Goal: Communication & Community: Answer question/provide support

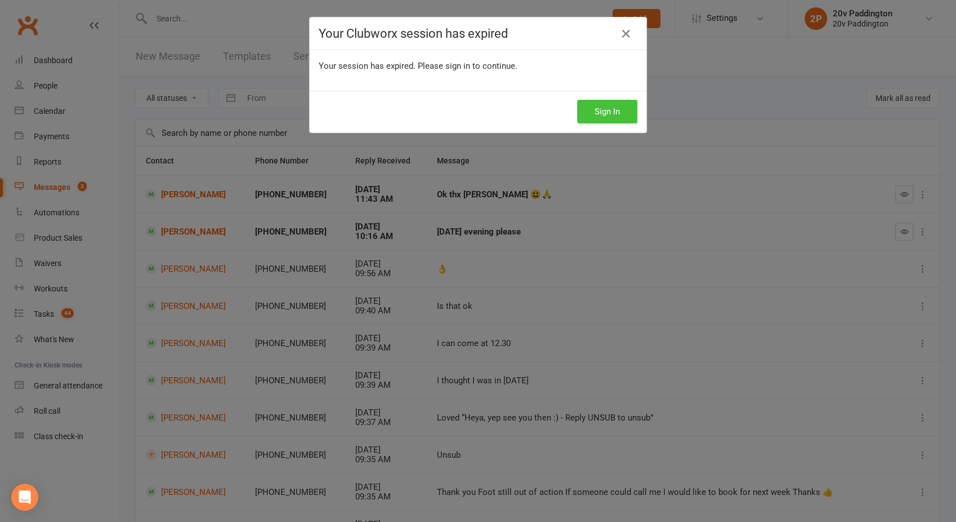
click at [610, 108] on button "Sign In" at bounding box center [607, 112] width 60 height 24
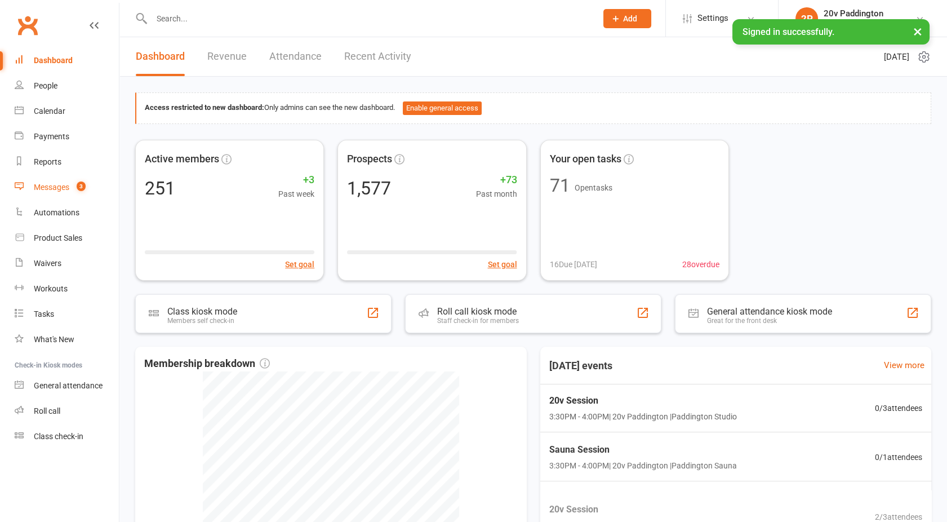
click at [54, 185] on div "Messages" at bounding box center [51, 187] width 35 height 9
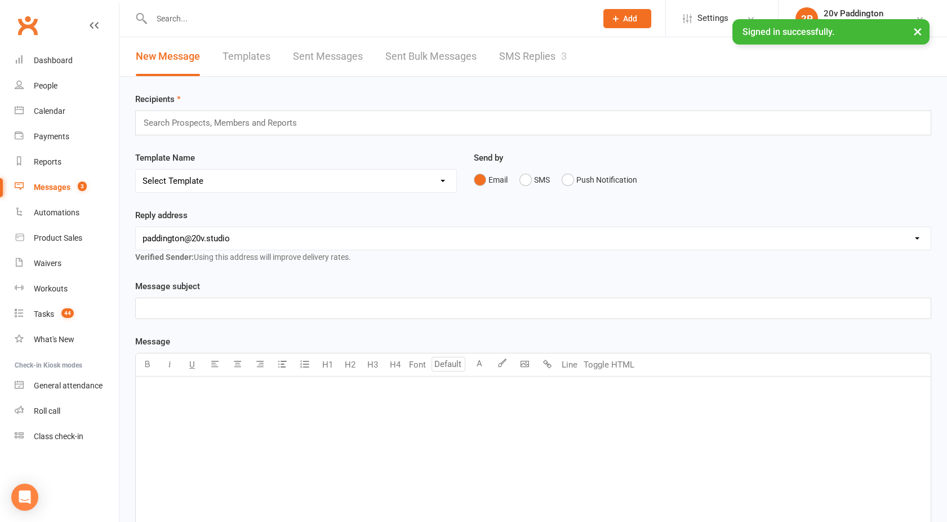
click at [546, 57] on link "SMS Replies 3" at bounding box center [533, 56] width 68 height 39
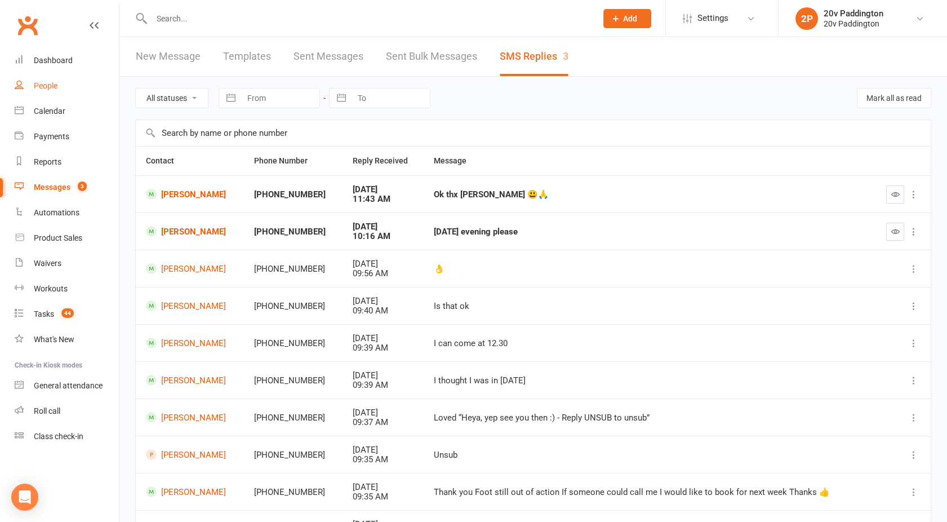
click at [56, 87] on div "People" at bounding box center [46, 85] width 24 height 9
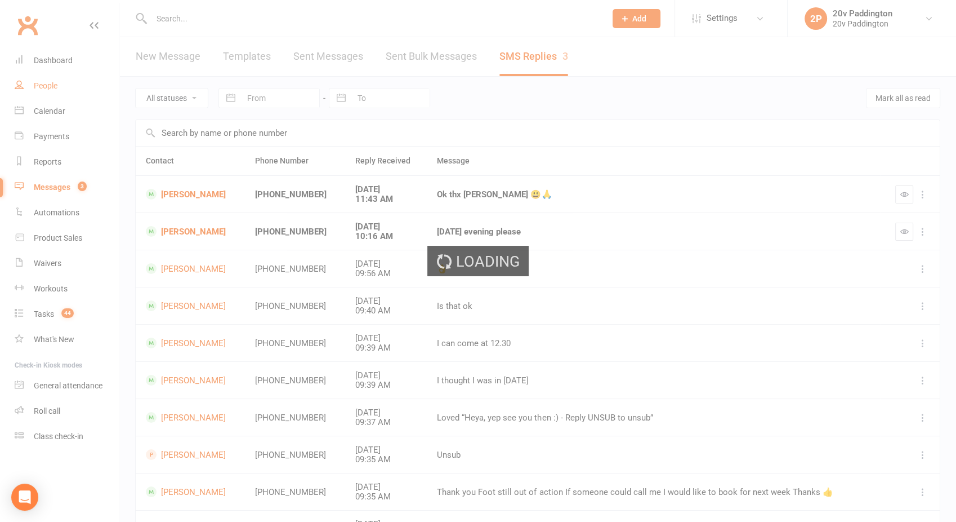
select select "100"
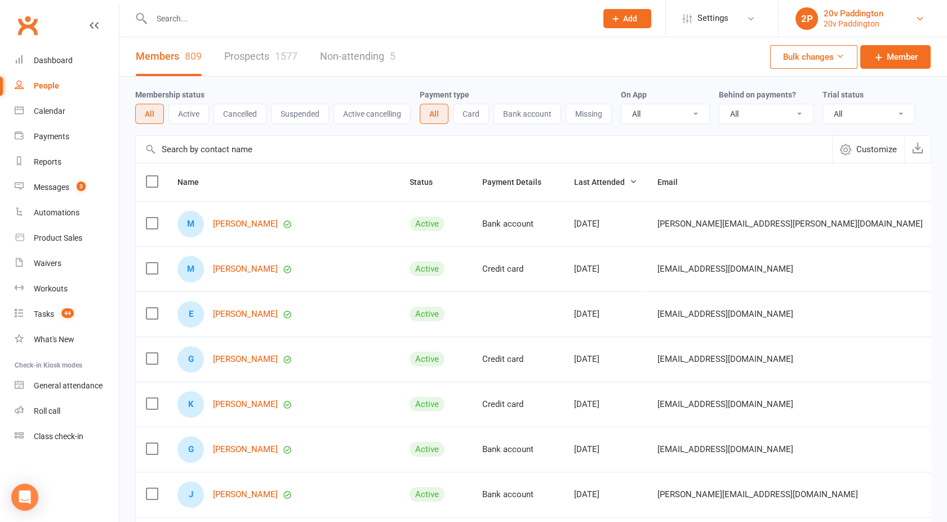
click at [832, 8] on div "20v Paddington" at bounding box center [854, 13] width 60 height 10
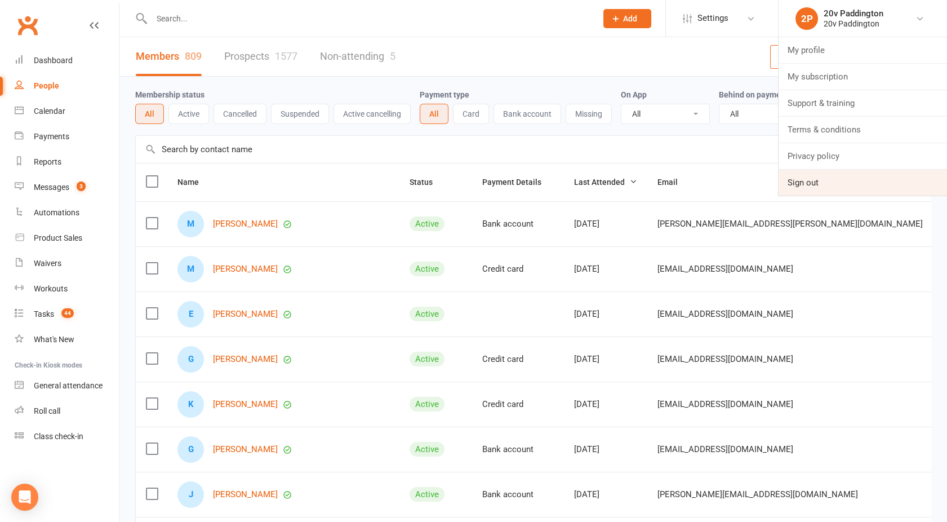
click at [827, 173] on link "Sign out" at bounding box center [862, 183] width 168 height 26
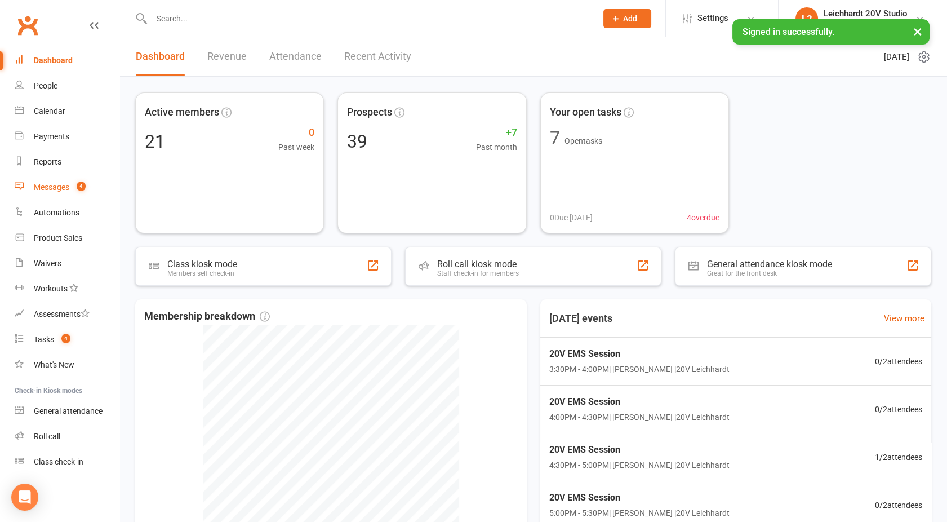
click at [54, 189] on div "Messages" at bounding box center [51, 187] width 35 height 9
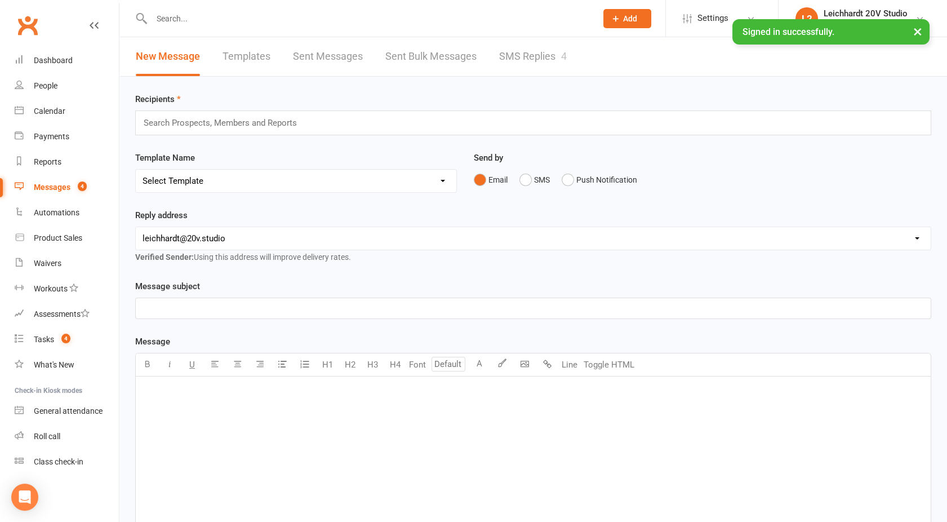
click at [558, 52] on link "SMS Replies 4" at bounding box center [533, 56] width 68 height 39
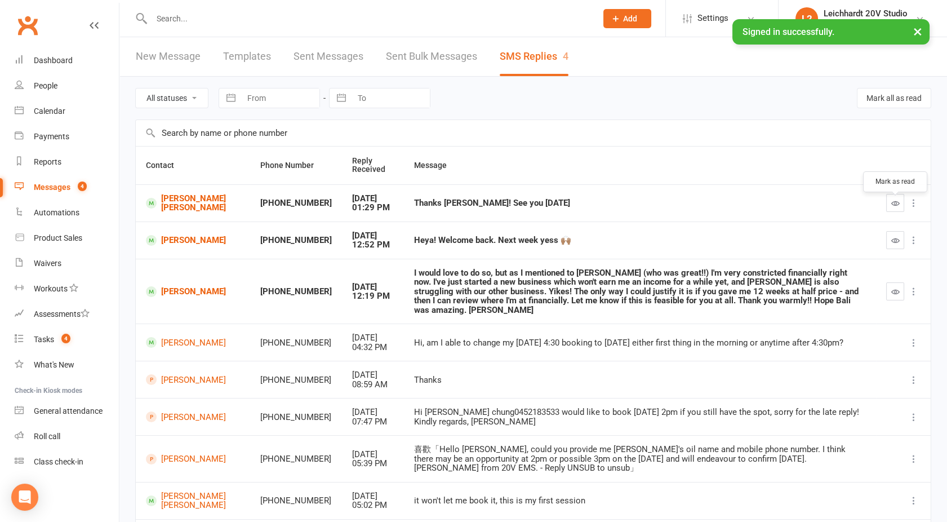
click at [895, 201] on button "button" at bounding box center [895, 203] width 18 height 18
click at [893, 243] on button "button" at bounding box center [895, 240] width 18 height 18
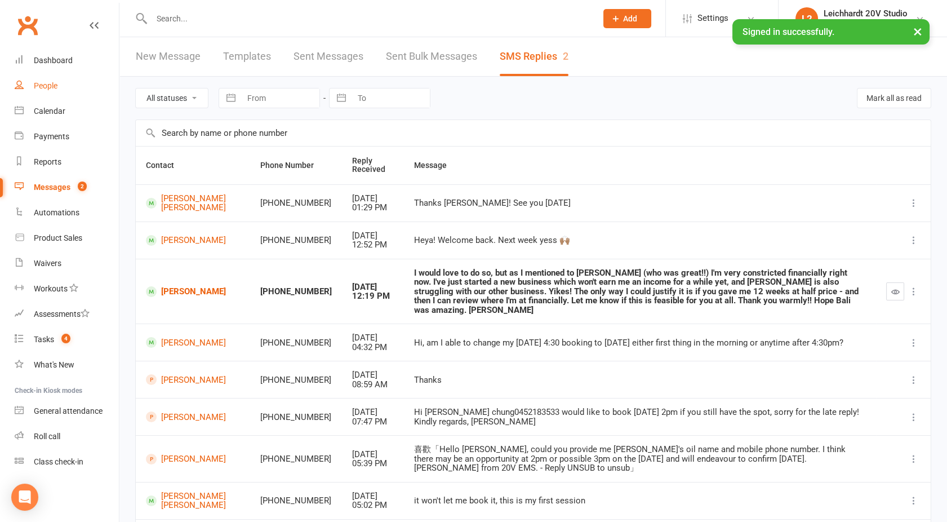
click at [51, 80] on link "People" at bounding box center [67, 85] width 104 height 25
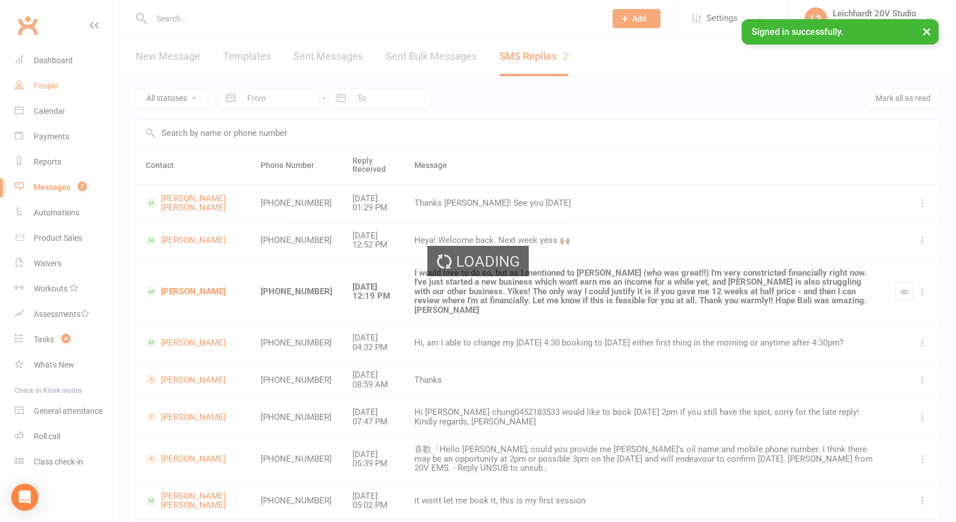
select select "100"
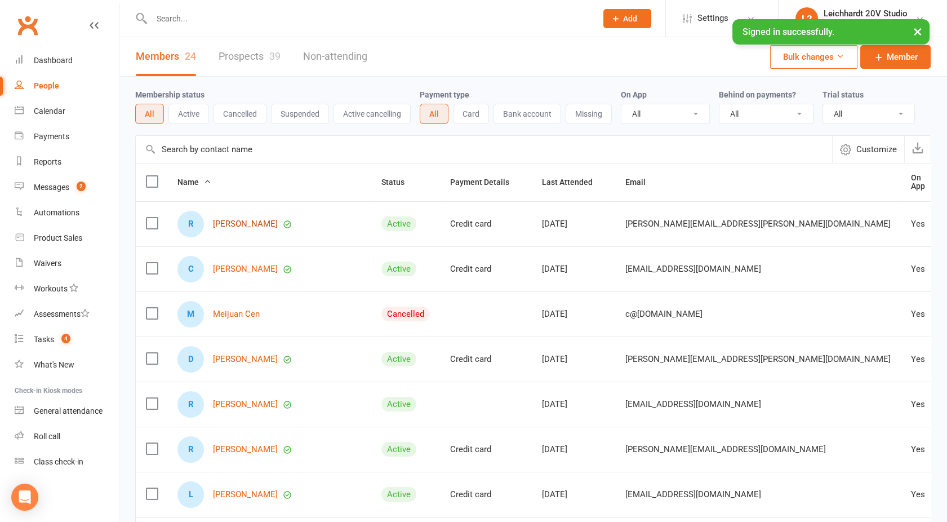
click at [238, 220] on link "[PERSON_NAME]" at bounding box center [245, 224] width 65 height 10
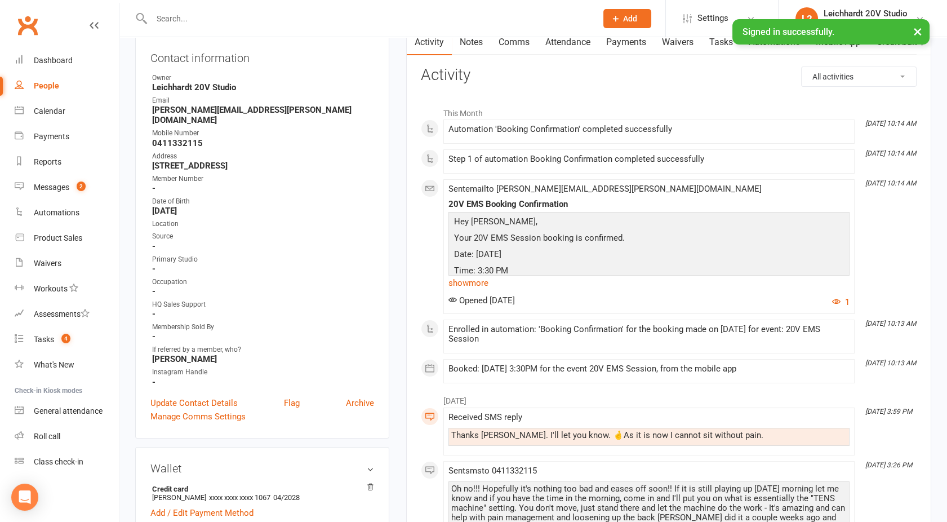
scroll to position [1, 0]
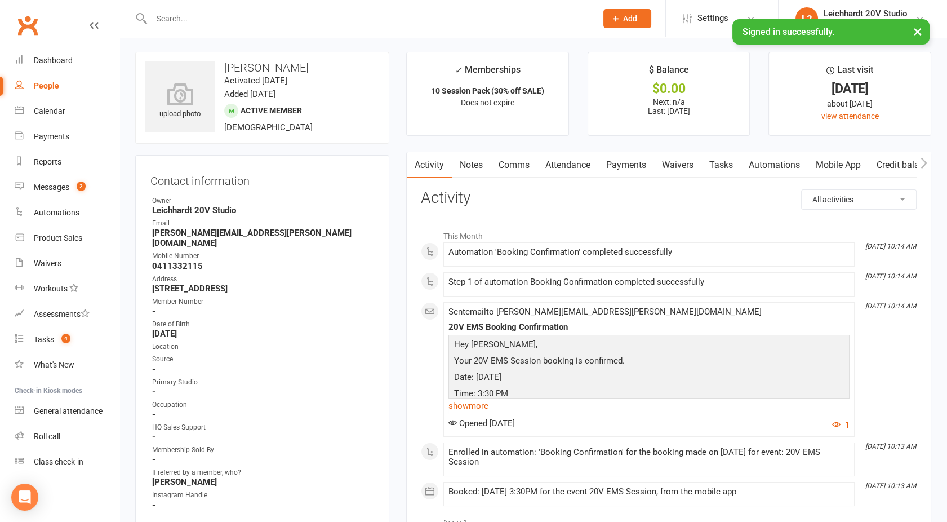
click at [509, 162] on link "Comms" at bounding box center [514, 165] width 47 height 26
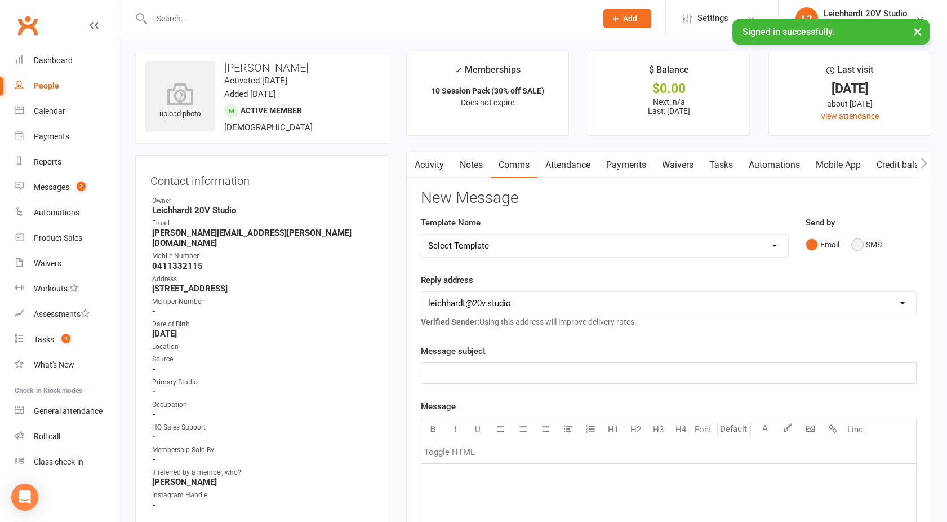
click at [866, 243] on button "SMS" at bounding box center [866, 244] width 30 height 21
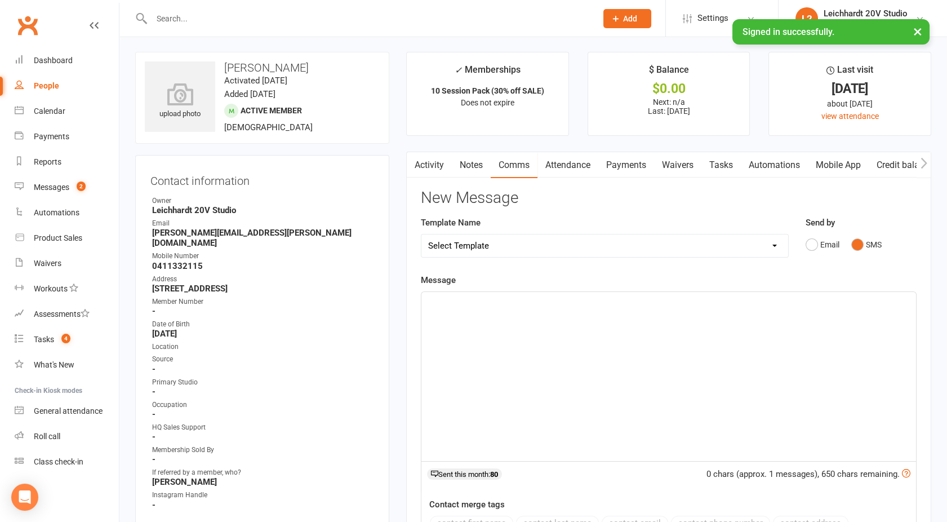
click at [658, 359] on div "﻿" at bounding box center [668, 376] width 495 height 169
click at [726, 306] on span "Hey it's Joel - How has the back been? I see you're booked for Wednesday so tha…" at bounding box center [617, 302] width 379 height 10
click at [731, 301] on span "Hey it's Joel - How has the back been? I see you're booked for Wednesday so tha…" at bounding box center [617, 302] width 379 height 10
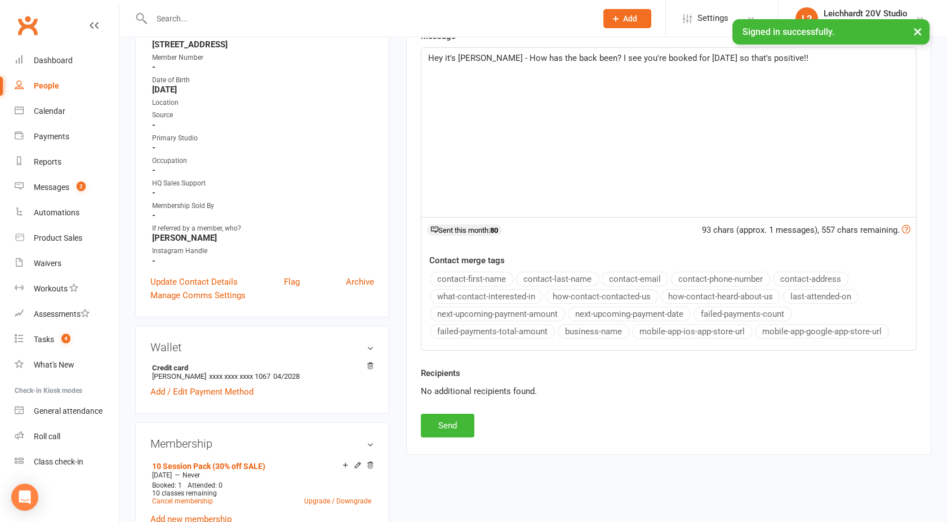
scroll to position [246, 0]
click at [444, 418] on button "Send" at bounding box center [448, 425] width 54 height 24
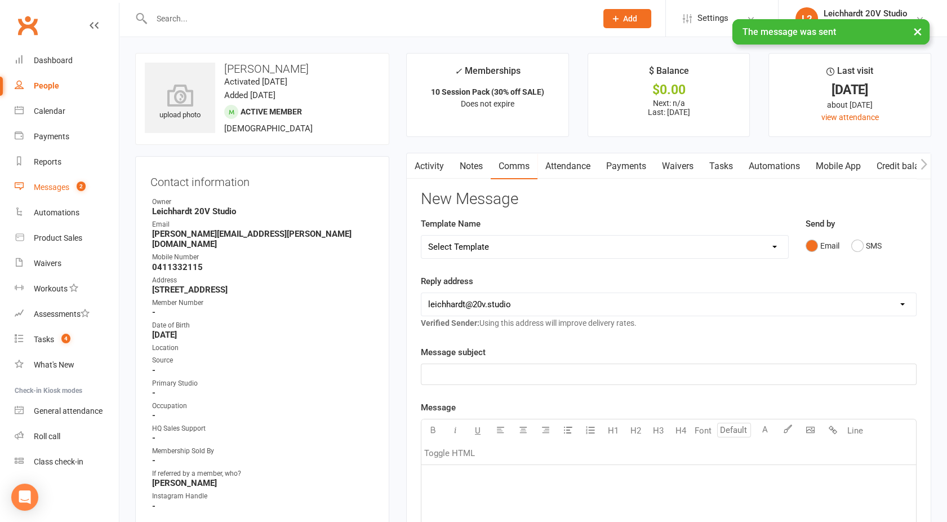
click at [54, 184] on div "Messages" at bounding box center [51, 187] width 35 height 9
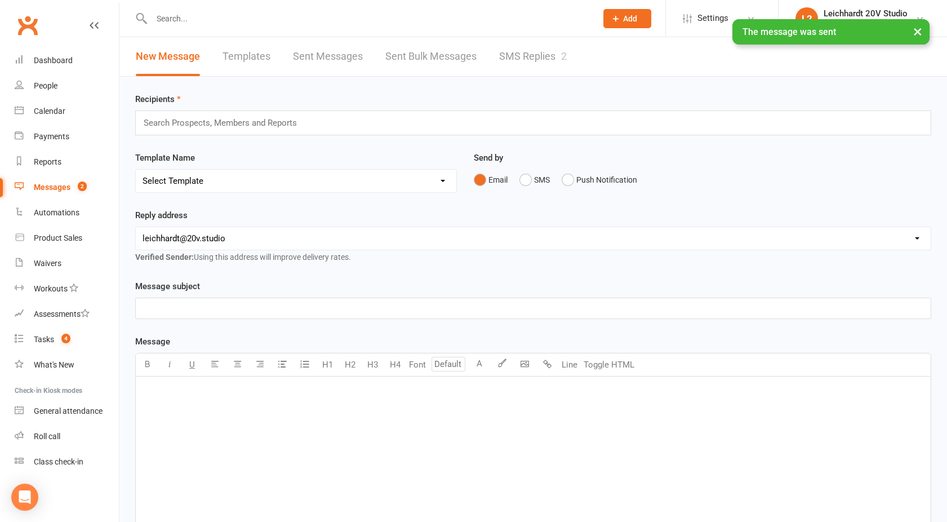
click at [529, 58] on link "SMS Replies 2" at bounding box center [533, 56] width 68 height 39
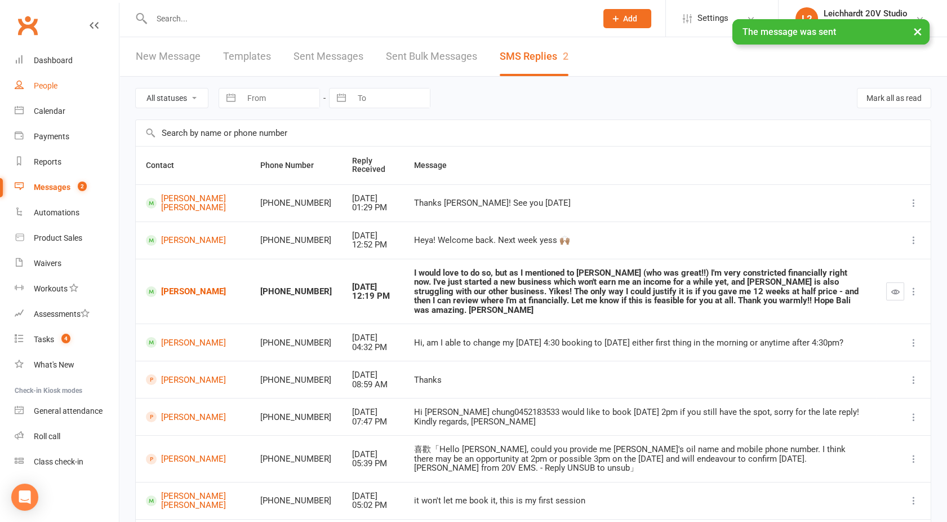
click at [39, 90] on div "People" at bounding box center [46, 85] width 24 height 9
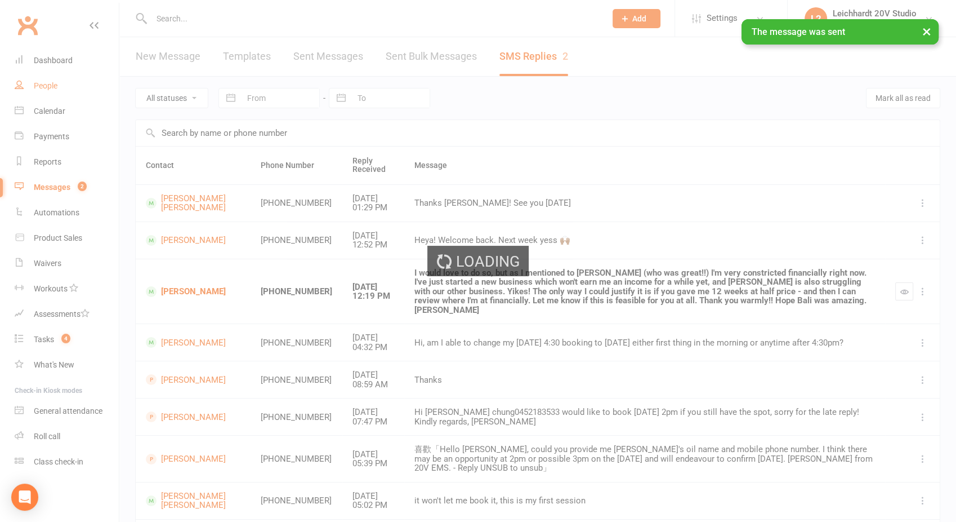
select select "100"
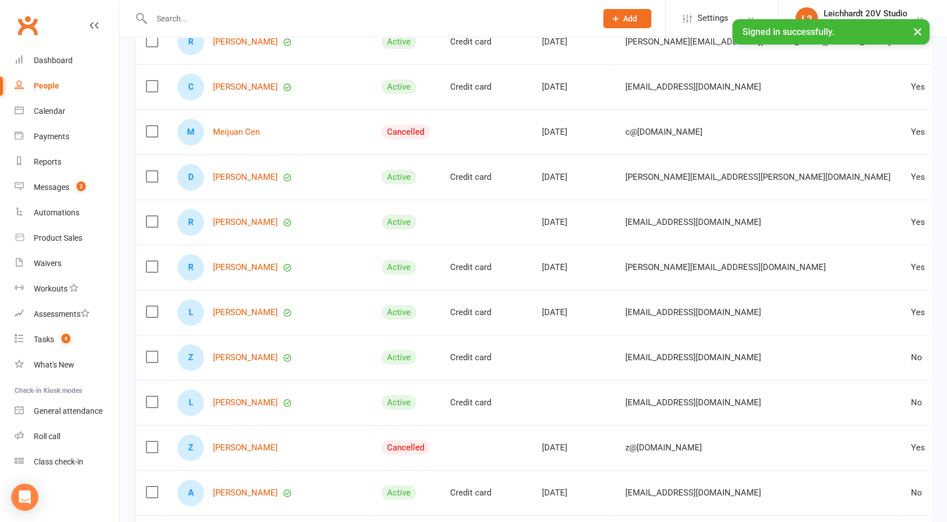
scroll to position [183, 0]
click at [229, 217] on link "[PERSON_NAME]" at bounding box center [245, 221] width 65 height 10
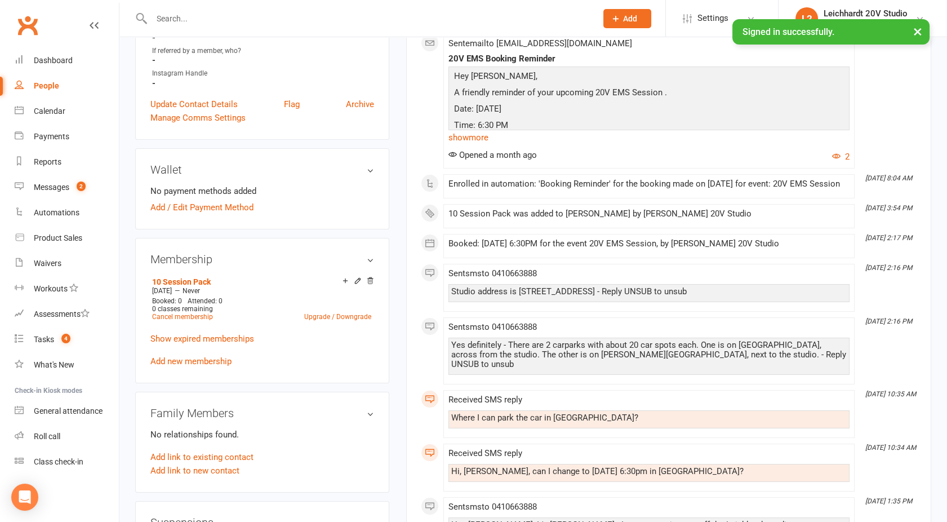
scroll to position [413, 0]
click at [177, 314] on link "Cancel membership" at bounding box center [182, 316] width 61 height 8
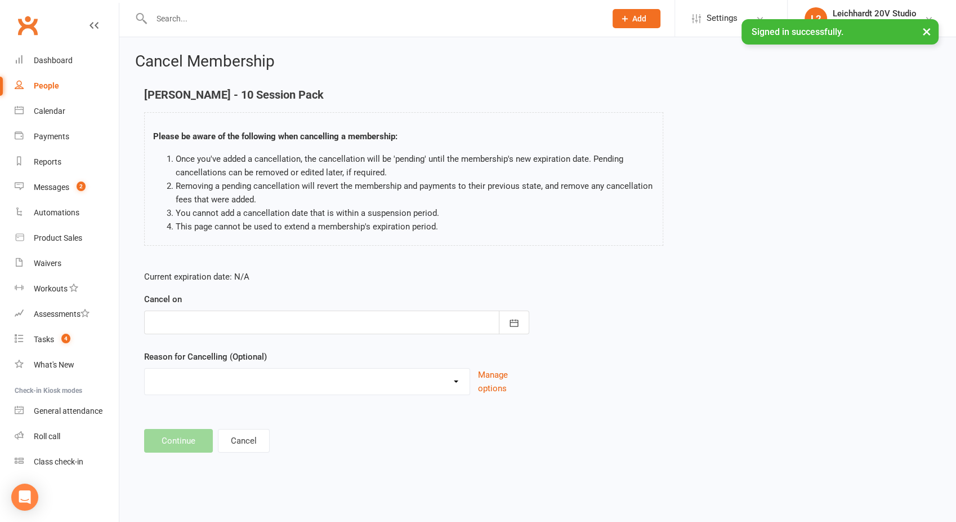
click at [198, 322] on div at bounding box center [336, 322] width 385 height 24
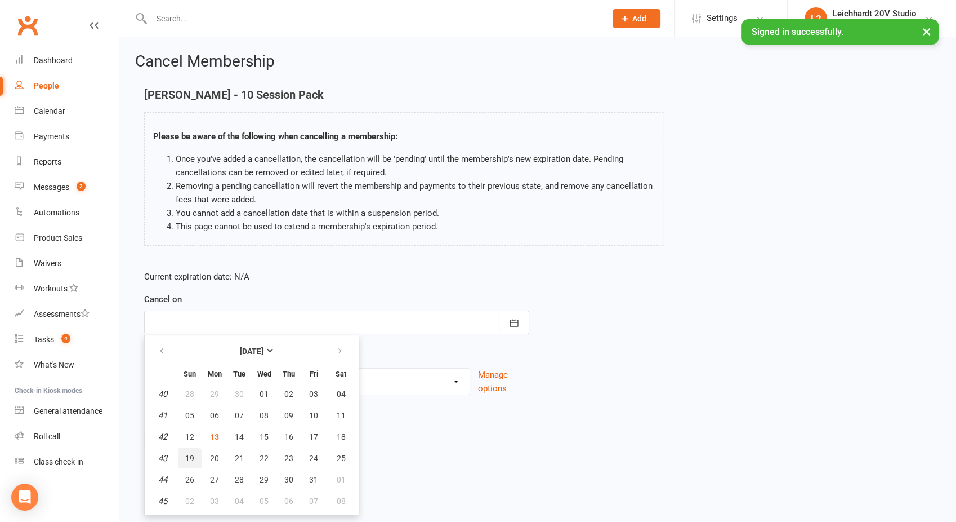
click at [189, 449] on button "19" at bounding box center [190, 458] width 24 height 20
type input "19 Oct 2025"
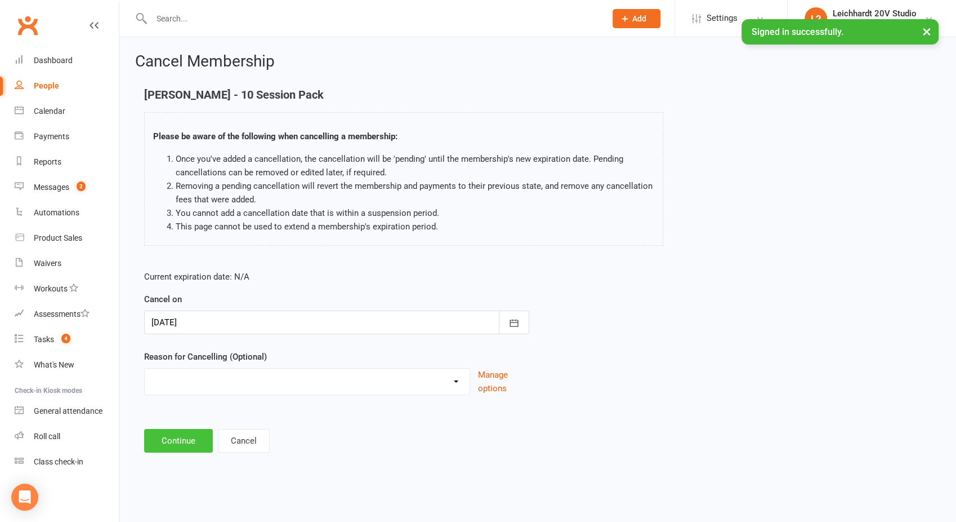
click at [174, 435] on button "Continue" at bounding box center [178, 441] width 69 height 24
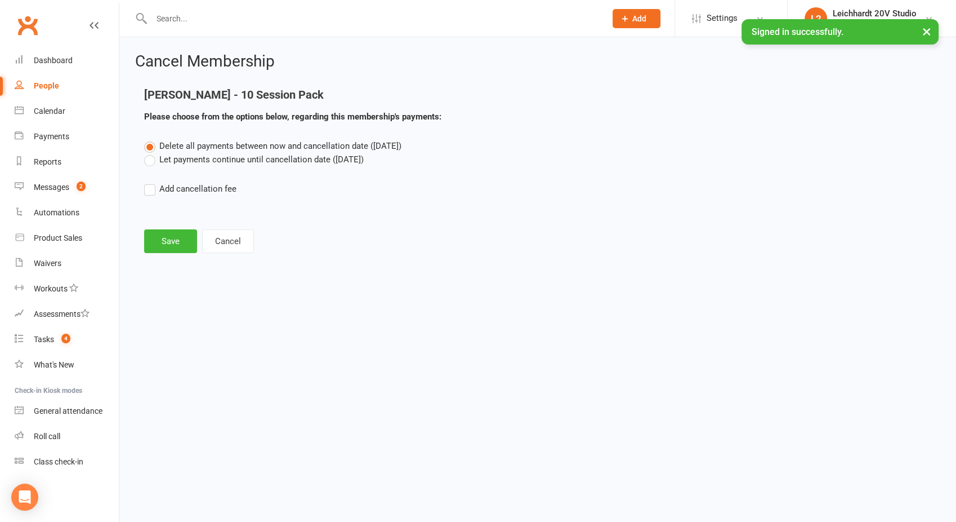
click at [161, 261] on div "Cancel Membership Rosie Du - 10 Session Pack Please choose from the options bel…" at bounding box center [537, 154] width 837 height 234
click at [161, 242] on button "Save" at bounding box center [170, 241] width 53 height 24
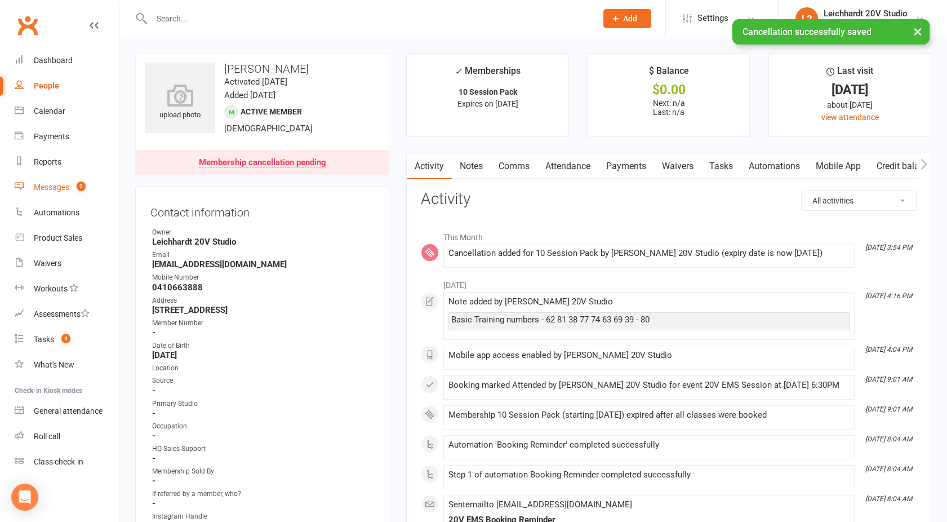
click at [66, 189] on div "Messages" at bounding box center [51, 187] width 35 height 9
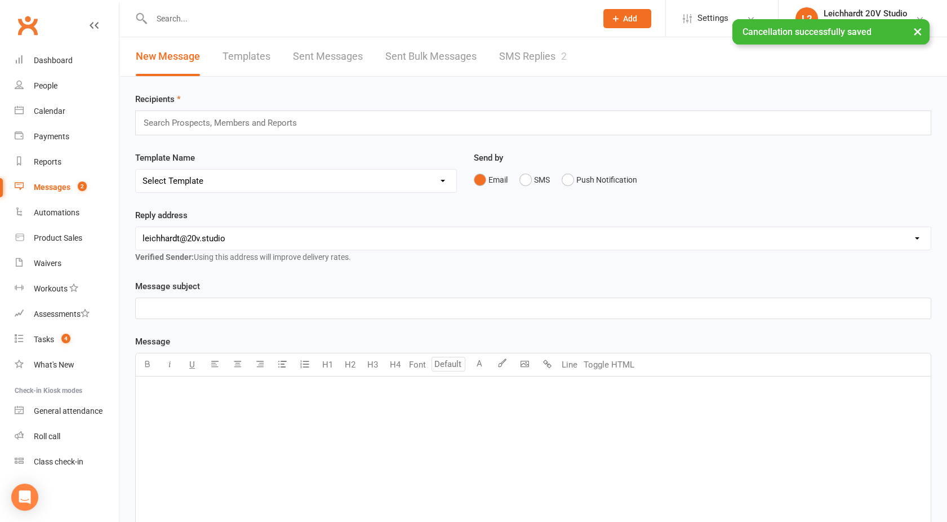
click at [510, 51] on link "SMS Replies 2" at bounding box center [533, 56] width 68 height 39
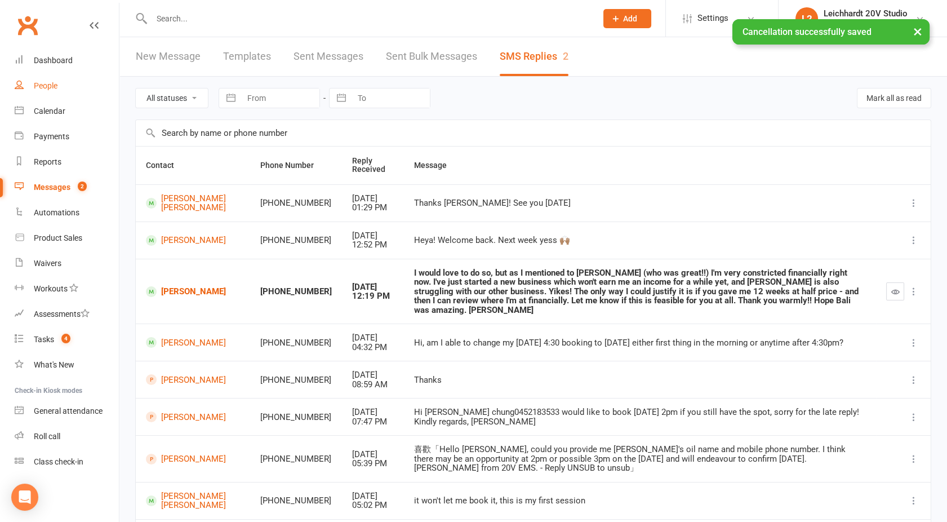
click at [45, 78] on link "People" at bounding box center [67, 85] width 104 height 25
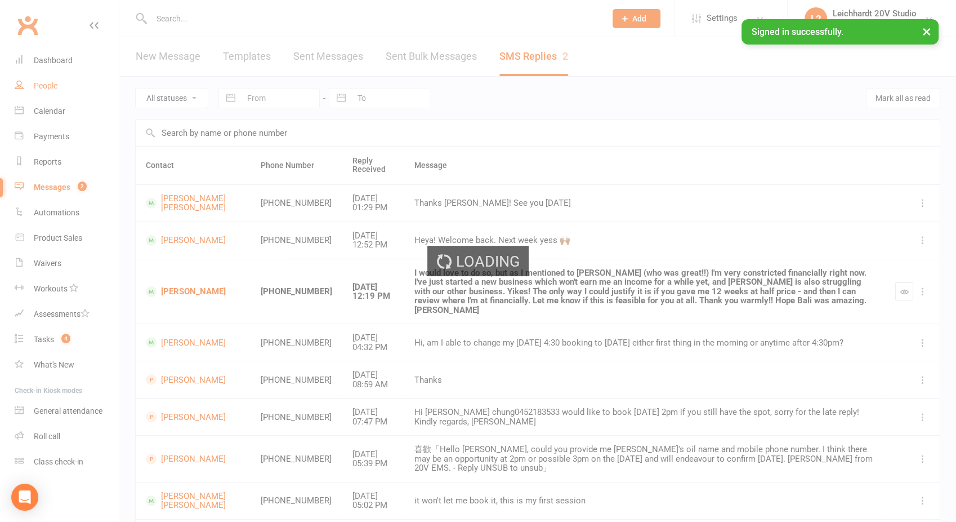
select select "100"
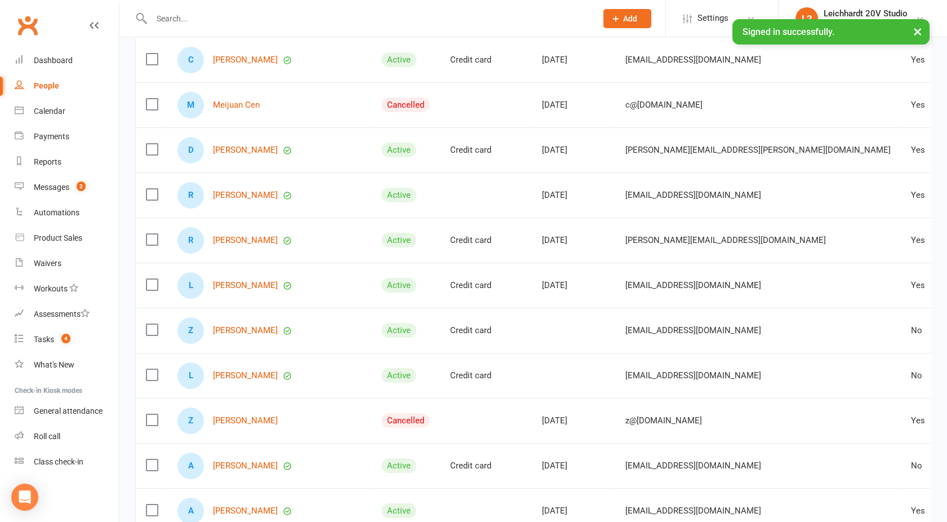
scroll to position [215, 0]
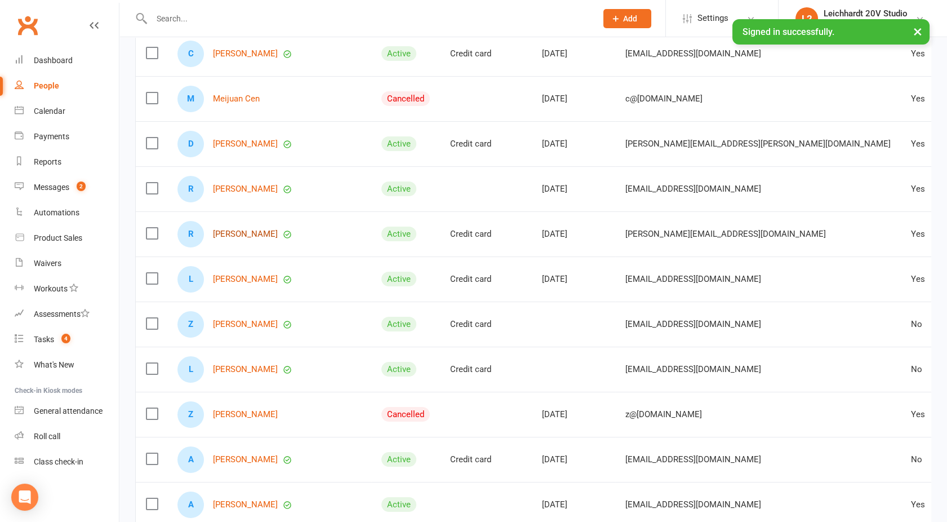
click at [237, 229] on link "[PERSON_NAME]" at bounding box center [245, 234] width 65 height 10
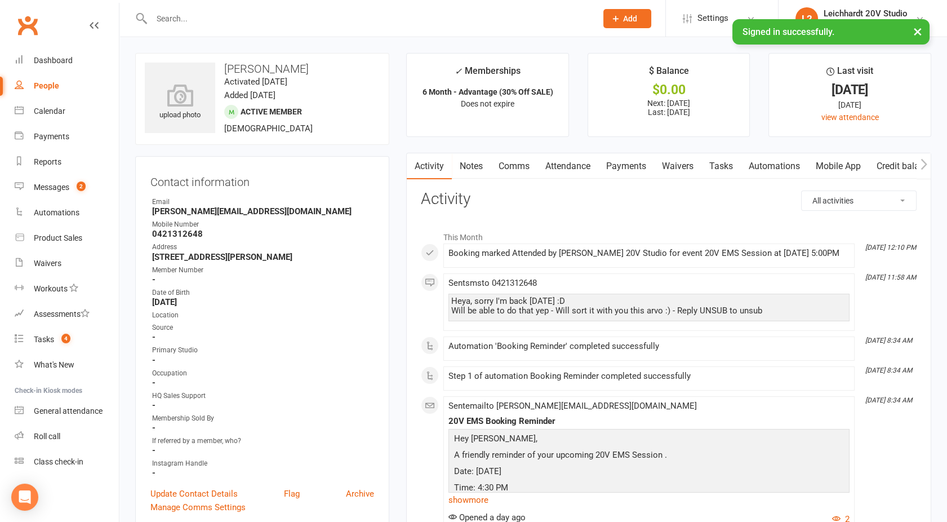
click at [621, 166] on link "Payments" at bounding box center [626, 166] width 56 height 26
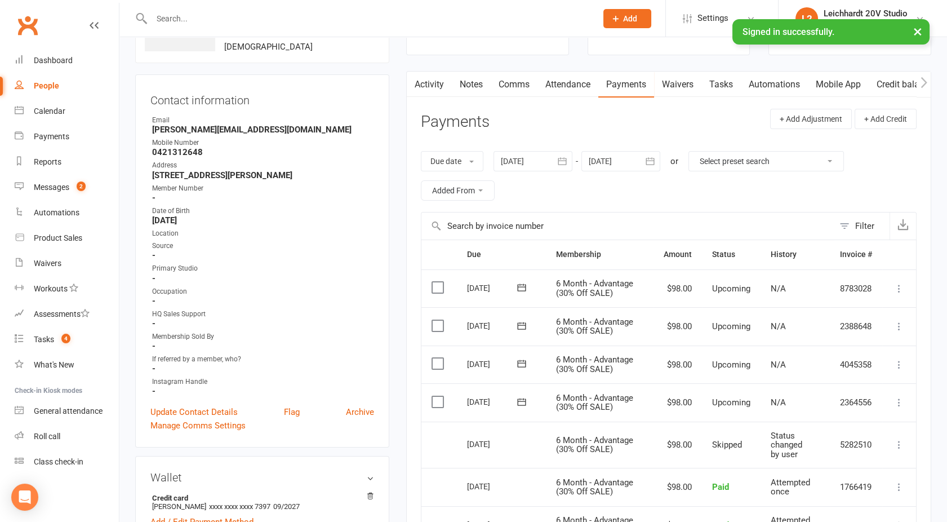
scroll to position [81, 0]
click at [425, 99] on div "Activity Notes Comms Attendance Payments Waivers Tasks Automations Mobile App C…" at bounding box center [668, 406] width 525 height 669
click at [424, 91] on link "Activity" at bounding box center [429, 85] width 45 height 26
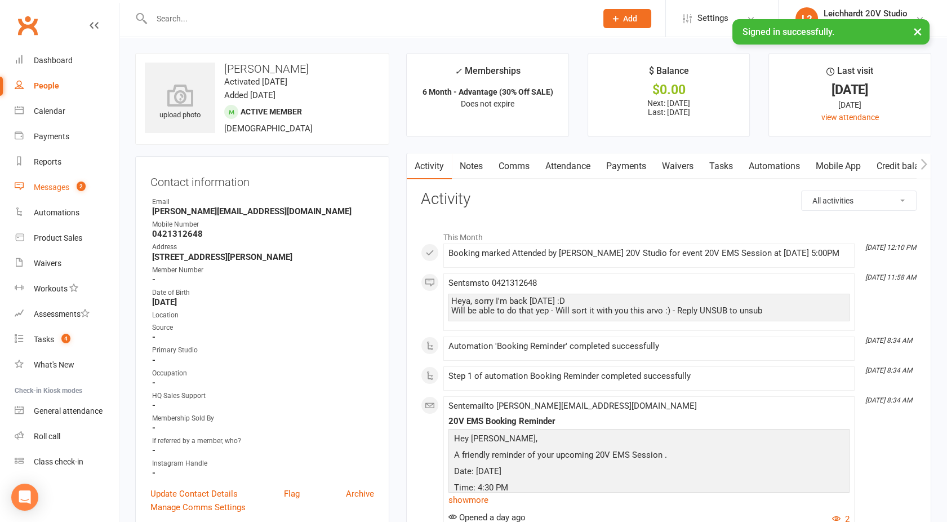
click at [56, 189] on div "Messages" at bounding box center [51, 187] width 35 height 9
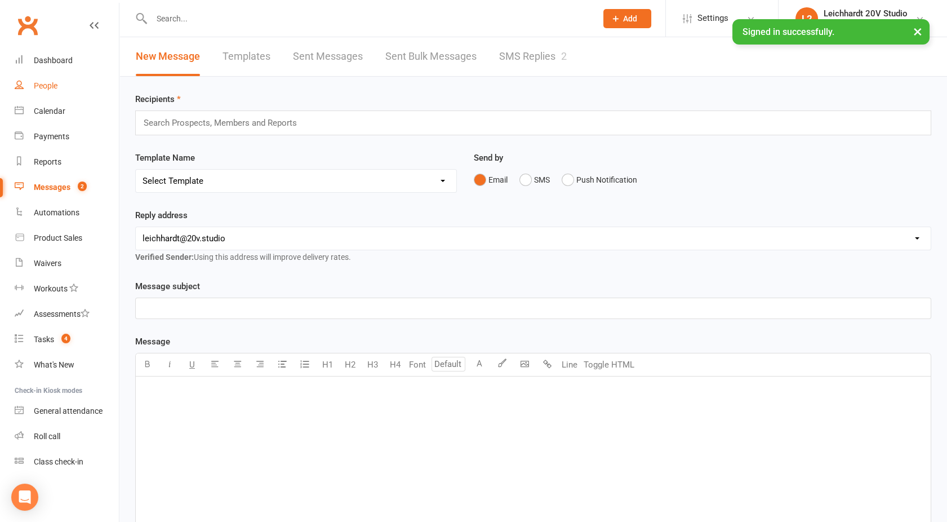
click at [61, 94] on link "People" at bounding box center [67, 85] width 104 height 25
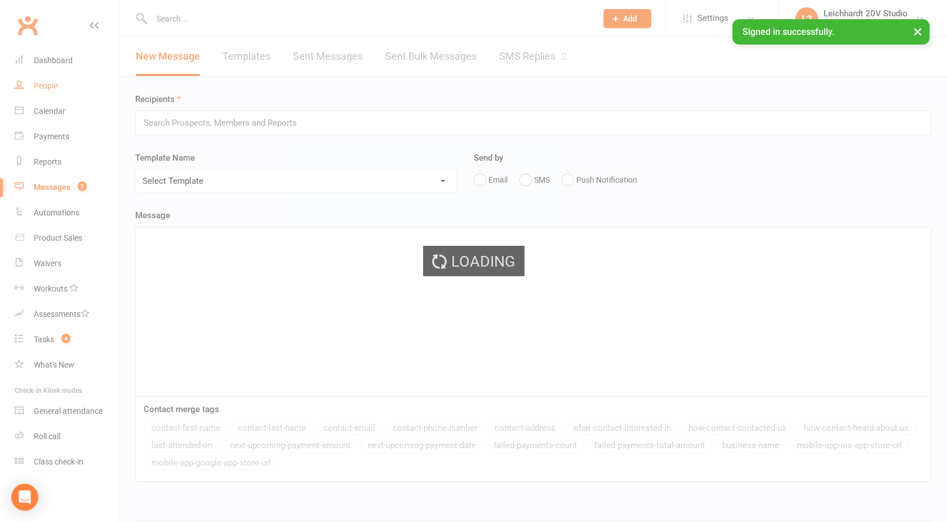
select select "100"
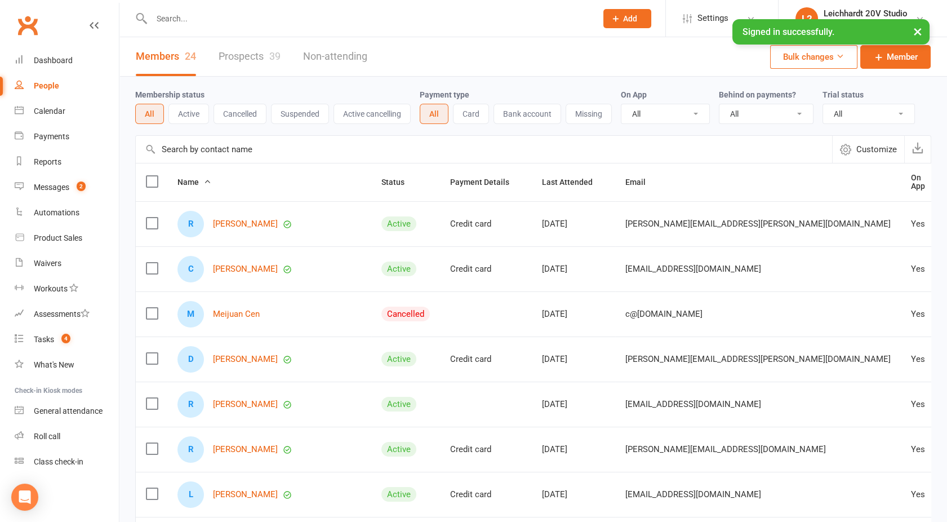
click at [262, 68] on link "Prospects 39" at bounding box center [250, 56] width 62 height 39
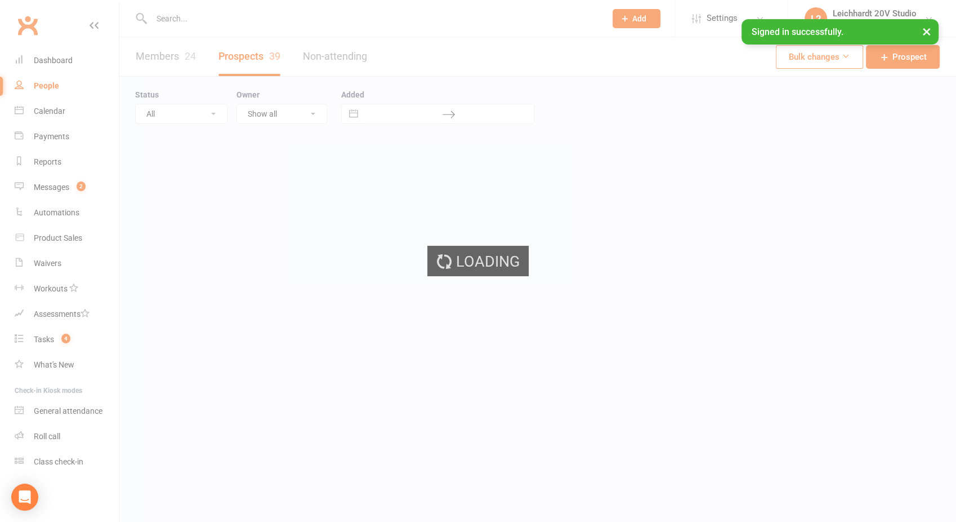
select select "100"
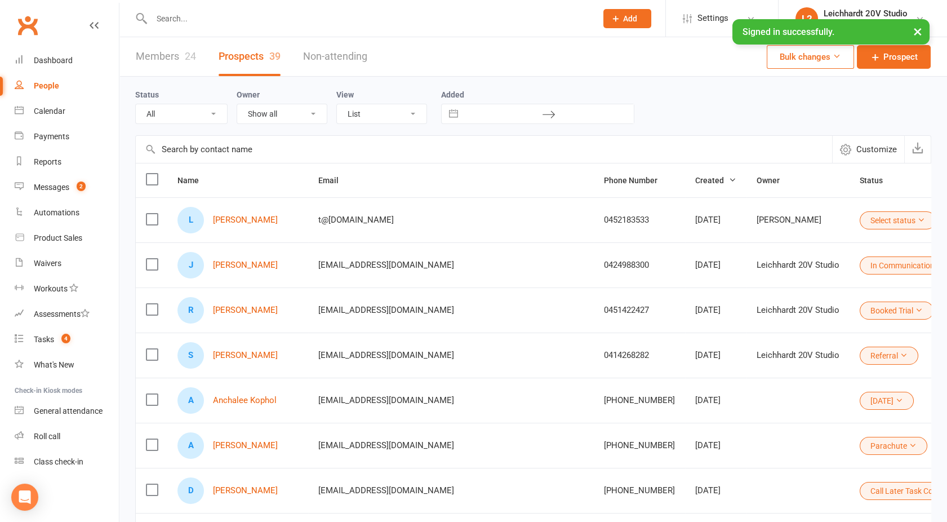
click at [860, 219] on button "Select status" at bounding box center [898, 220] width 76 height 18
click at [731, 441] on link "Booked Trial" at bounding box center [742, 446] width 112 height 23
click at [177, 113] on select "All (No status set) (Invalid status) Parachute Referral In Communication Call L…" at bounding box center [181, 113] width 91 height 19
click at [288, 325] on td "R Rosa Arias" at bounding box center [237, 309] width 141 height 45
click at [251, 312] on link "[PERSON_NAME]" at bounding box center [245, 310] width 65 height 10
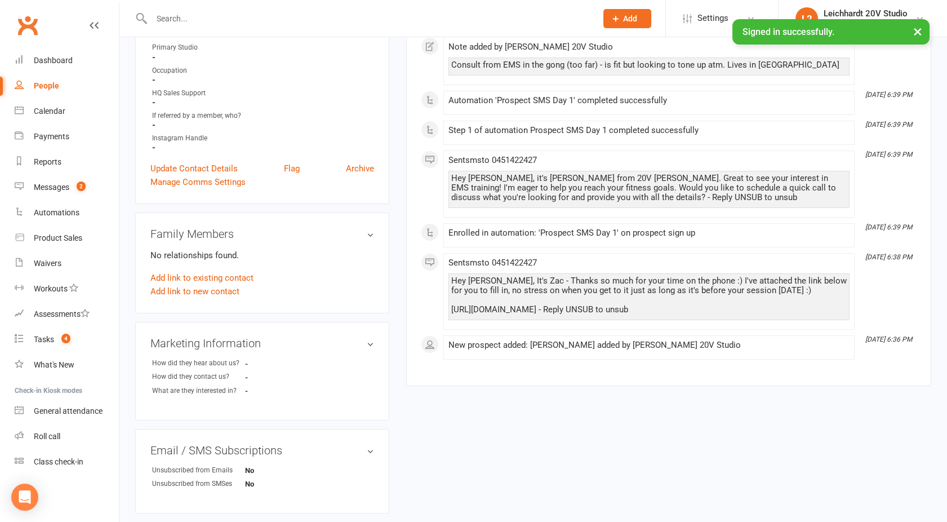
scroll to position [204, 0]
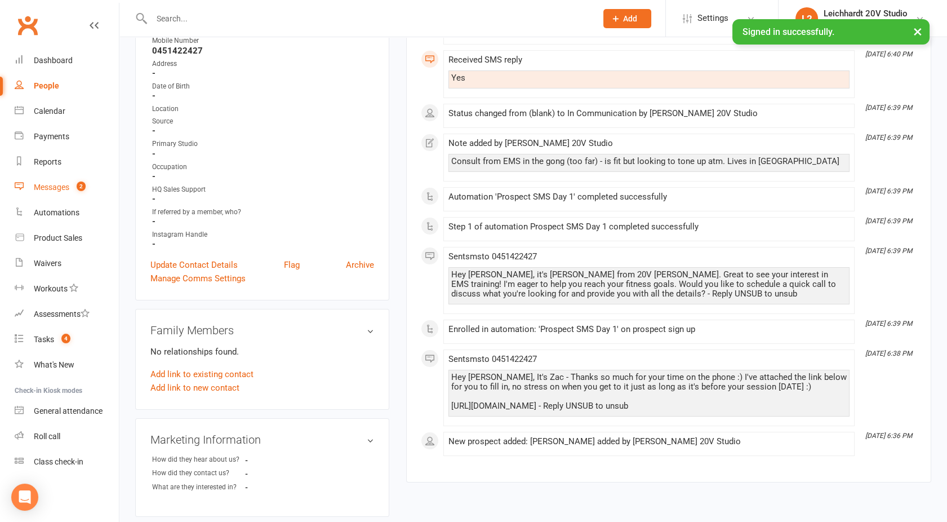
click at [63, 184] on div "Messages" at bounding box center [51, 187] width 35 height 9
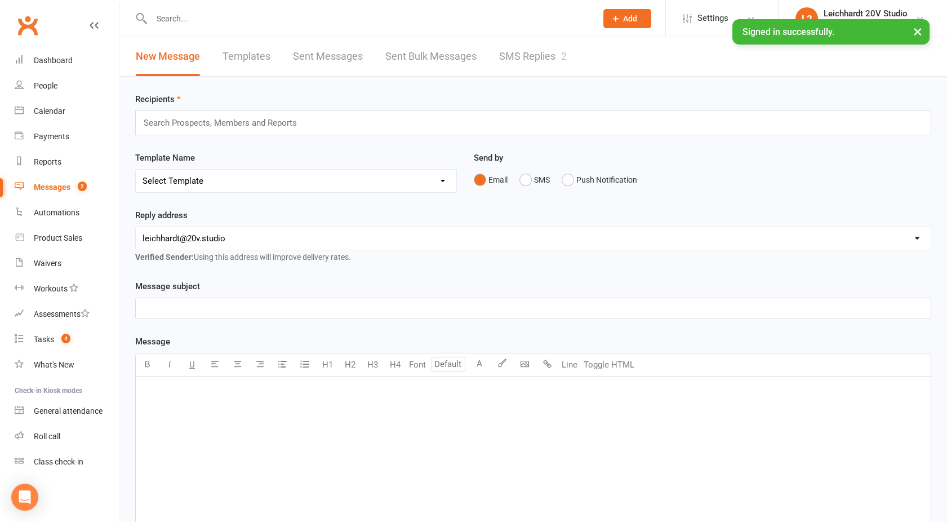
click at [554, 65] on link "SMS Replies 2" at bounding box center [533, 56] width 68 height 39
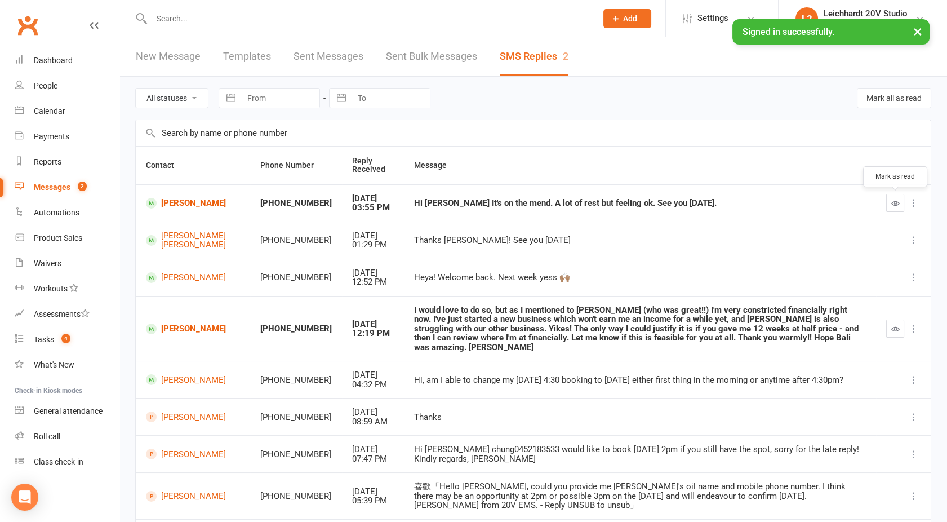
click at [893, 203] on icon "button" at bounding box center [895, 203] width 8 height 8
click at [63, 190] on div "Messages" at bounding box center [52, 187] width 37 height 9
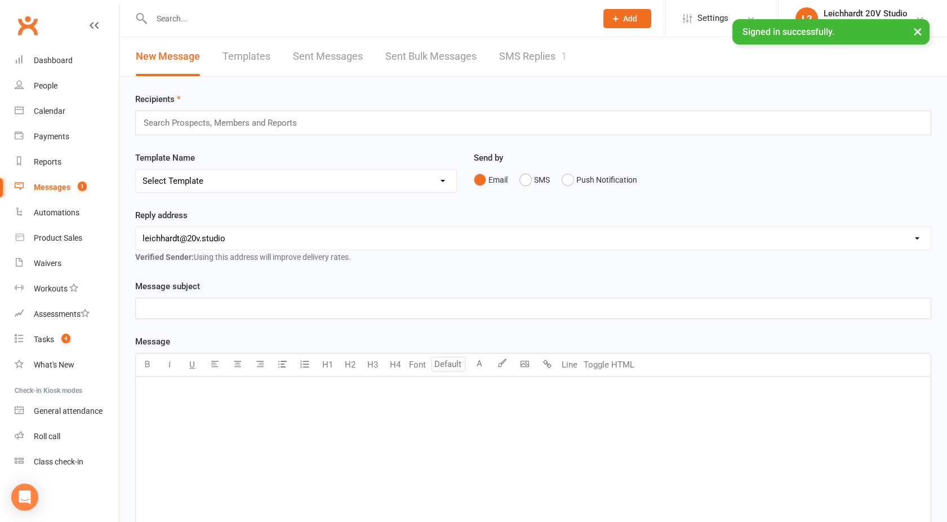
click at [519, 57] on link "SMS Replies 1" at bounding box center [533, 56] width 68 height 39
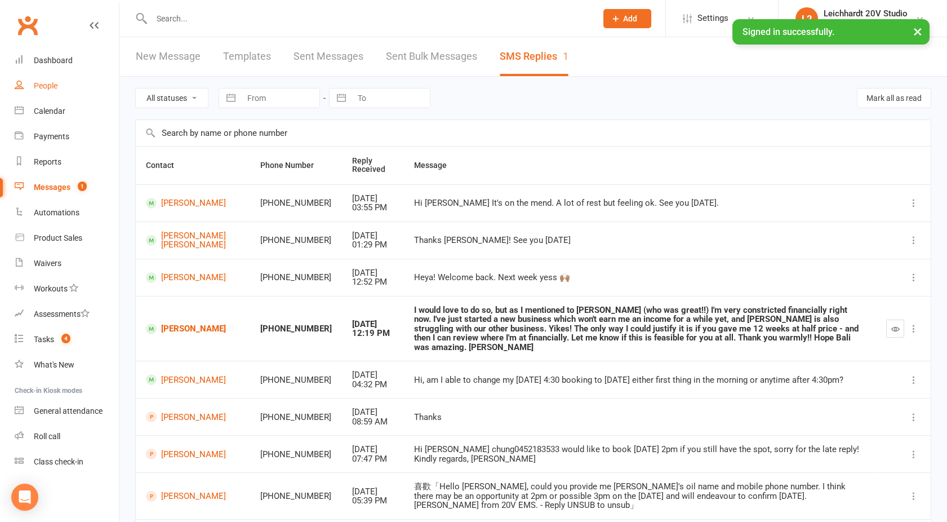
click at [54, 82] on div "People" at bounding box center [46, 85] width 24 height 9
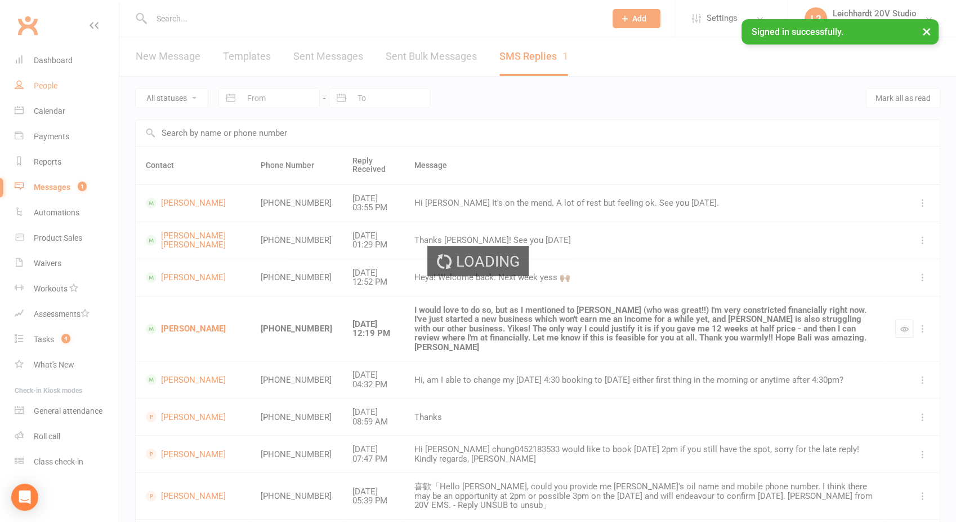
select select "100"
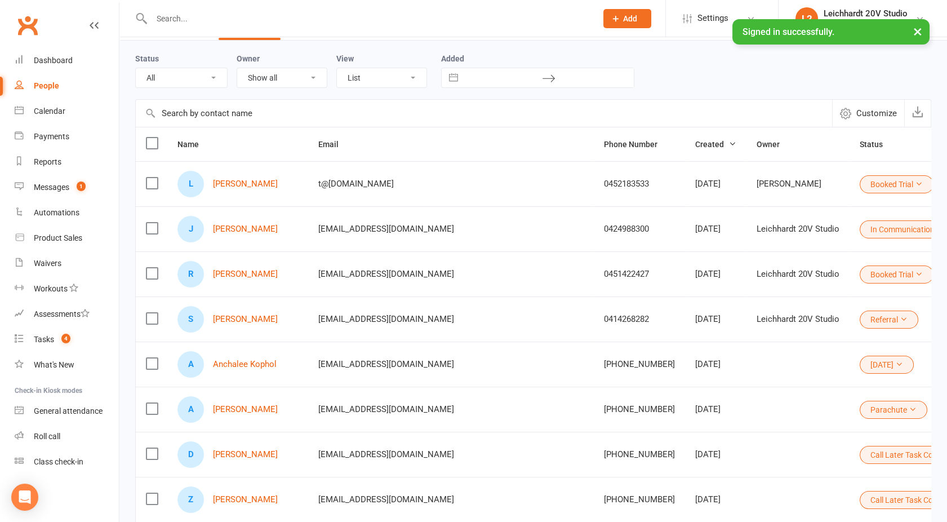
scroll to position [37, 0]
click at [232, 273] on link "[PERSON_NAME]" at bounding box center [245, 273] width 65 height 10
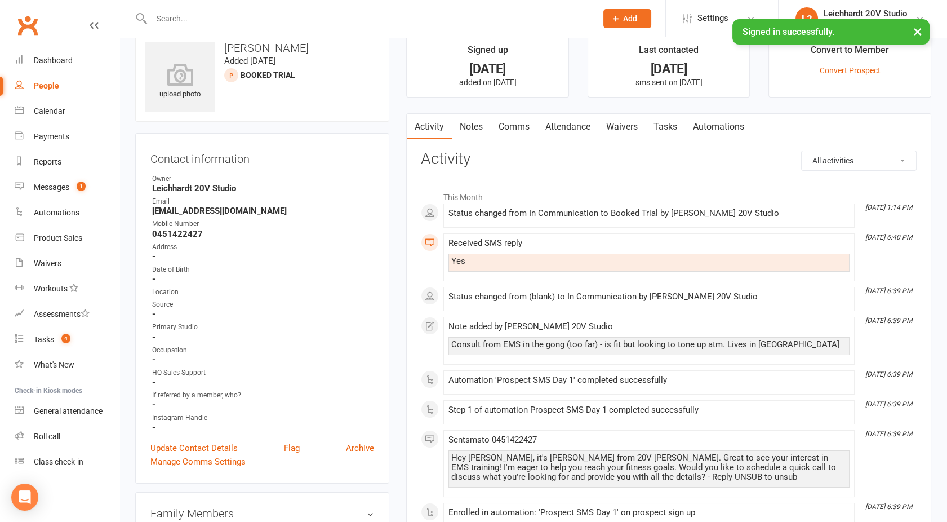
scroll to position [23, 0]
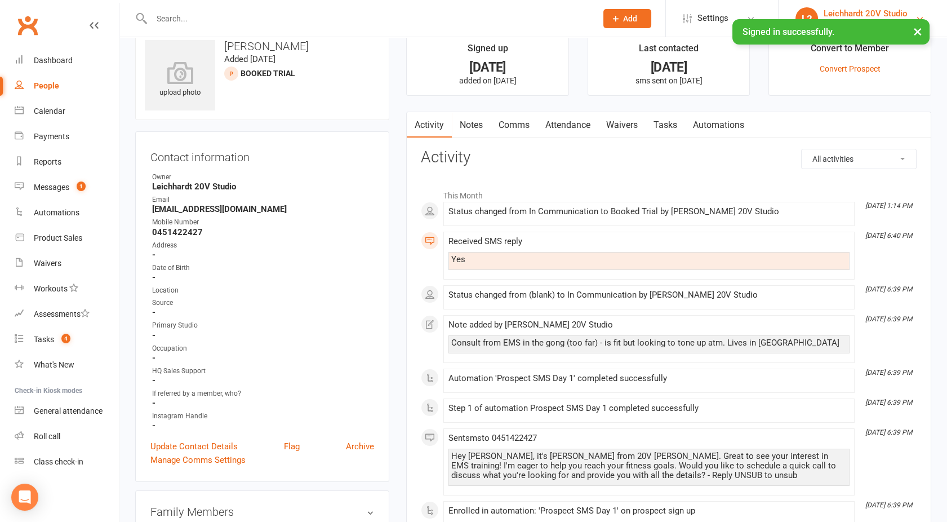
click at [853, 9] on div "Leichhardt 20V Studio" at bounding box center [866, 13] width 84 height 10
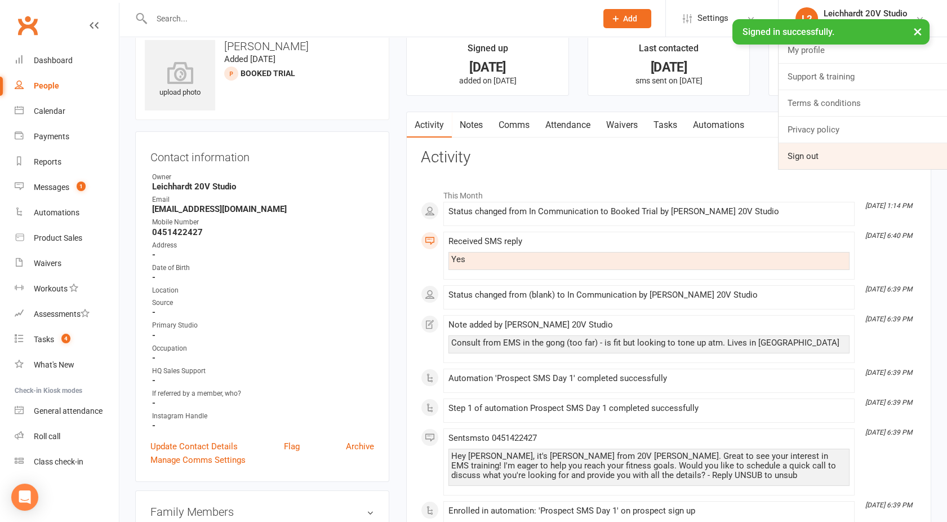
click at [807, 149] on link "Sign out" at bounding box center [862, 156] width 168 height 26
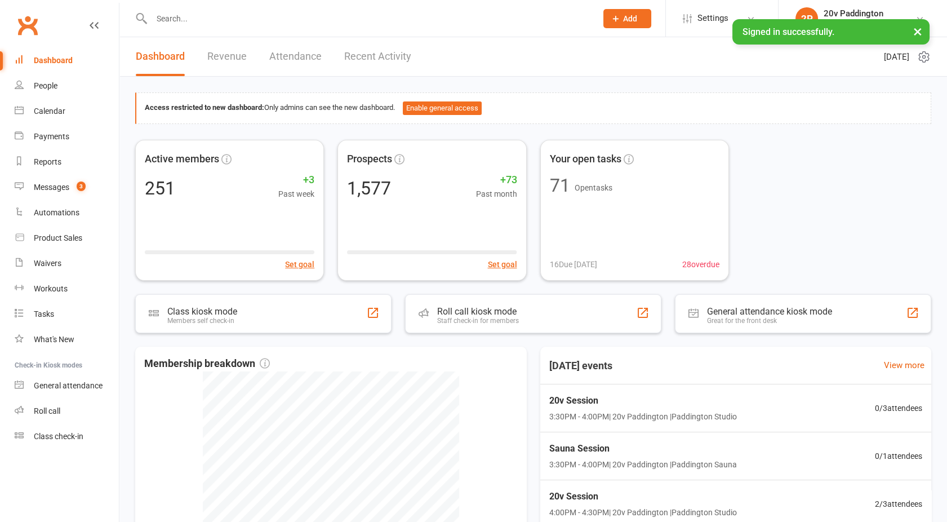
click at [172, 23] on input "text" at bounding box center [368, 19] width 440 height 16
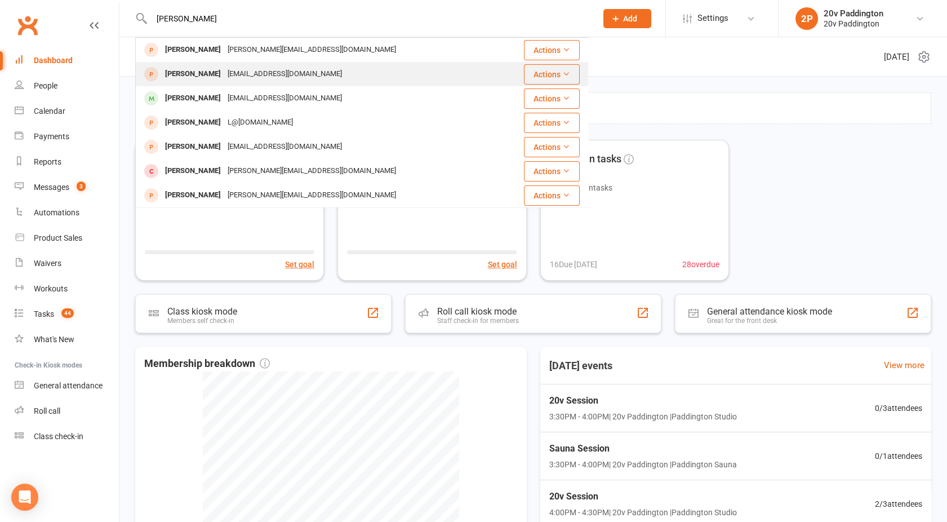
type input "rosa"
click at [224, 67] on div "rpereira1275@gmail.com" at bounding box center [284, 74] width 121 height 16
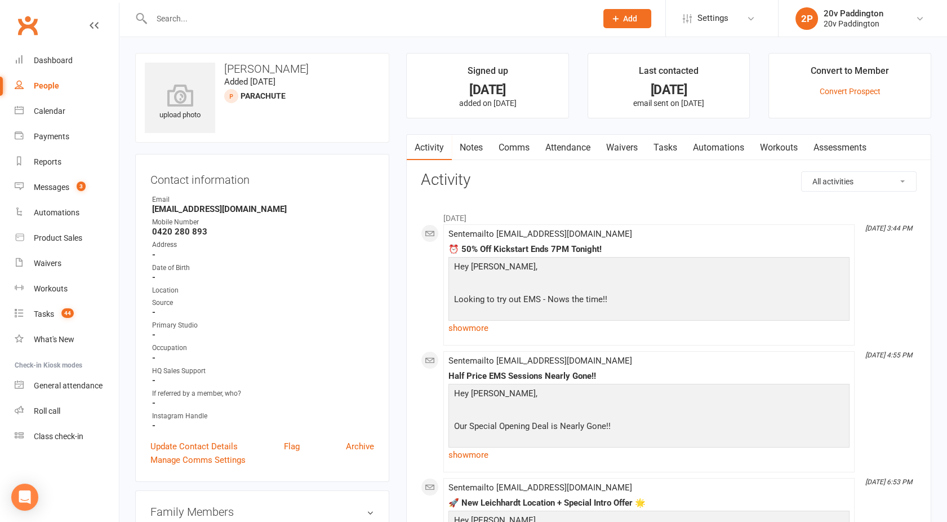
click at [210, 23] on input "text" at bounding box center [368, 19] width 440 height 16
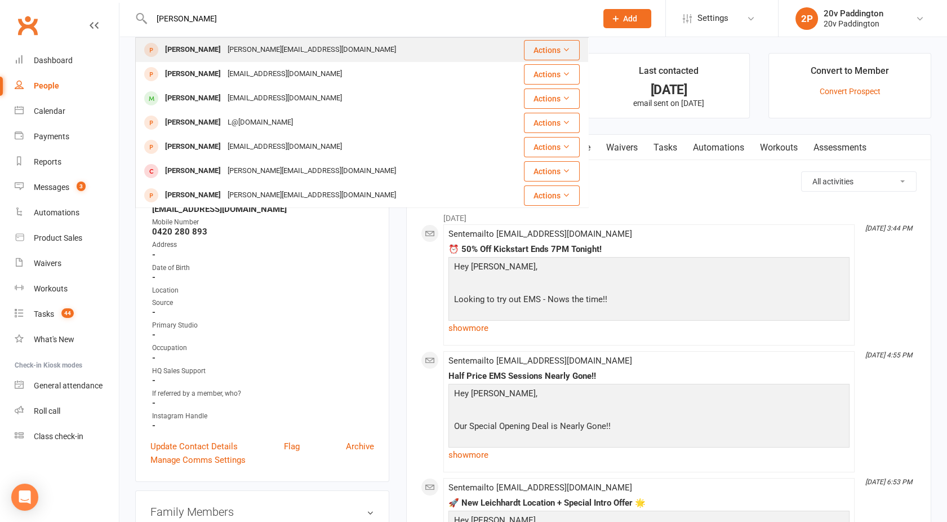
type input "rosa"
click at [224, 47] on div "rosa@regainenergy.com.au" at bounding box center [311, 50] width 175 height 16
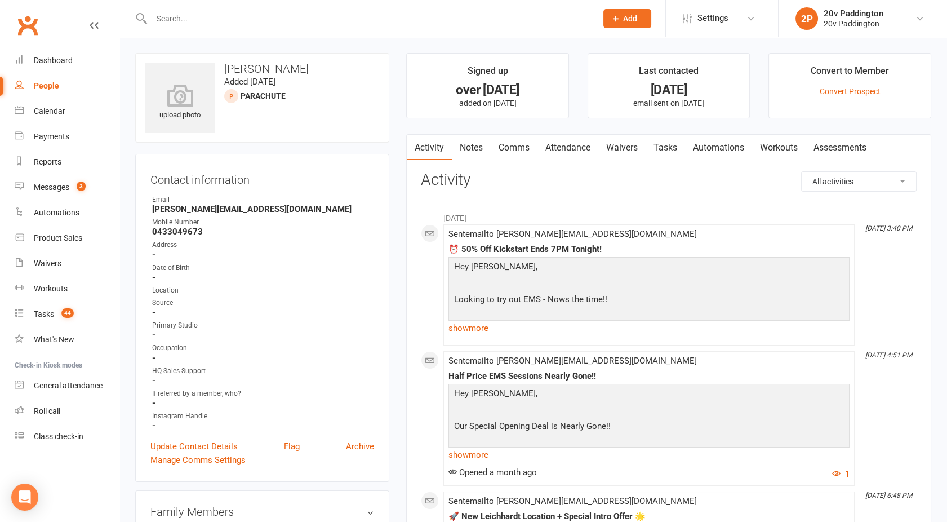
click at [252, 26] on div at bounding box center [361, 18] width 453 height 37
click at [217, 20] on input "text" at bounding box center [368, 19] width 440 height 16
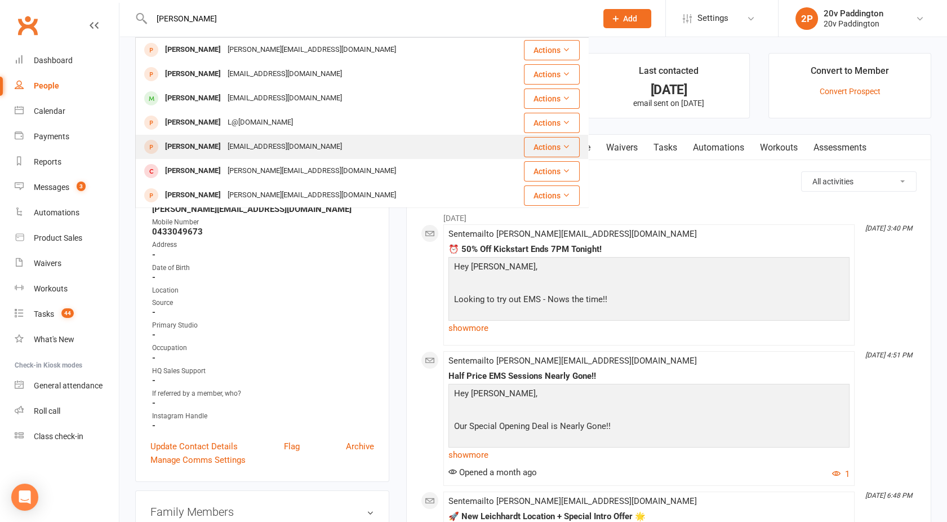
type input "rosa"
click at [235, 145] on div "martinafalzon81@yahoo.com.au" at bounding box center [284, 147] width 121 height 16
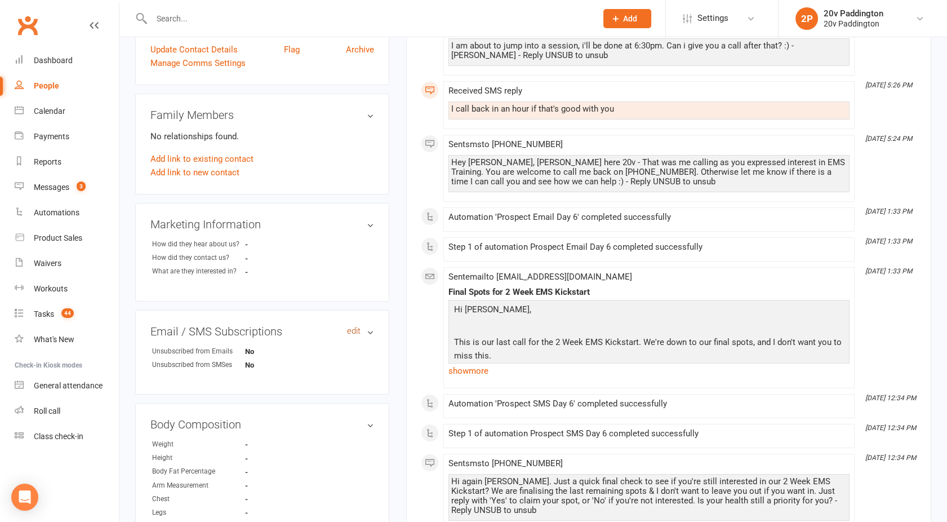
click at [352, 330] on link "edit" at bounding box center [354, 331] width 14 height 10
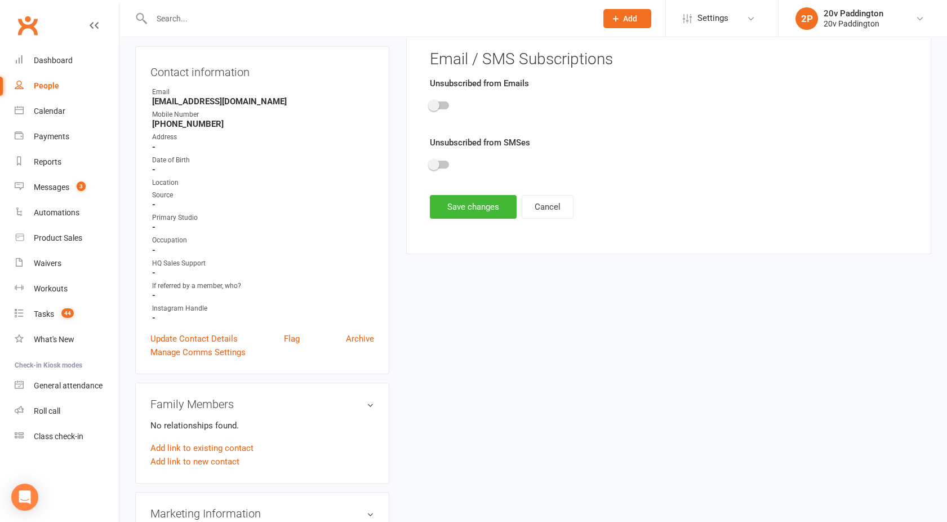
scroll to position [77, 0]
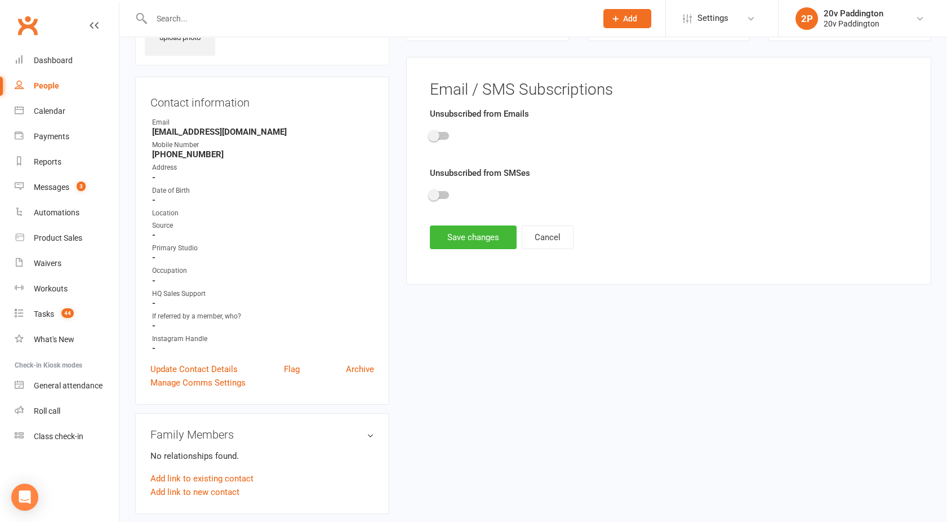
click at [442, 136] on div at bounding box center [439, 136] width 19 height 8
click at [430, 134] on input "checkbox" at bounding box center [430, 134] width 0 height 0
click at [440, 180] on div "Unsubscribed from SMSes" at bounding box center [669, 187] width 478 height 43
click at [437, 189] on div at bounding box center [669, 196] width 478 height 25
click at [437, 191] on span at bounding box center [433, 194] width 11 height 11
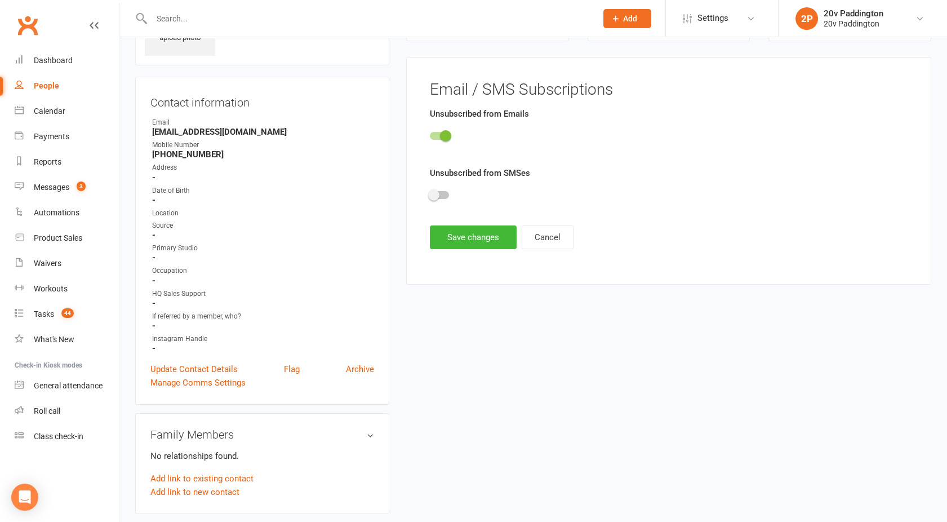
click at [430, 193] on input "checkbox" at bounding box center [430, 193] width 0 height 0
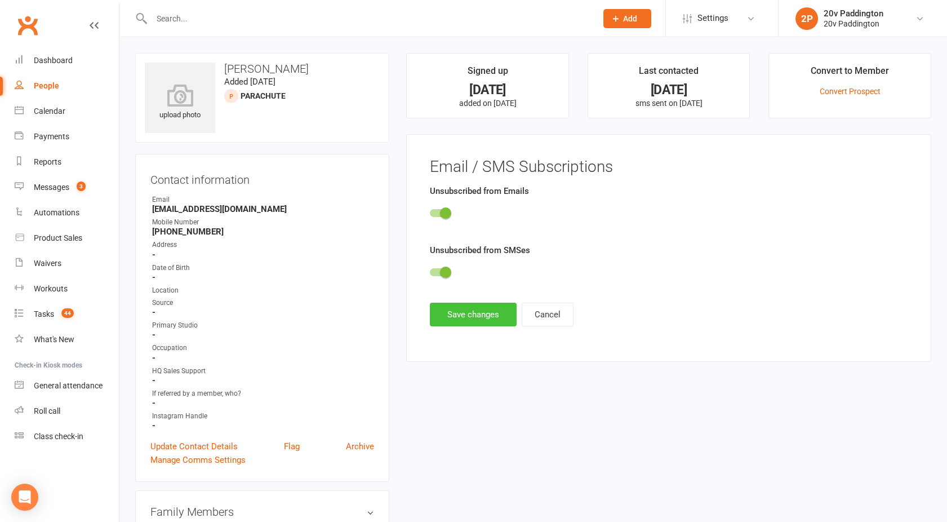
click at [482, 310] on button "Save changes" at bounding box center [473, 314] width 87 height 24
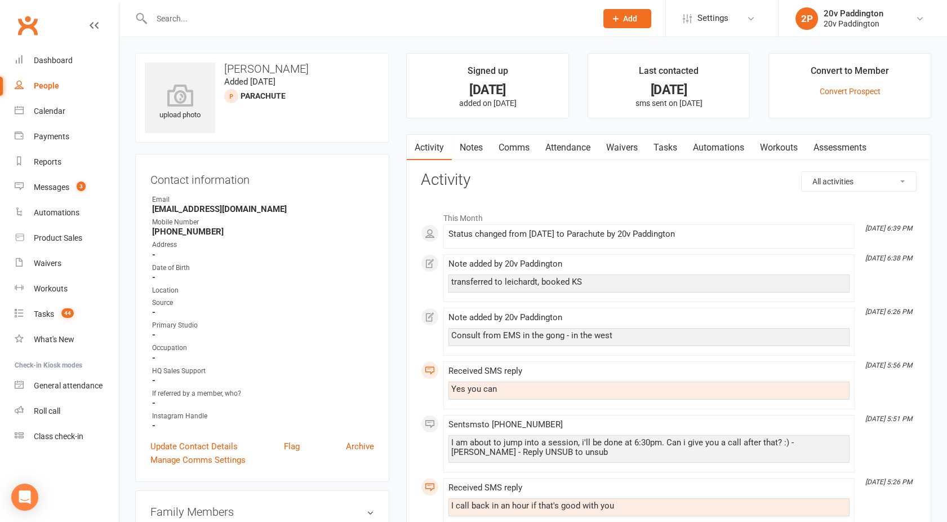
click at [41, 83] on div "People" at bounding box center [46, 85] width 25 height 9
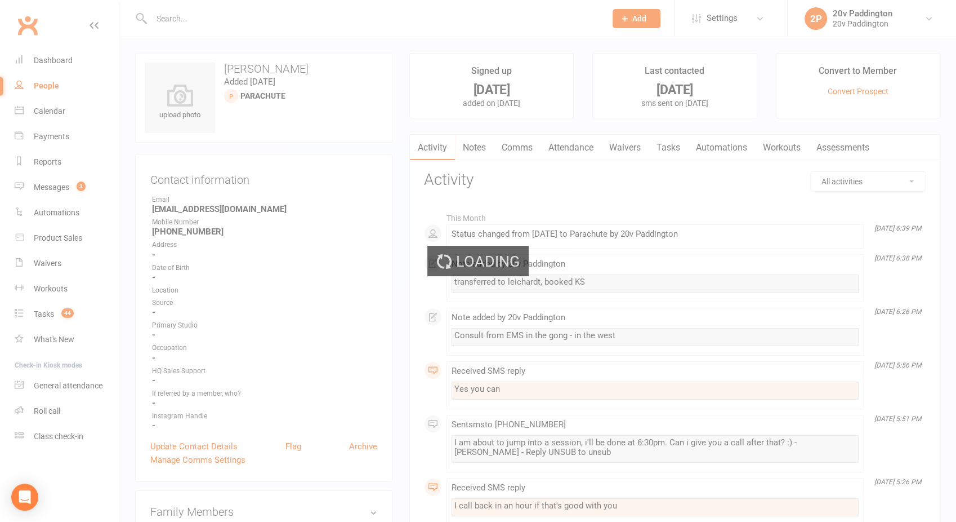
select select "100"
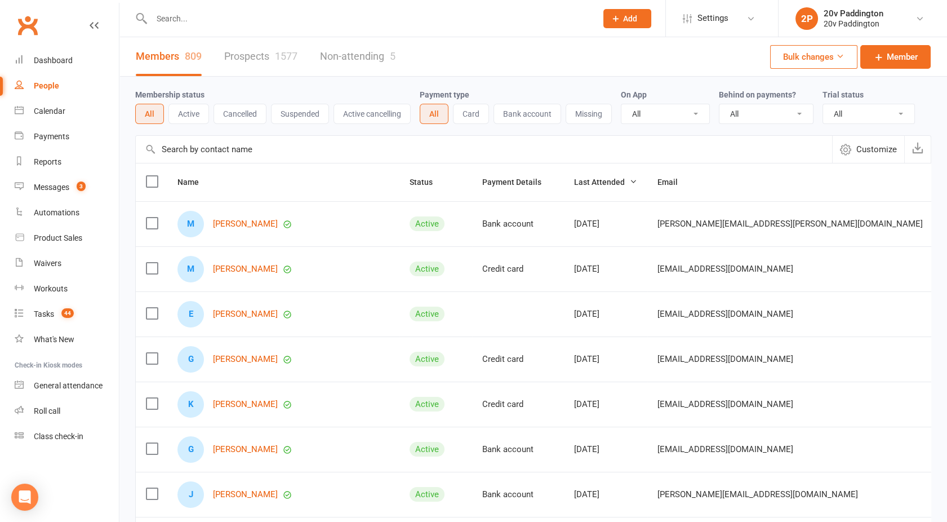
click at [262, 54] on link "Prospects 1577" at bounding box center [260, 56] width 73 height 39
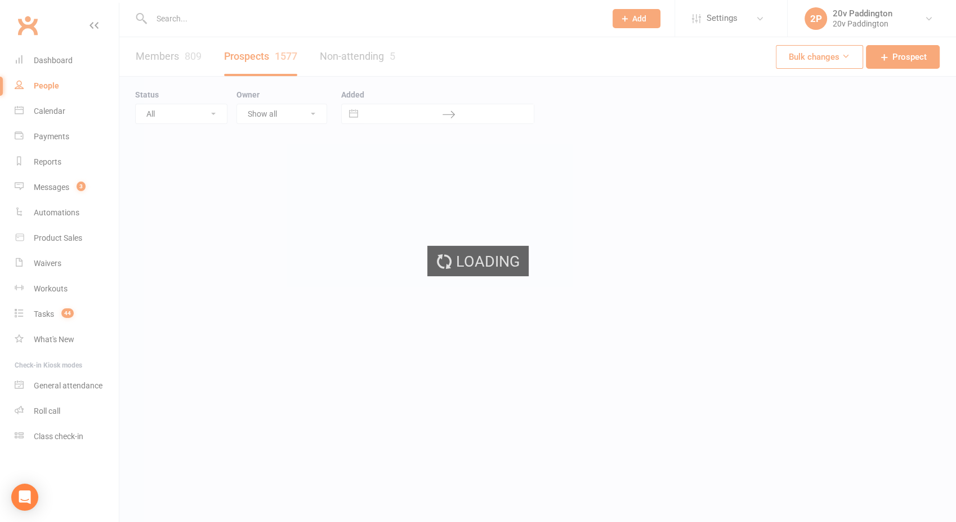
select select "100"
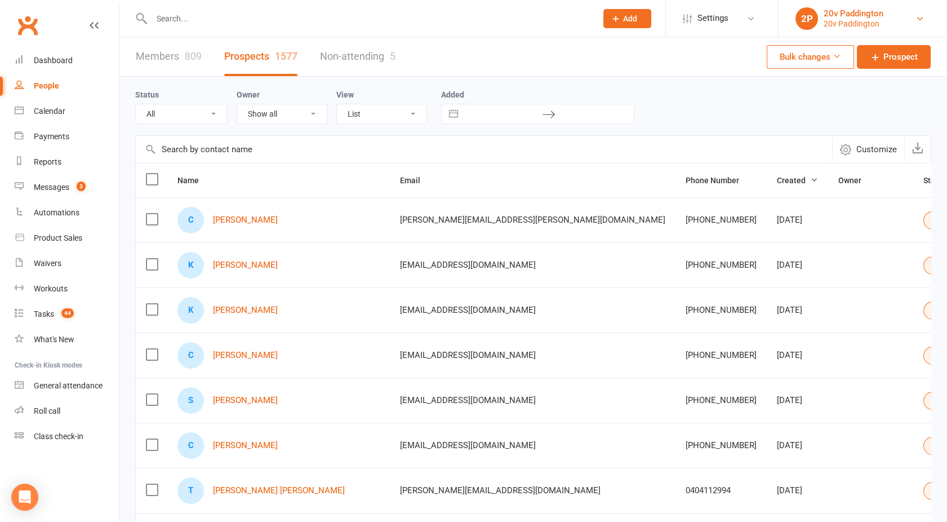
click at [869, 16] on div "20v Paddington" at bounding box center [854, 13] width 60 height 10
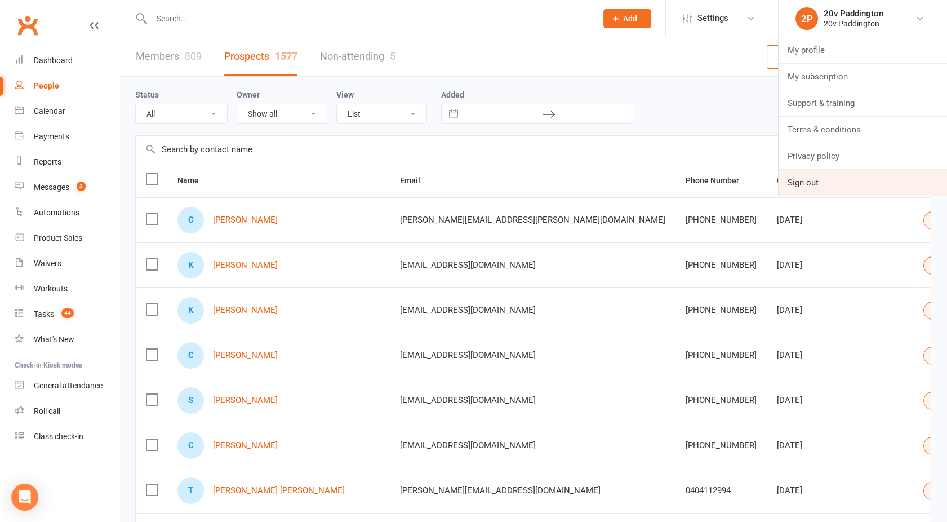
click at [812, 180] on link "Sign out" at bounding box center [862, 183] width 168 height 26
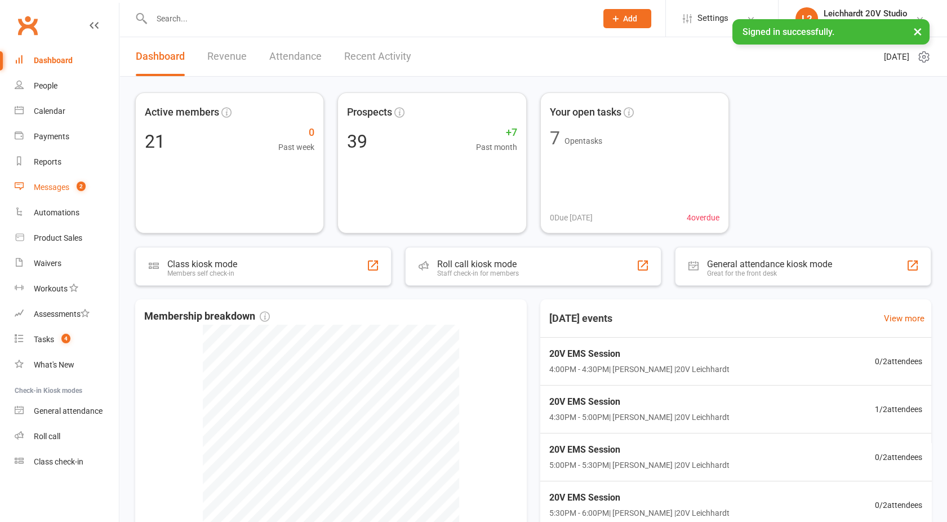
click at [57, 183] on div "Messages" at bounding box center [51, 187] width 35 height 9
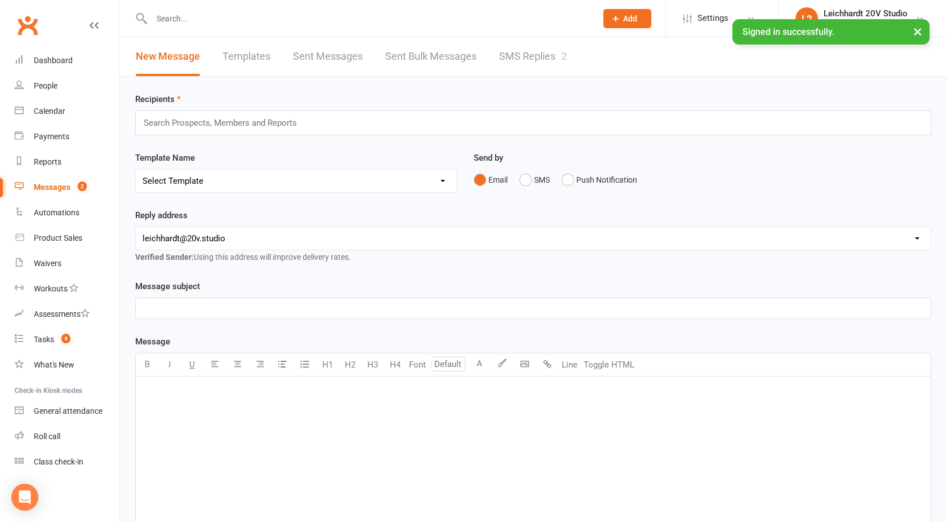
click at [558, 61] on link "SMS Replies 2" at bounding box center [533, 56] width 68 height 39
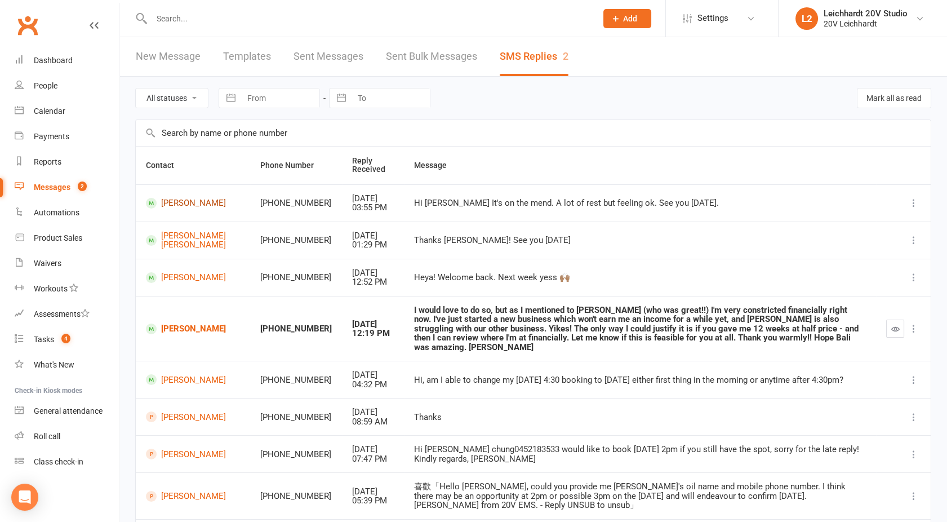
click at [172, 204] on link "[PERSON_NAME]" at bounding box center [193, 203] width 94 height 11
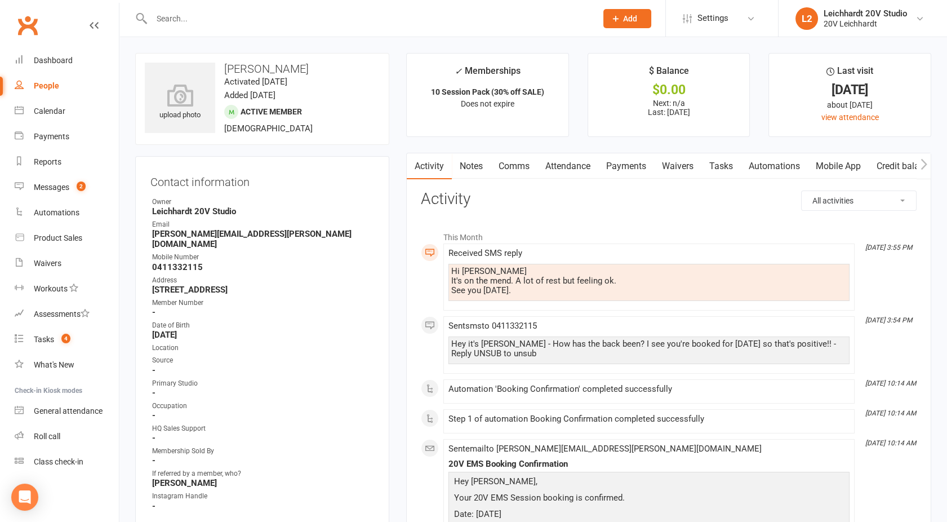
click at [521, 166] on link "Comms" at bounding box center [514, 166] width 47 height 26
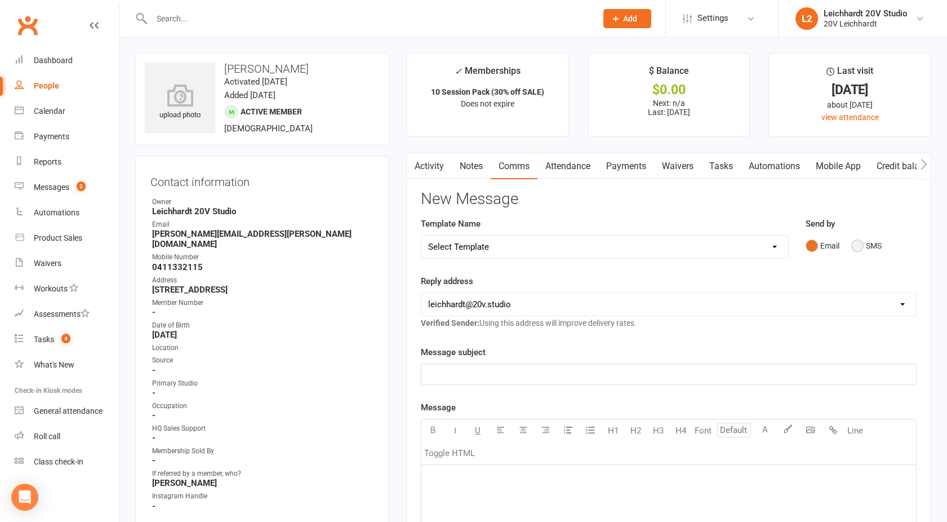
click at [876, 250] on button "SMS" at bounding box center [866, 245] width 30 height 21
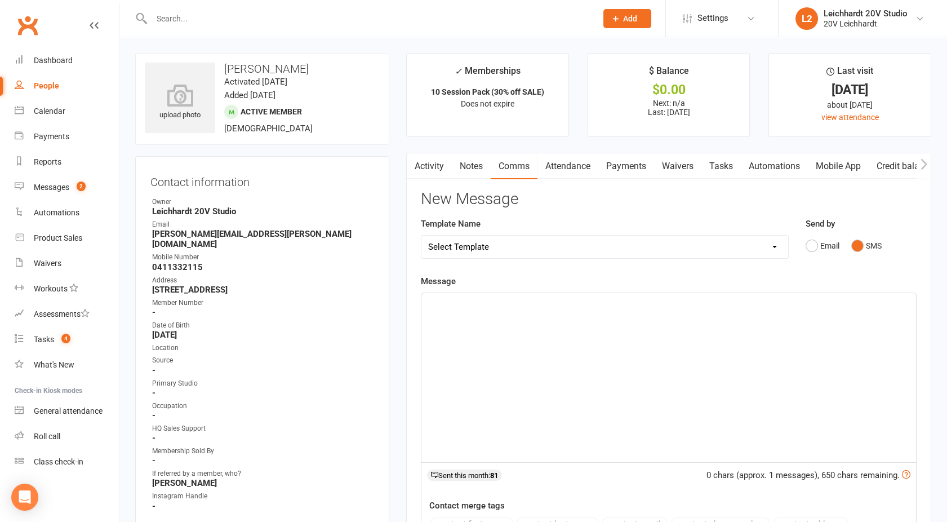
click at [656, 361] on div "﻿" at bounding box center [668, 377] width 495 height 169
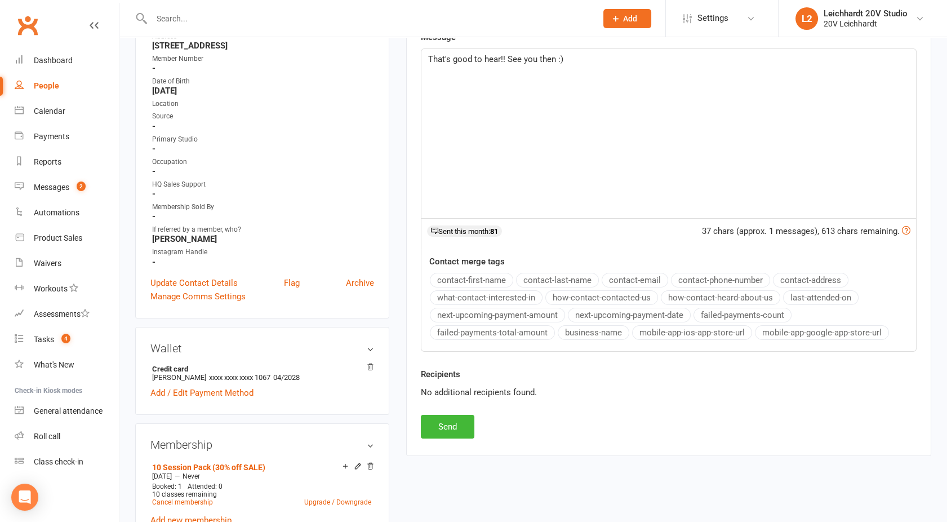
scroll to position [251, 0]
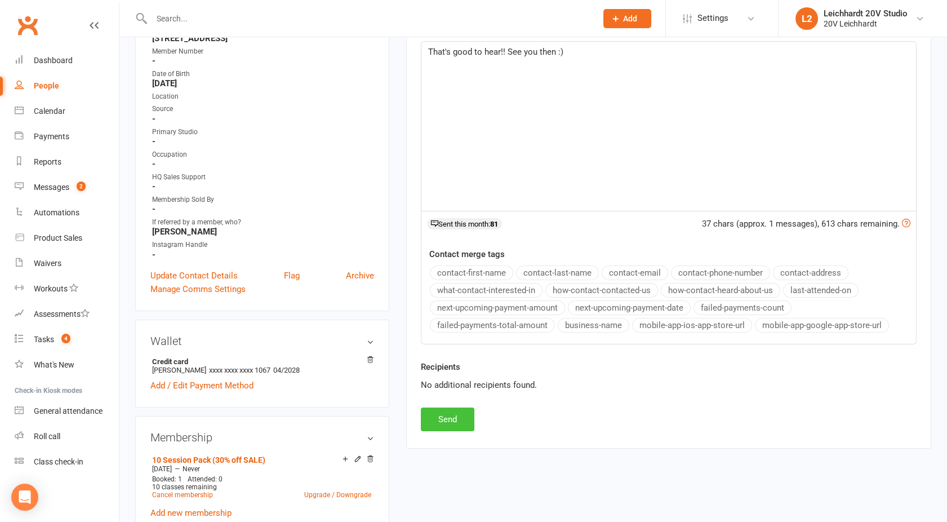
click at [442, 417] on button "Send" at bounding box center [448, 419] width 54 height 24
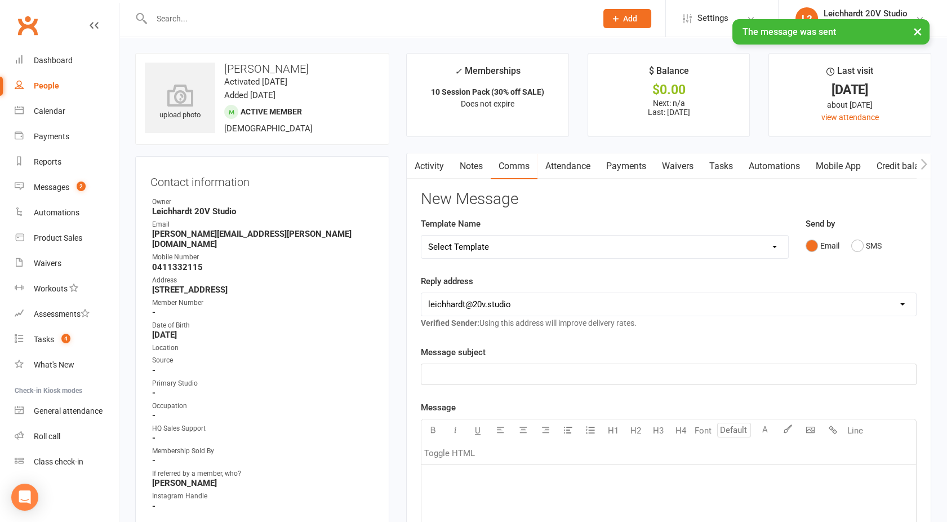
click at [53, 88] on div "People" at bounding box center [46, 85] width 25 height 9
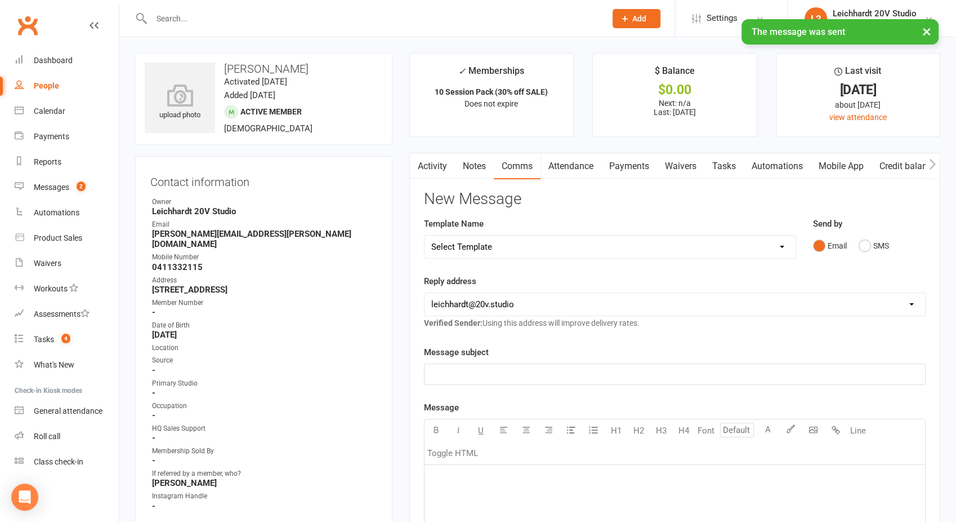
select select "100"
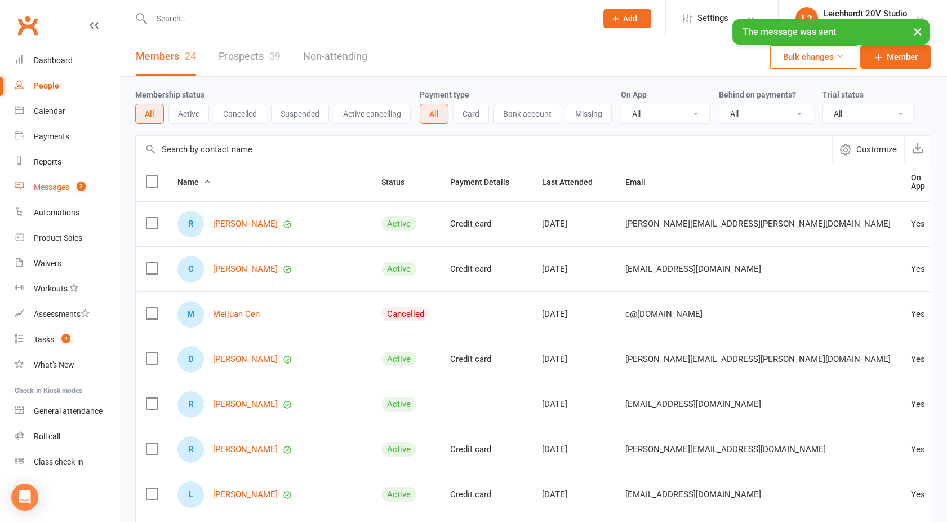
click at [47, 189] on div "Messages" at bounding box center [51, 187] width 35 height 9
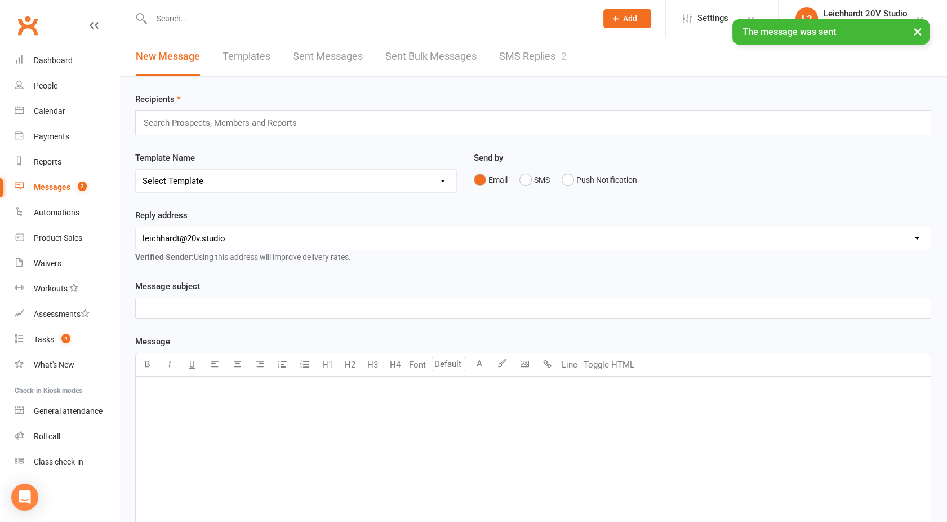
click at [520, 62] on link "SMS Replies 2" at bounding box center [533, 56] width 68 height 39
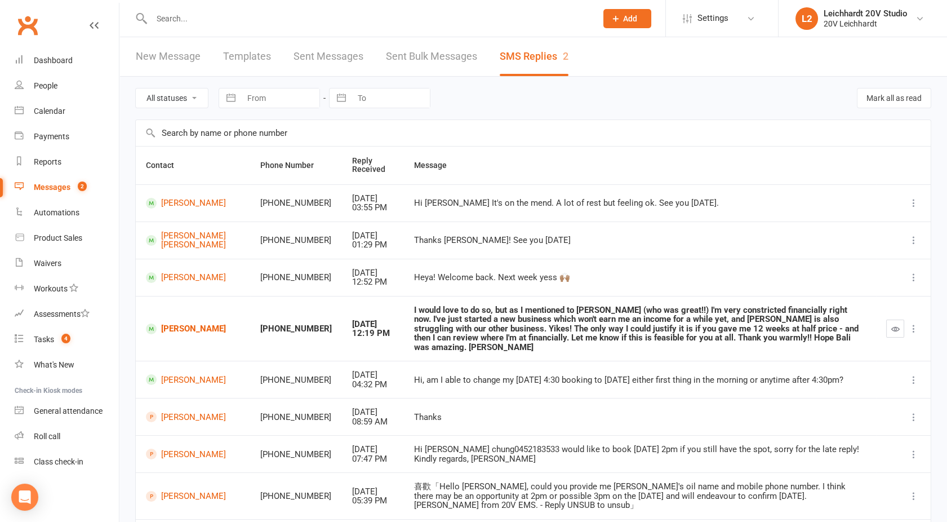
scroll to position [163, 0]
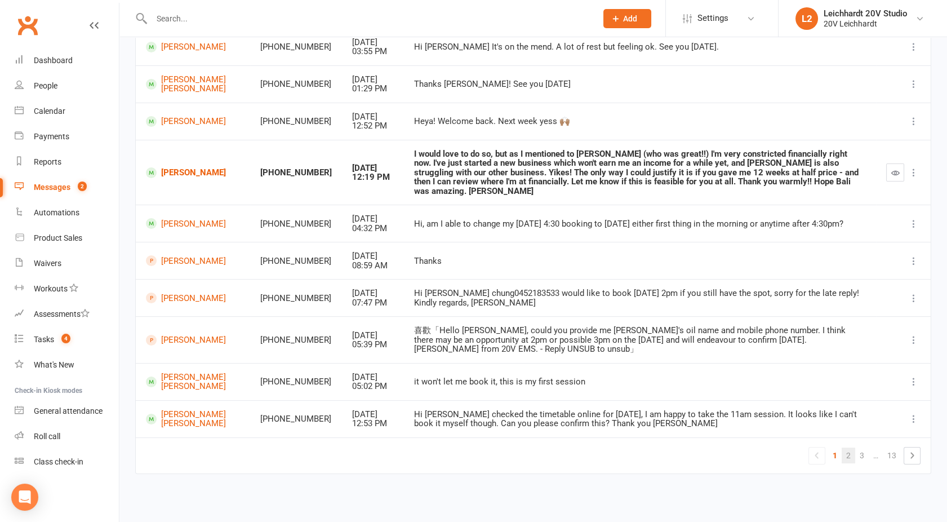
click at [848, 451] on link "2" at bounding box center [849, 455] width 14 height 16
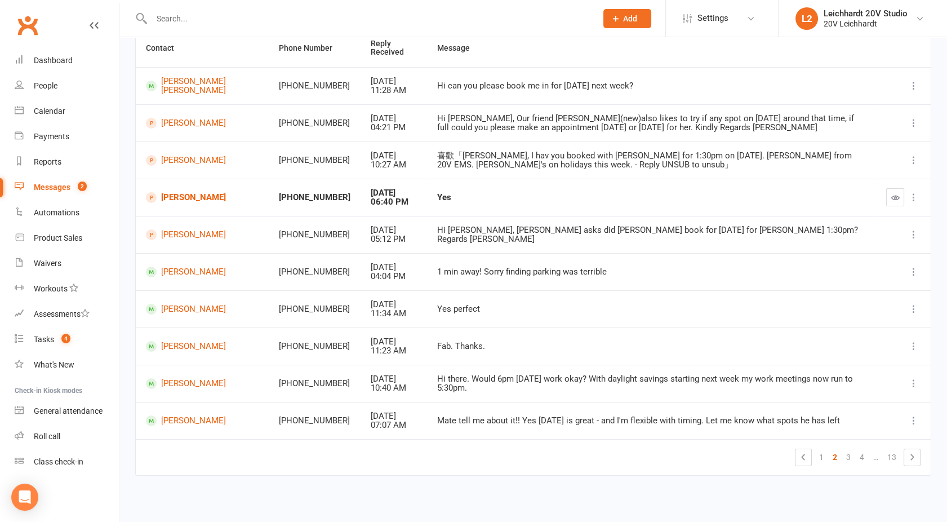
scroll to position [53, 0]
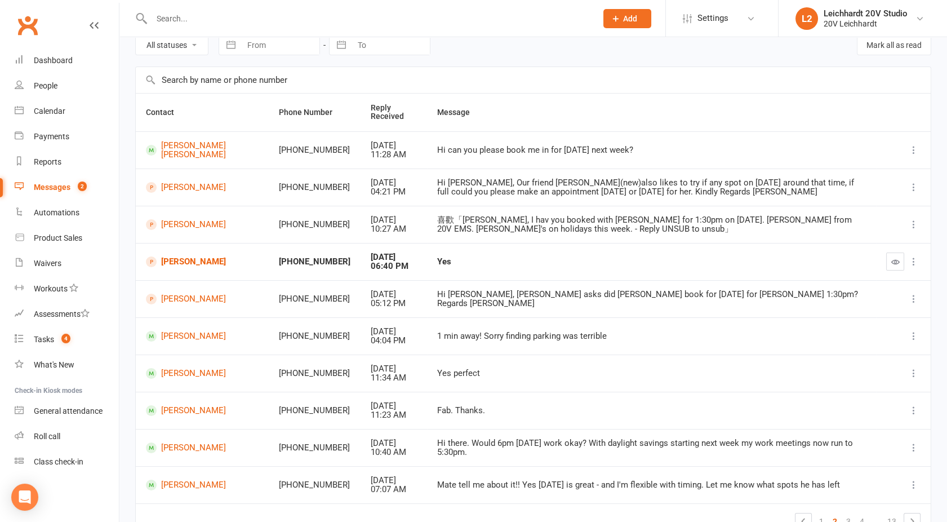
click at [894, 261] on icon "button" at bounding box center [895, 261] width 8 height 8
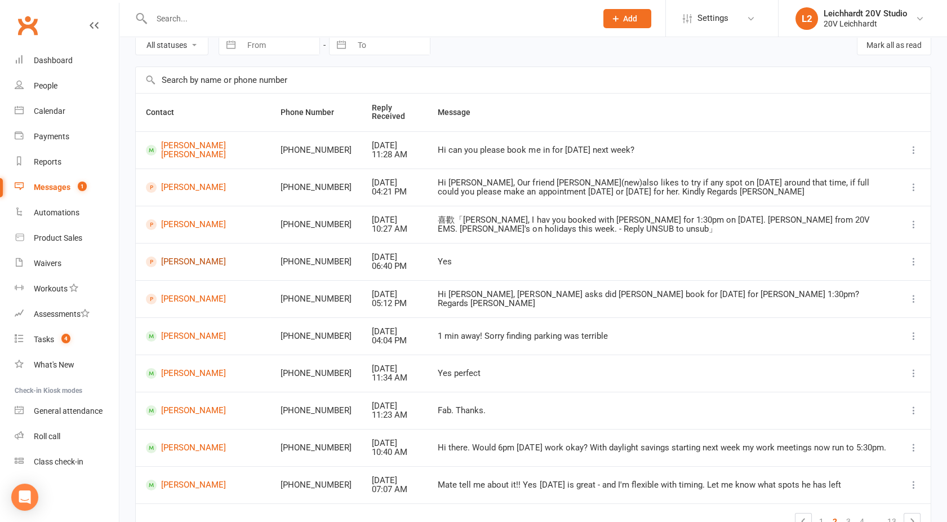
click at [179, 260] on link "[PERSON_NAME]" at bounding box center [203, 261] width 114 height 11
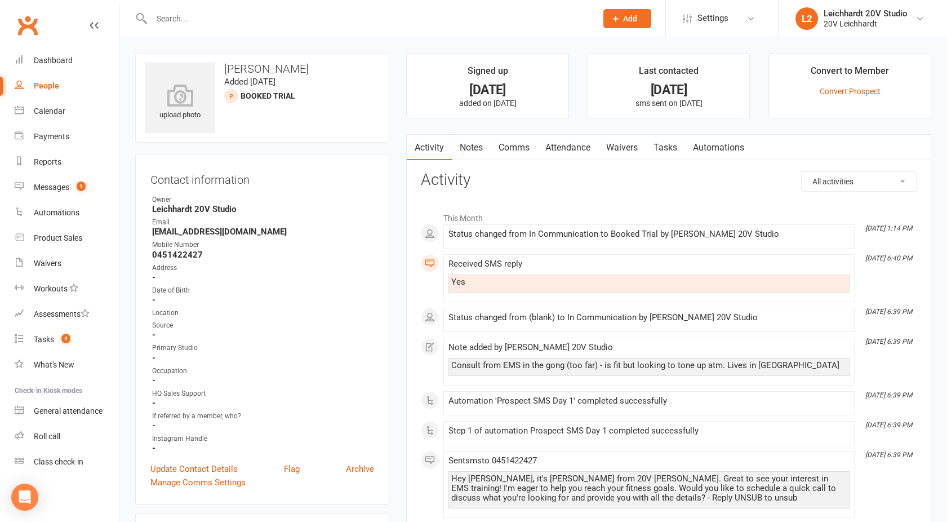
click at [512, 154] on link "Comms" at bounding box center [514, 148] width 47 height 26
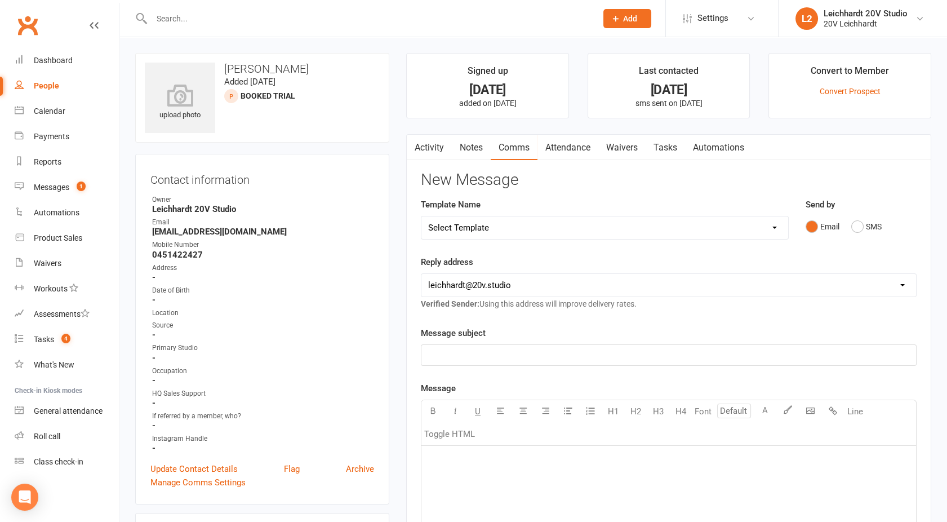
click at [883, 242] on div "Send by Email SMS" at bounding box center [861, 225] width 128 height 55
click at [861, 216] on button "SMS" at bounding box center [866, 226] width 30 height 21
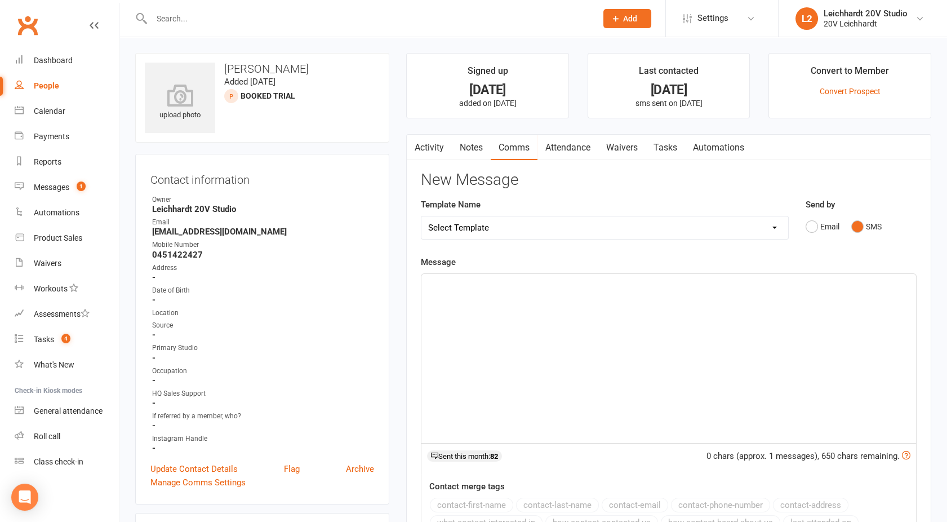
click at [699, 324] on div "﻿" at bounding box center [668, 358] width 495 height 169
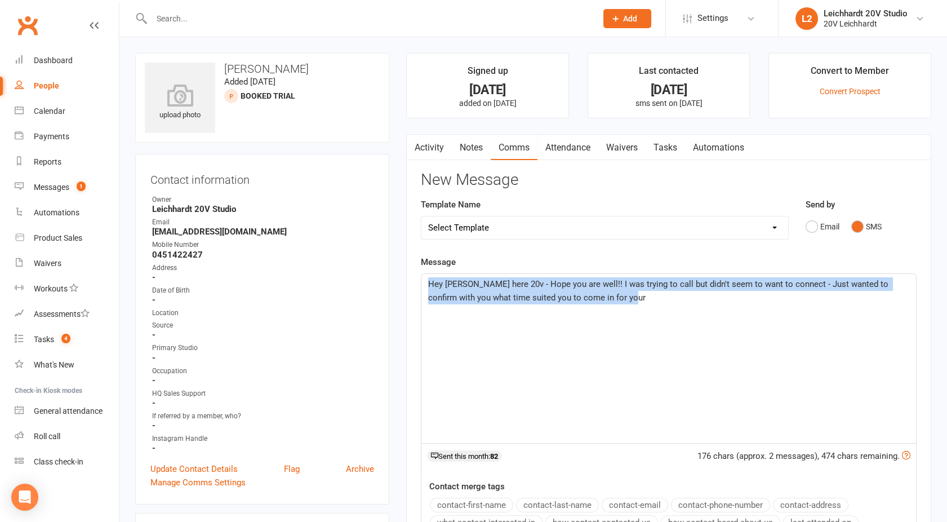
drag, startPoint x: 615, startPoint y: 296, endPoint x: 391, endPoint y: 261, distance: 226.3
copy span "Hey Rosa, Joel here 20v - Hope you are well!! I was trying to call but didn't s…"
click at [433, 136] on link "Activity" at bounding box center [429, 148] width 45 height 26
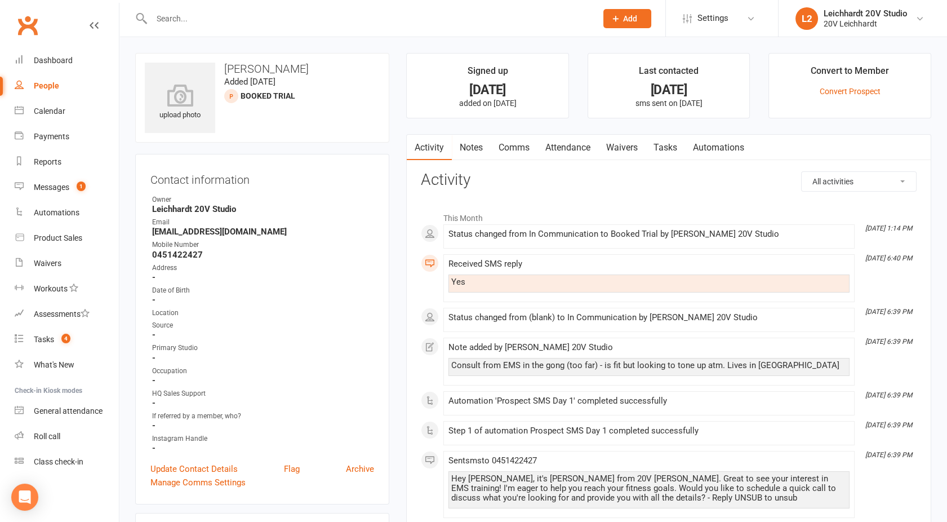
click at [513, 143] on link "Comms" at bounding box center [514, 148] width 47 height 26
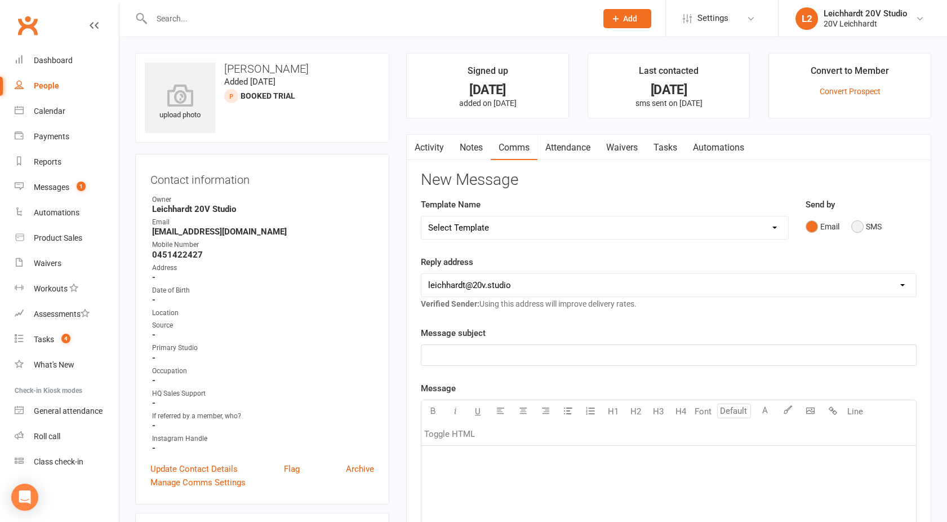
click at [865, 228] on button "SMS" at bounding box center [866, 226] width 30 height 21
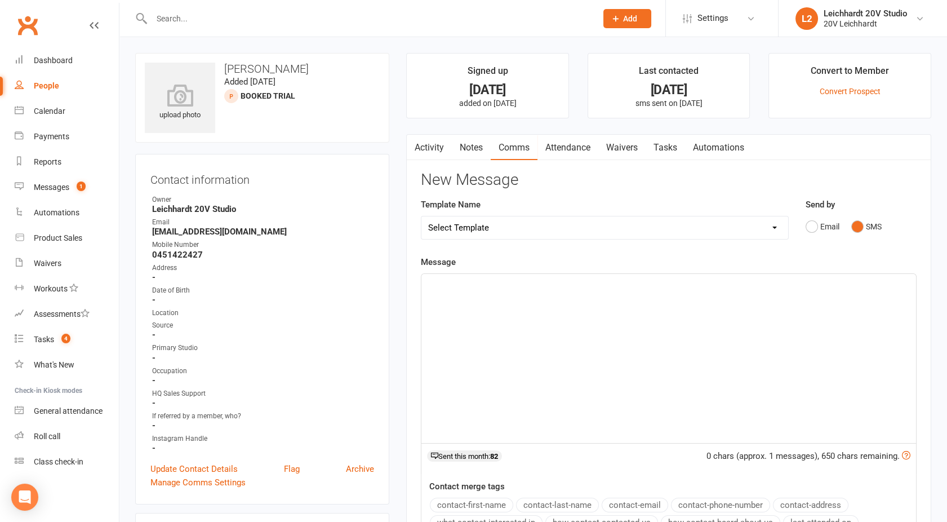
click at [690, 296] on div "﻿" at bounding box center [668, 358] width 495 height 169
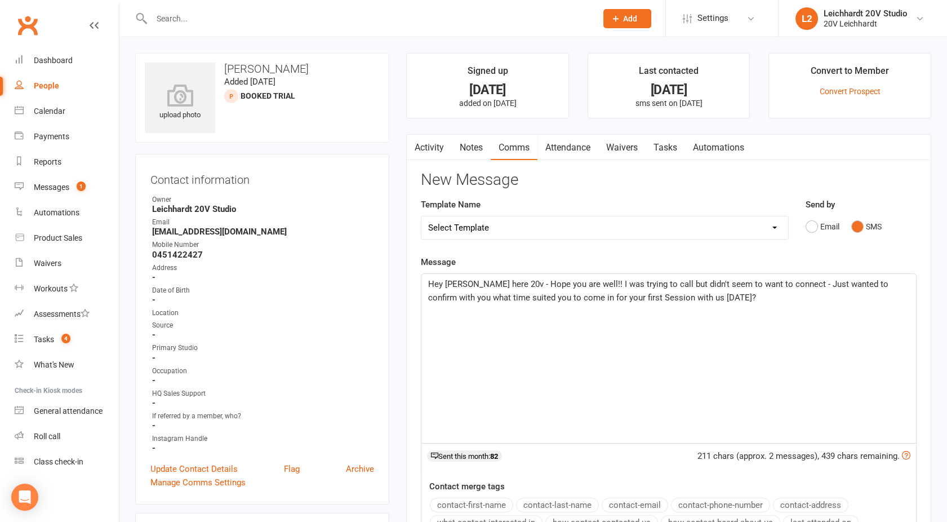
drag, startPoint x: 736, startPoint y: 300, endPoint x: 386, endPoint y: 263, distance: 351.7
copy span "Hey Rosa, Joel here 20v - Hope you are well!! I was trying to call but didn't s…"
click at [806, 284] on span "Hey Rosa, Joel here 20v - Hope you are well!! I was trying to call but didn't s…" at bounding box center [659, 291] width 462 height 24
click at [804, 287] on span "Hey Rosa, Joel here 20v - Hope you are well!! I was trying to call but didn't s…" at bounding box center [659, 291] width 462 height 24
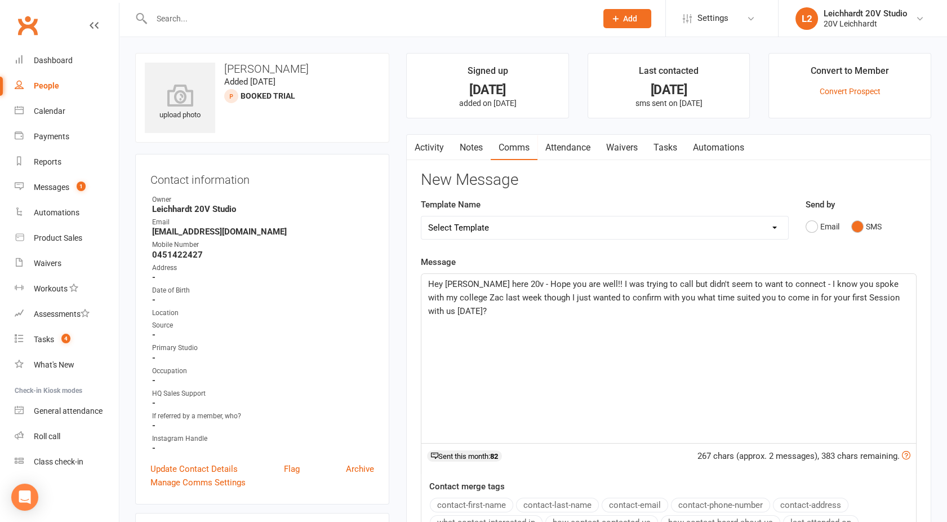
click at [482, 313] on p "Hey Rosa, Joel here 20v - Hope you are well!! I was trying to call but didn't s…" at bounding box center [668, 297] width 481 height 41
click at [739, 313] on p "Hey Rosa, Joel here 20v - Hope you are well!! I was trying to call but didn't s…" at bounding box center [668, 297] width 481 height 41
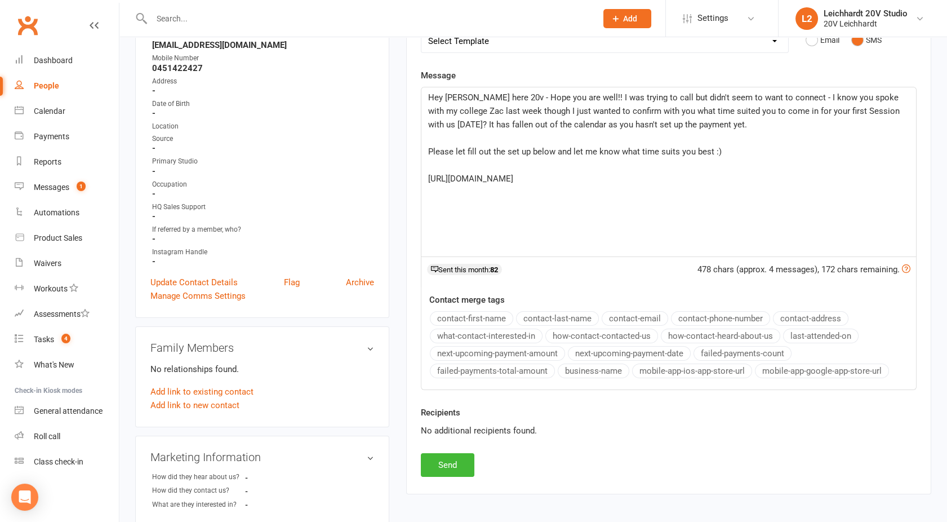
scroll to position [209, 0]
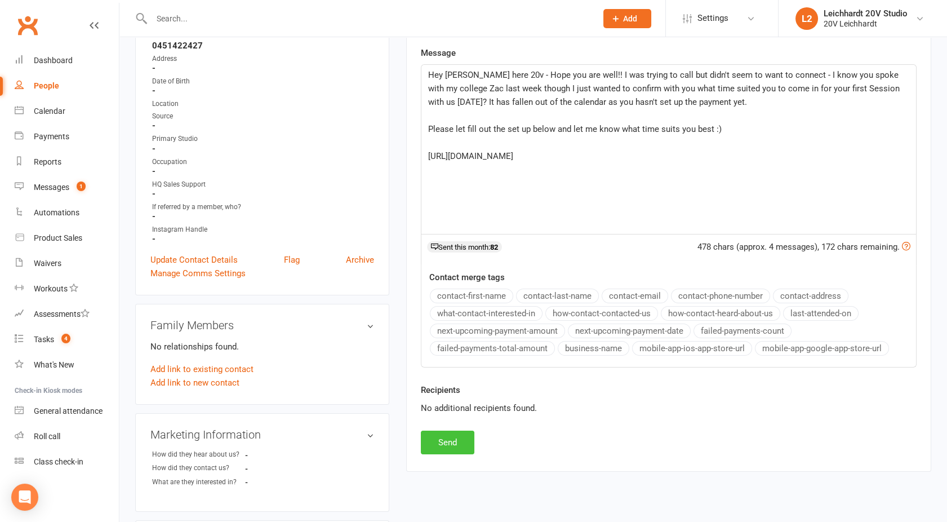
click at [451, 442] on button "Send" at bounding box center [448, 442] width 54 height 24
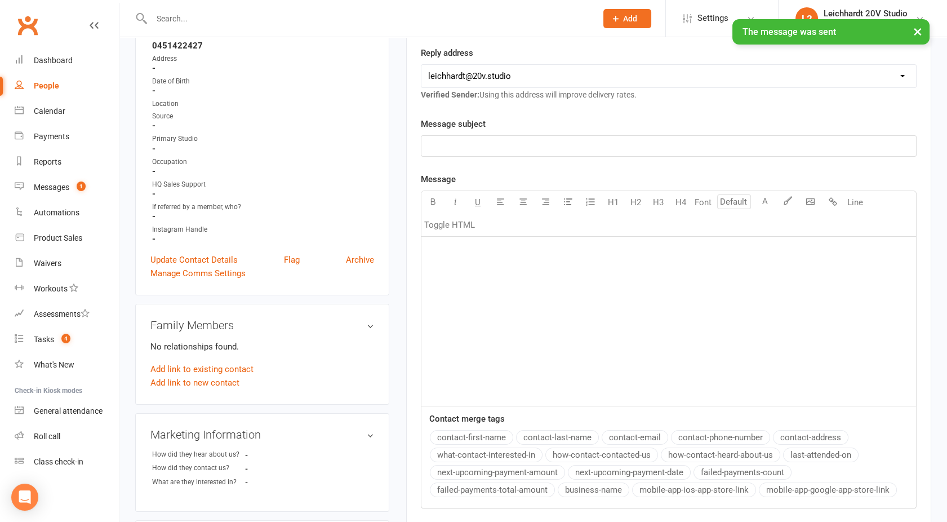
scroll to position [0, 0]
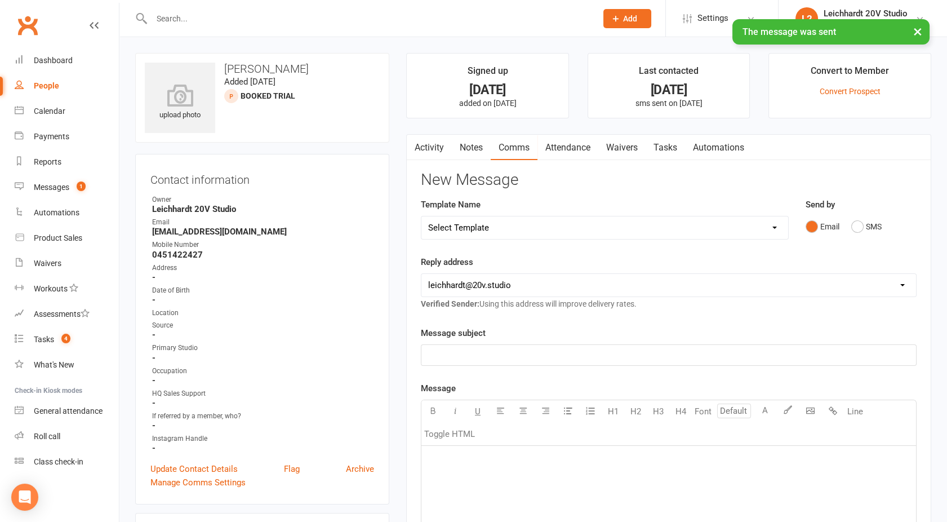
click at [435, 140] on link "Activity" at bounding box center [429, 148] width 45 height 26
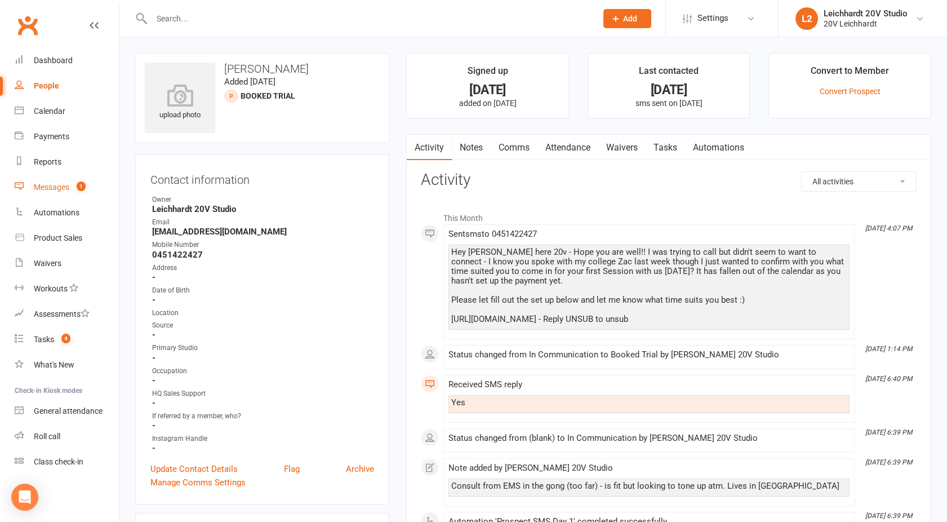
click at [65, 188] on div "Messages" at bounding box center [51, 187] width 35 height 9
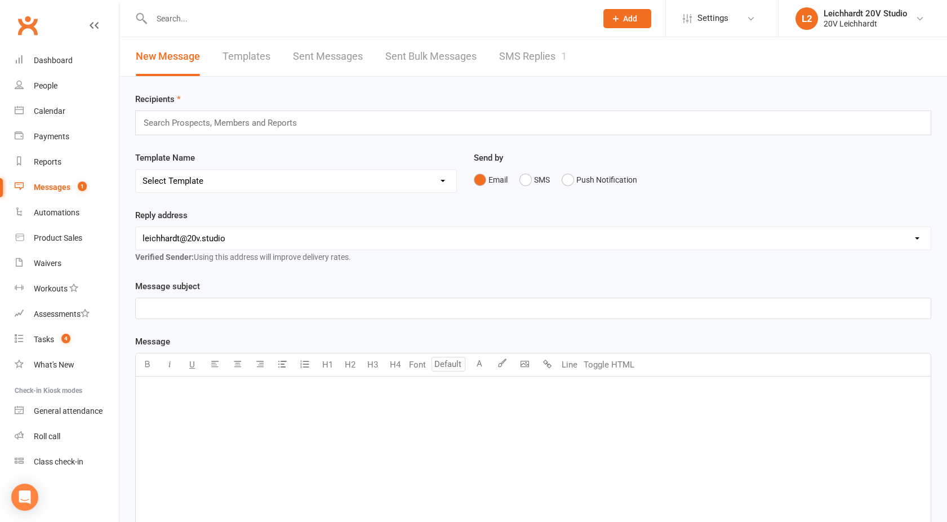
click at [529, 68] on link "SMS Replies 1" at bounding box center [533, 56] width 68 height 39
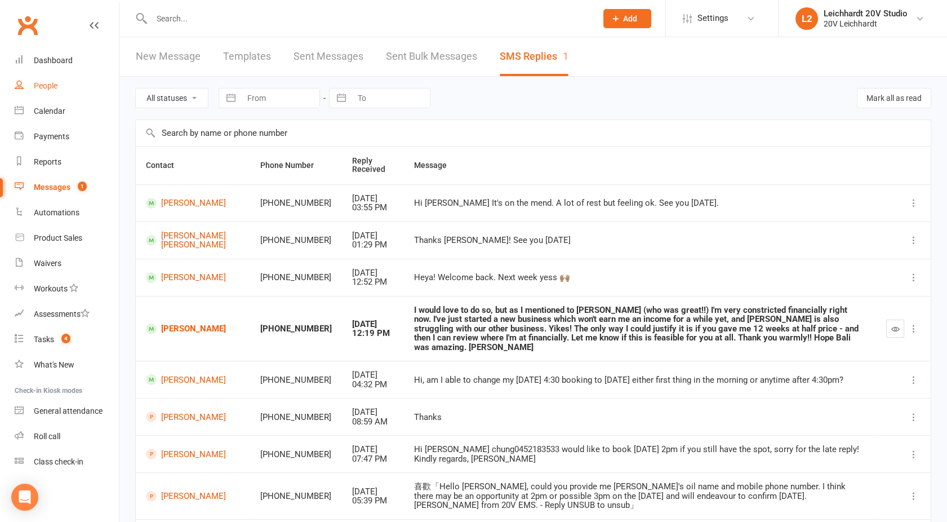
click at [33, 83] on link "People" at bounding box center [67, 85] width 104 height 25
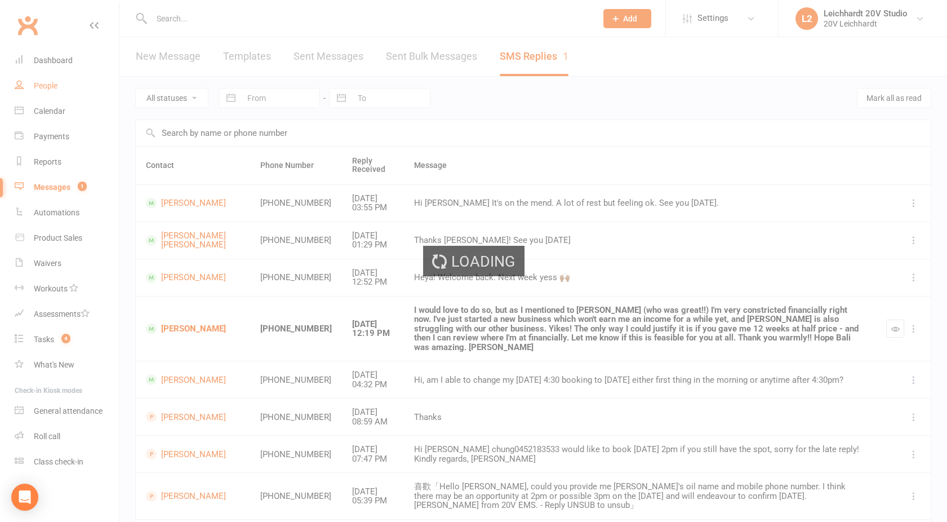
select select "100"
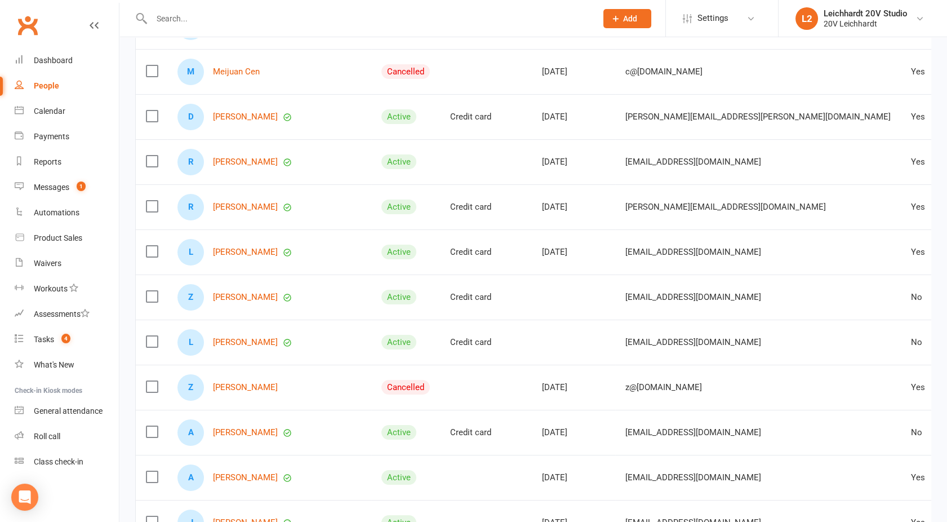
scroll to position [243, 0]
click at [237, 247] on link "[PERSON_NAME]" at bounding box center [245, 251] width 65 height 10
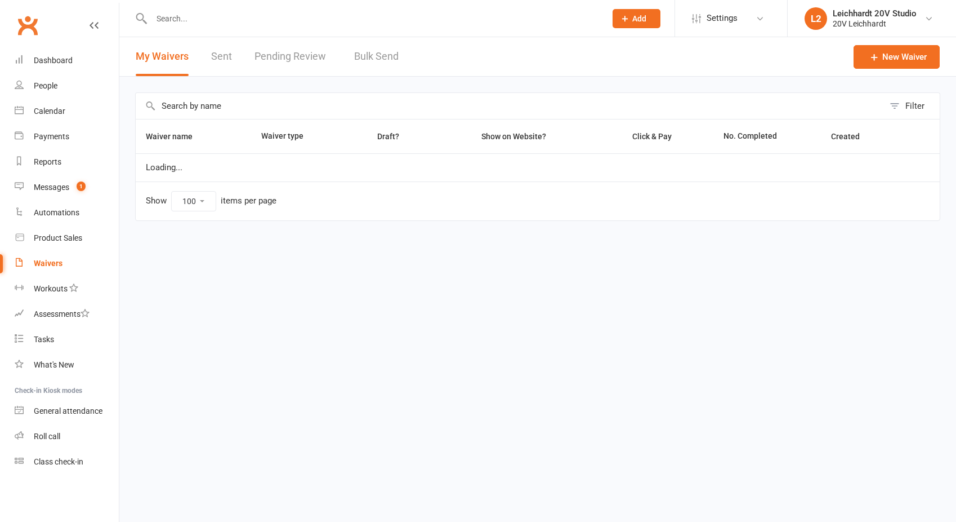
select select "100"
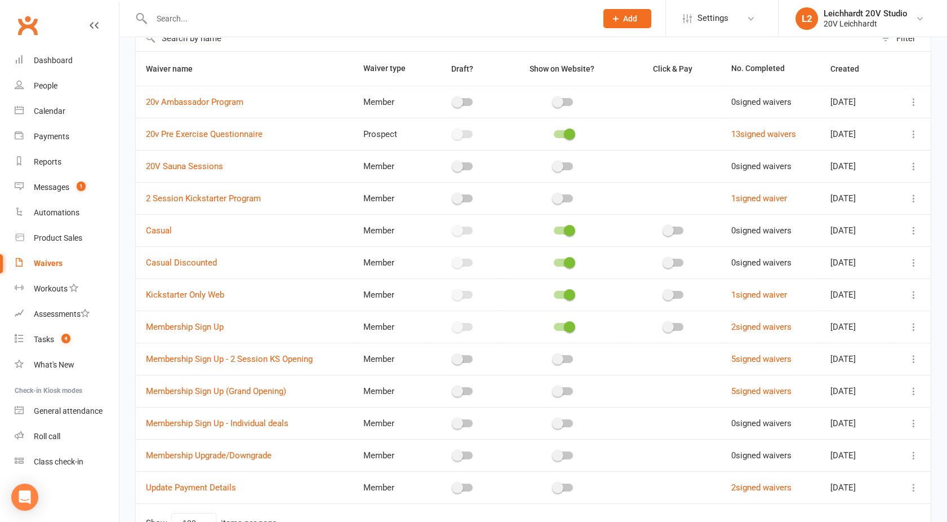
scroll to position [135, 0]
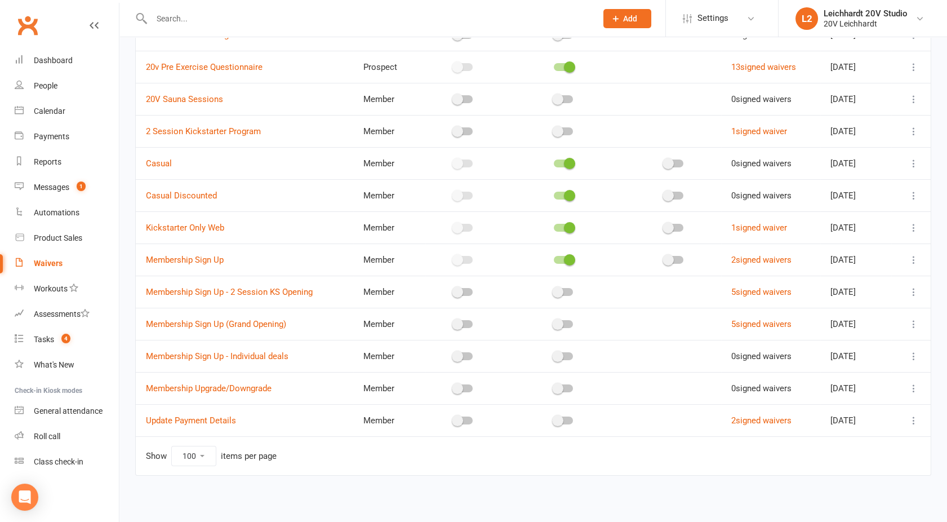
click at [198, 6] on div at bounding box center [361, 18] width 453 height 37
click at [179, 20] on input "text" at bounding box center [368, 19] width 440 height 16
type input "[PERSON_NAME]"
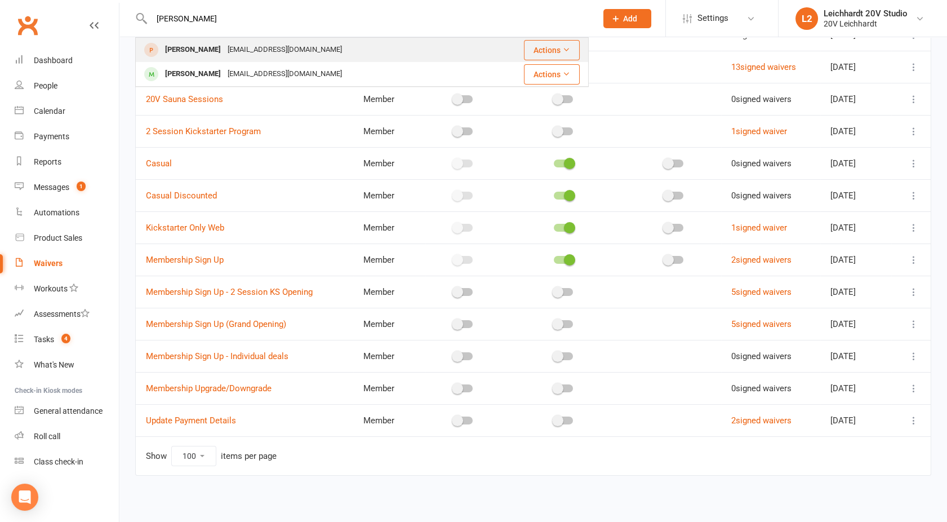
click at [184, 48] on div "[PERSON_NAME]" at bounding box center [193, 50] width 63 height 16
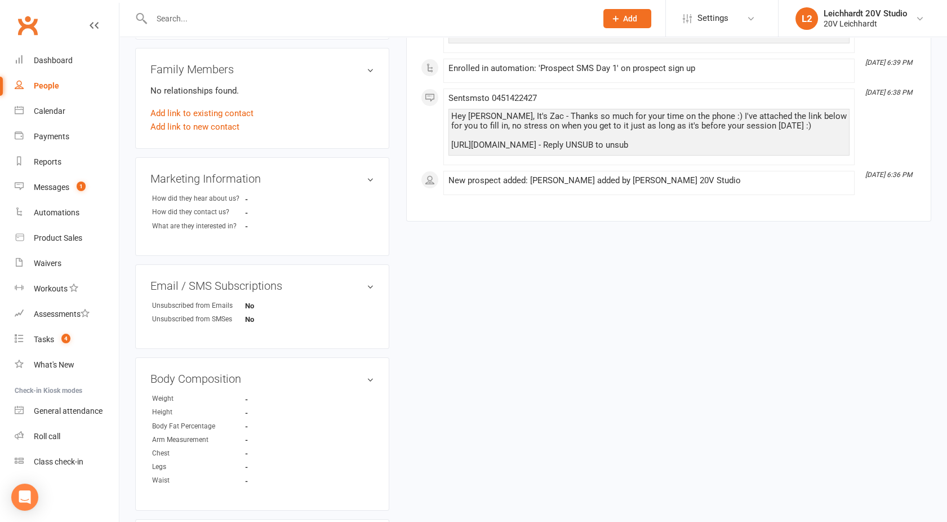
scroll to position [471, 0]
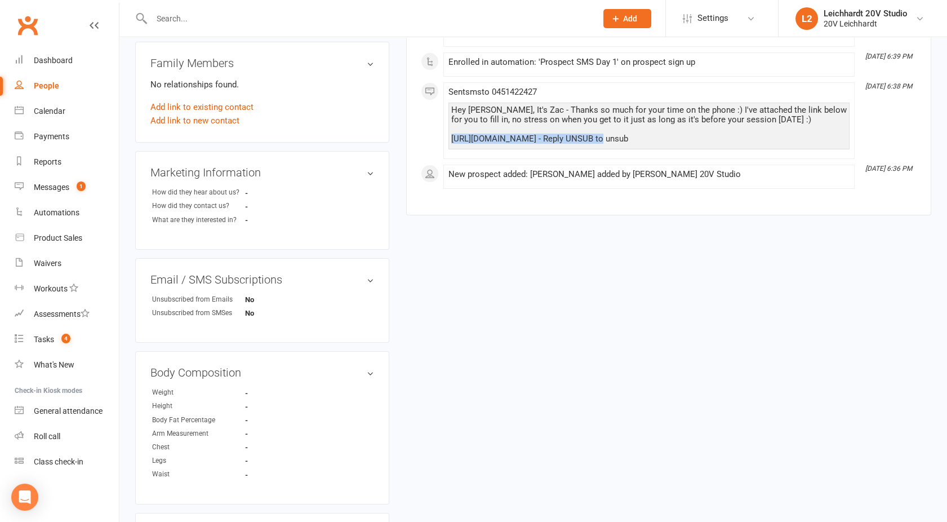
drag, startPoint x: 599, startPoint y: 140, endPoint x: 440, endPoint y: 143, distance: 158.9
copy div "https://app.clubworx.com/s/Y1EERq3G"
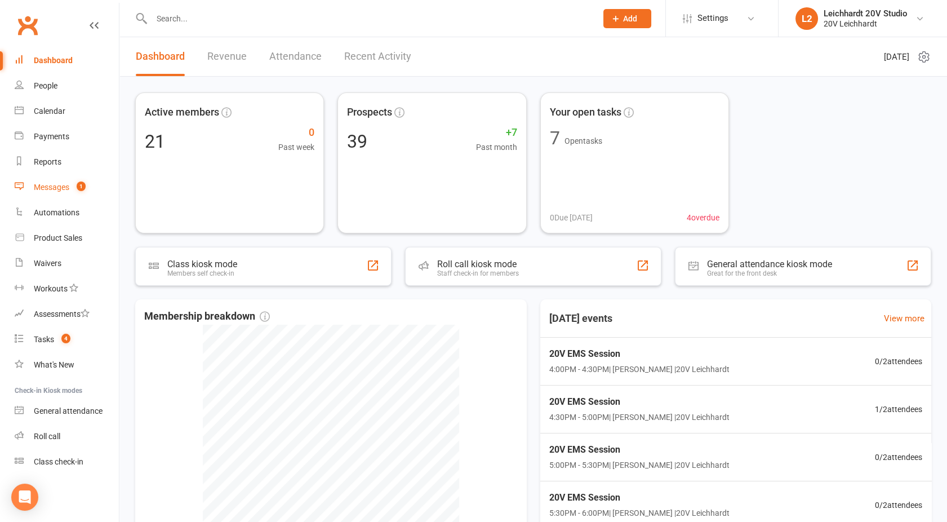
click at [57, 185] on div "Messages" at bounding box center [51, 187] width 35 height 9
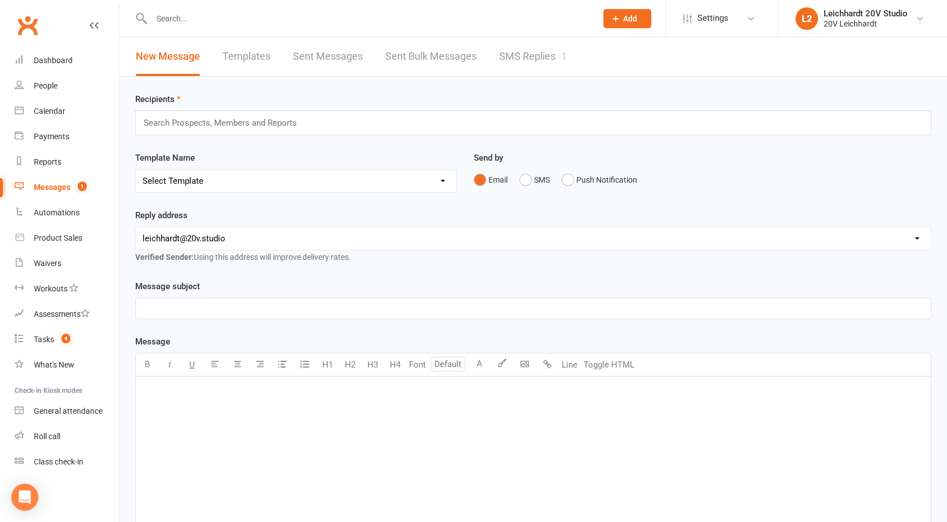
click at [542, 74] on link "SMS Replies 1" at bounding box center [533, 56] width 68 height 39
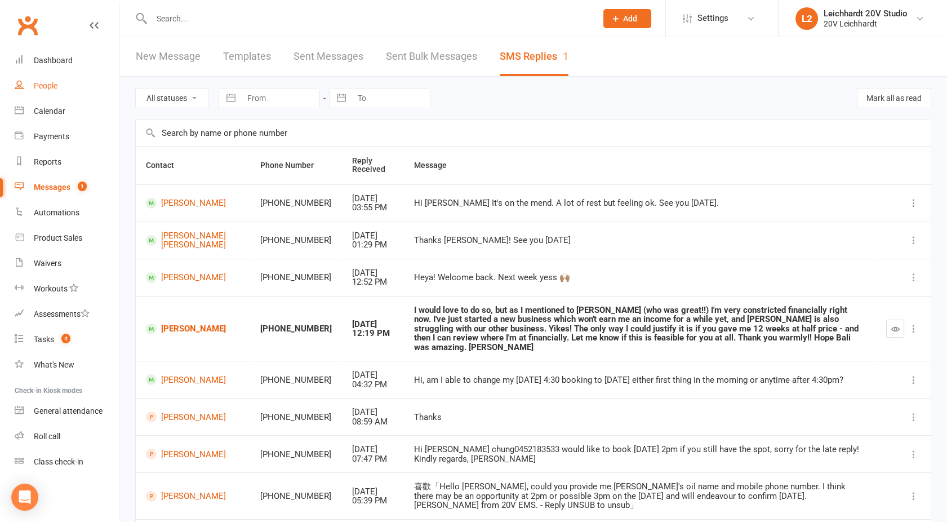
click at [50, 81] on div "People" at bounding box center [46, 85] width 24 height 9
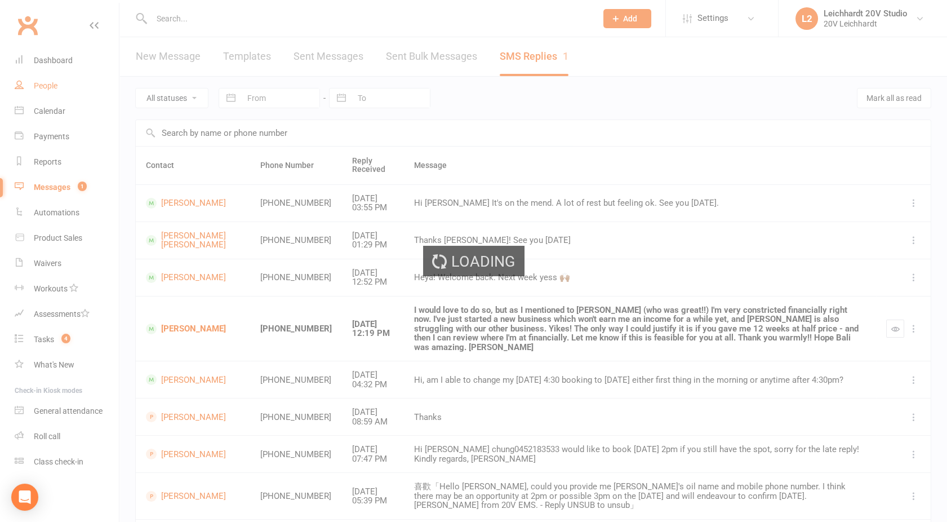
select select "100"
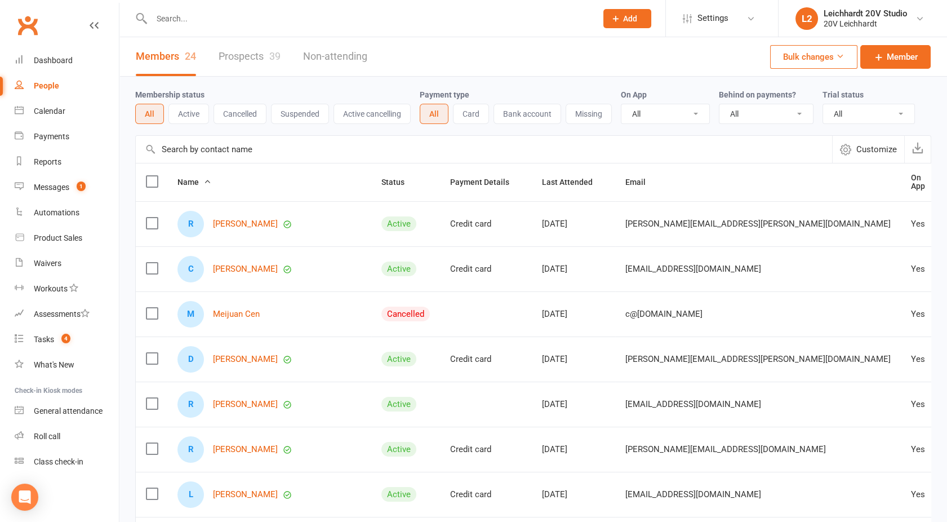
click at [251, 52] on link "Prospects 39" at bounding box center [250, 56] width 62 height 39
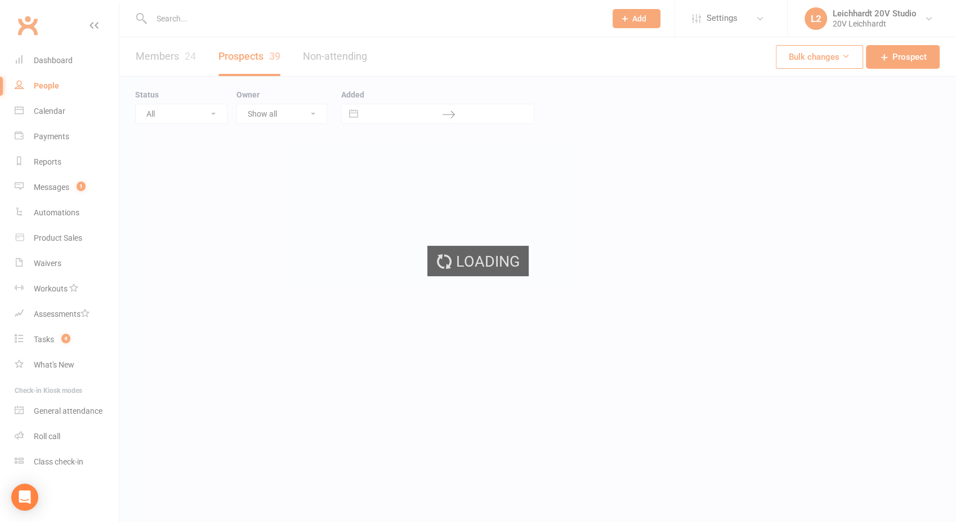
select select "100"
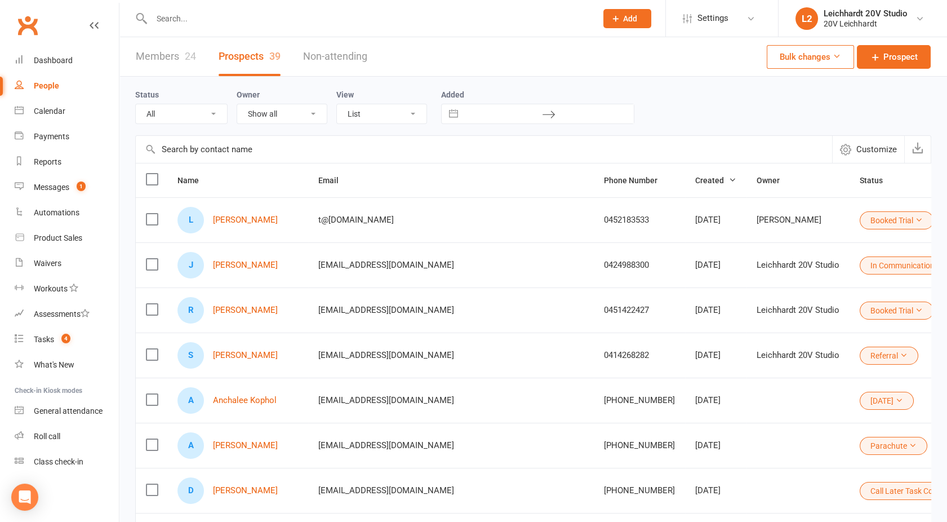
click at [171, 112] on select "All (No status set) (Invalid status) Parachute Referral In Communication Call L…" at bounding box center [181, 113] width 91 height 19
click at [136, 104] on select "All (No status set) (Invalid status) Parachute Referral In Communication Call L…" at bounding box center [181, 113] width 91 height 19
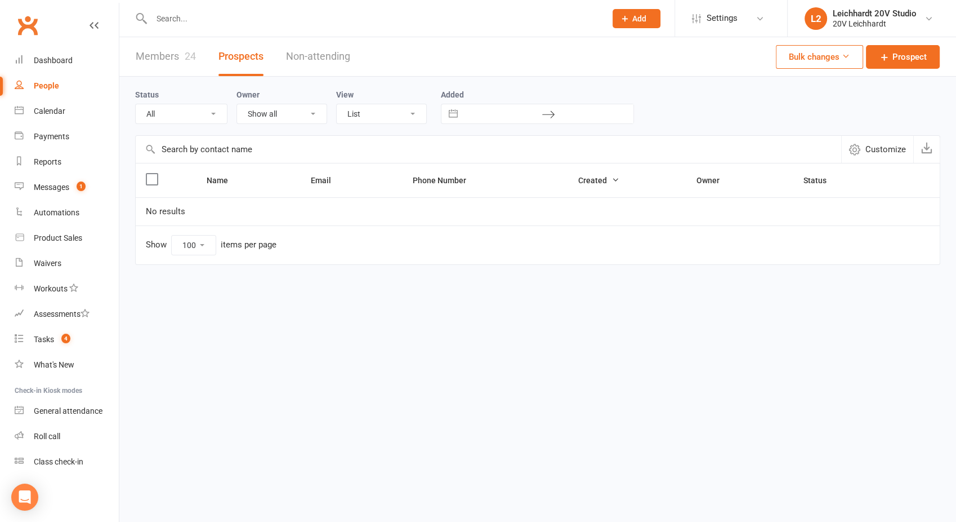
click at [172, 109] on select "All (No status set) (Invalid status) Parachute Referral In Communication Call L…" at bounding box center [181, 113] width 91 height 19
click at [136, 104] on select "All (No status set) (Invalid status) Parachute Referral In Communication Call L…" at bounding box center [181, 113] width 91 height 19
click at [177, 103] on div "Status All (No status set) (Invalid status) Parachute Referral In Communication…" at bounding box center [185, 106] width 101 height 36
click at [172, 111] on select "All (No status set) (Invalid status) Parachute Referral In Communication Call L…" at bounding box center [181, 113] width 91 height 19
click at [136, 104] on select "All (No status set) (Invalid status) Parachute Referral In Communication Call L…" at bounding box center [181, 113] width 91 height 19
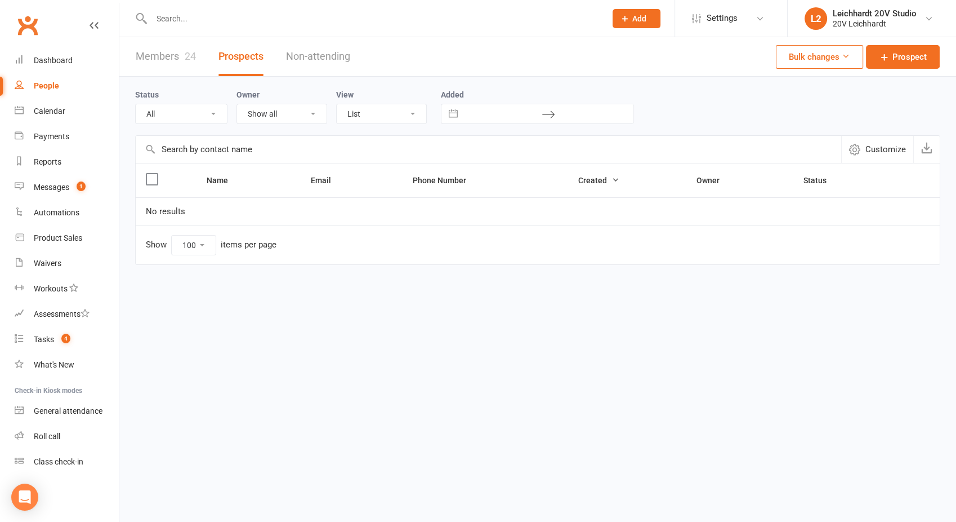
click at [188, 110] on select "All (No status set) (Invalid status) Parachute Referral In Communication Call L…" at bounding box center [181, 113] width 91 height 19
select select "[DATE]"
click at [136, 104] on select "All (No status set) (Invalid status) Parachute Referral In Communication Call L…" at bounding box center [181, 113] width 91 height 19
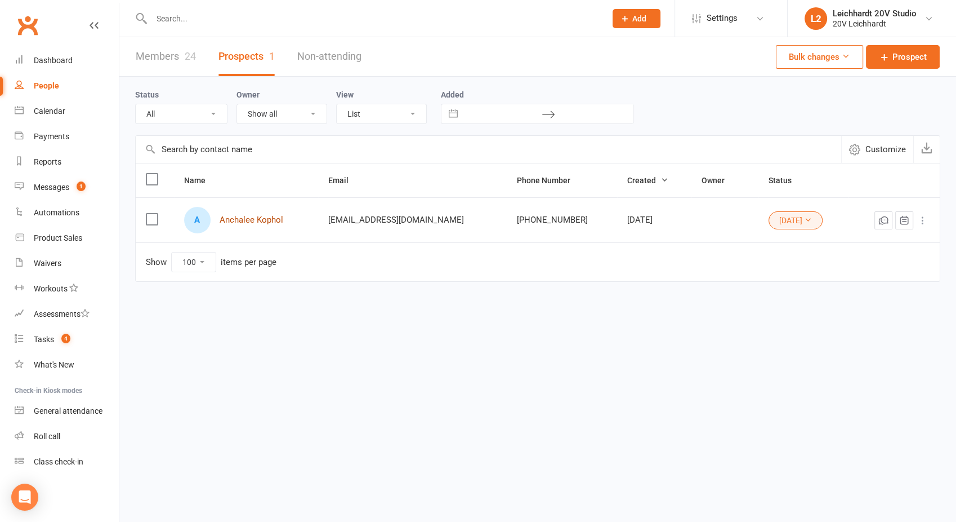
click at [255, 216] on link "Anchalee Kophol" at bounding box center [252, 220] width 64 height 10
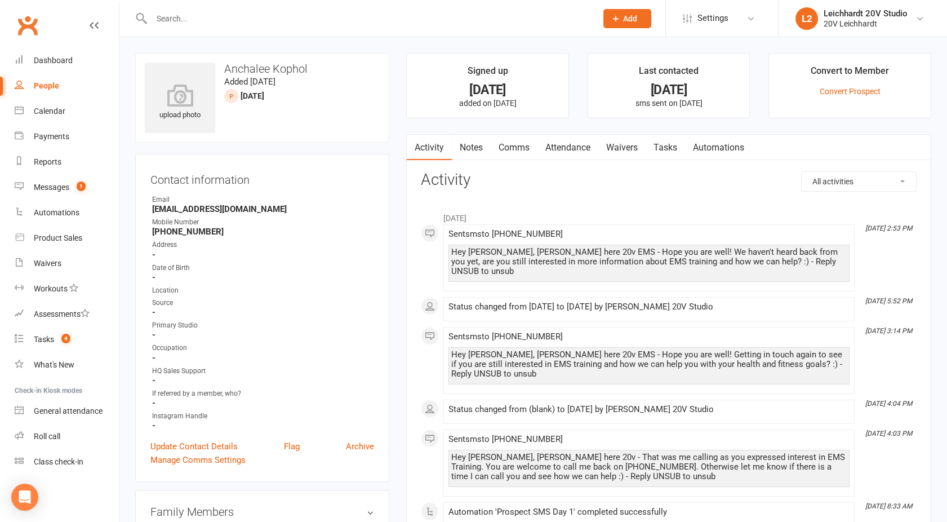
click at [522, 144] on link "Comms" at bounding box center [514, 148] width 47 height 26
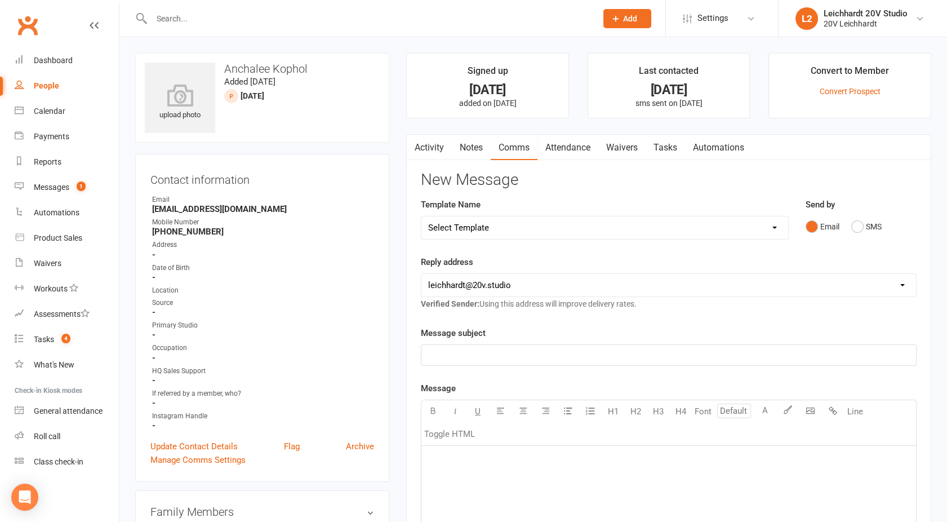
click at [513, 229] on select "Select Template [SMS] [Default template - review before using] Missed class [SM…" at bounding box center [604, 227] width 367 height 23
select select "26"
click at [421, 216] on select "Select Template [SMS] [Default template - review before using] Missed class [SM…" at bounding box center [604, 227] width 367 height 23
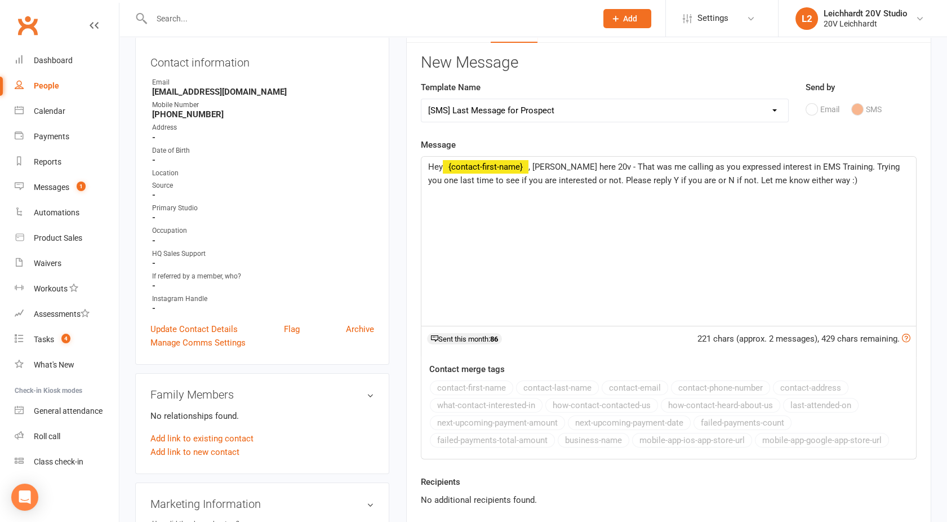
scroll to position [144, 0]
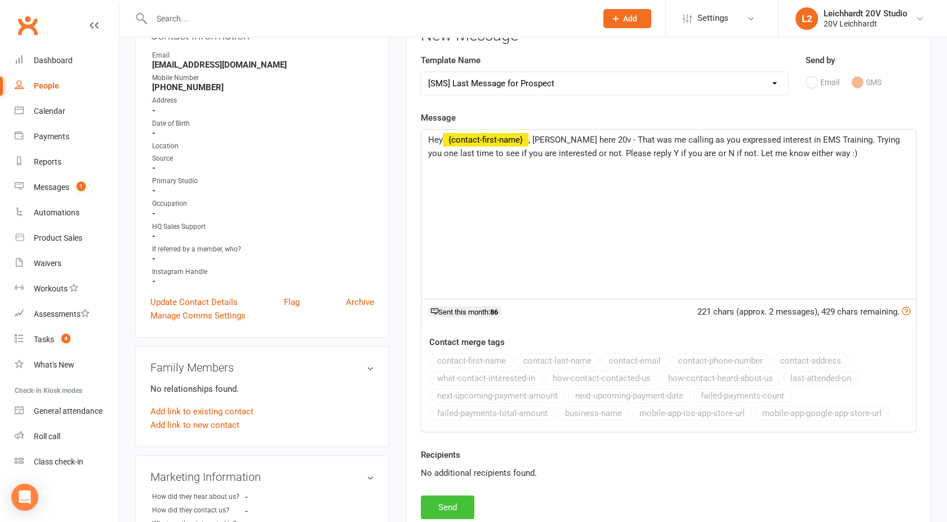
click at [438, 505] on button "Send" at bounding box center [448, 507] width 54 height 24
select select
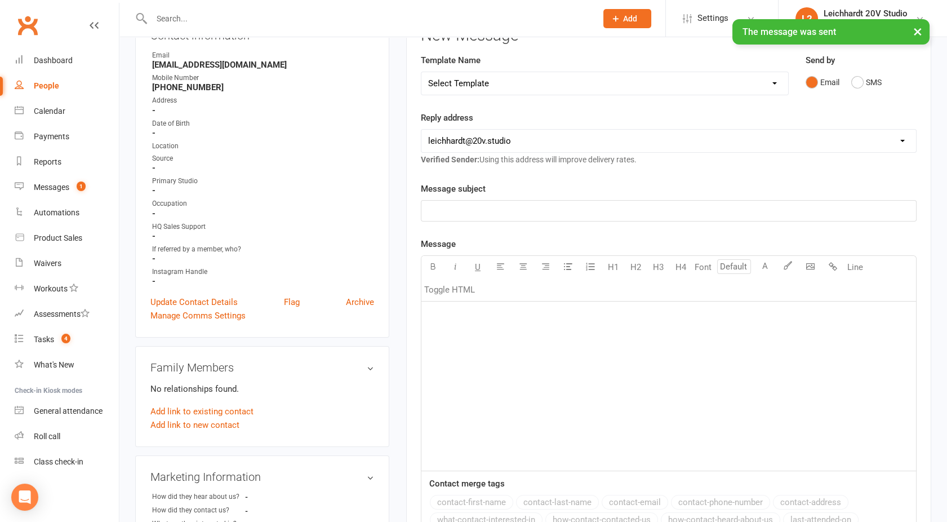
scroll to position [0, 0]
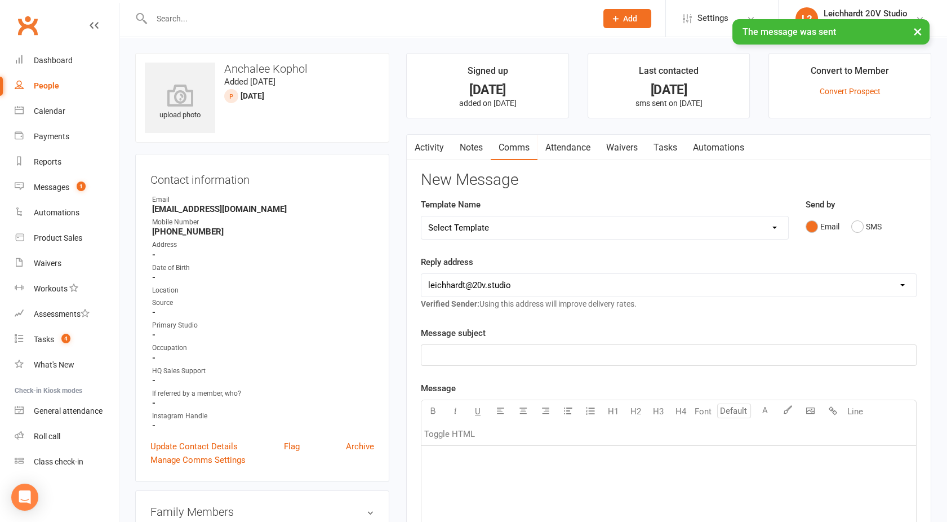
click at [434, 141] on link "Activity" at bounding box center [429, 148] width 45 height 26
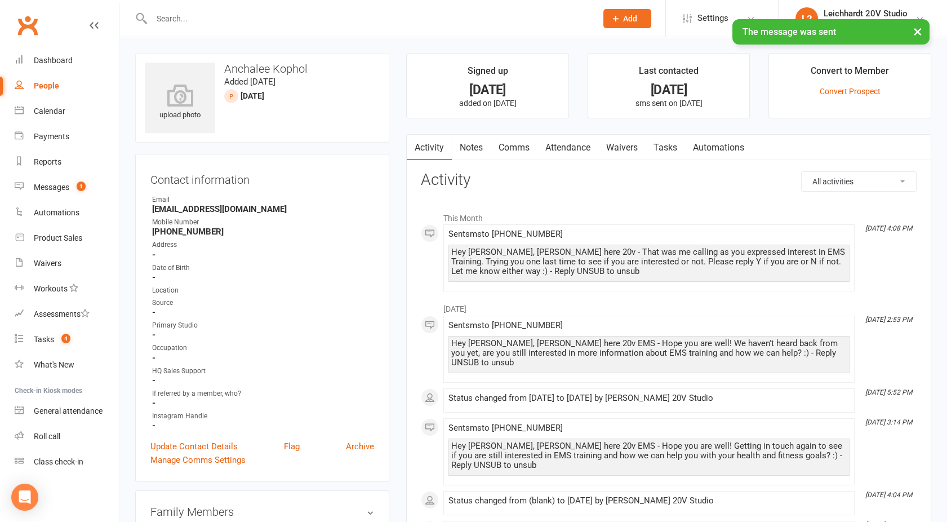
click at [40, 89] on div "People" at bounding box center [46, 85] width 25 height 9
select select "100"
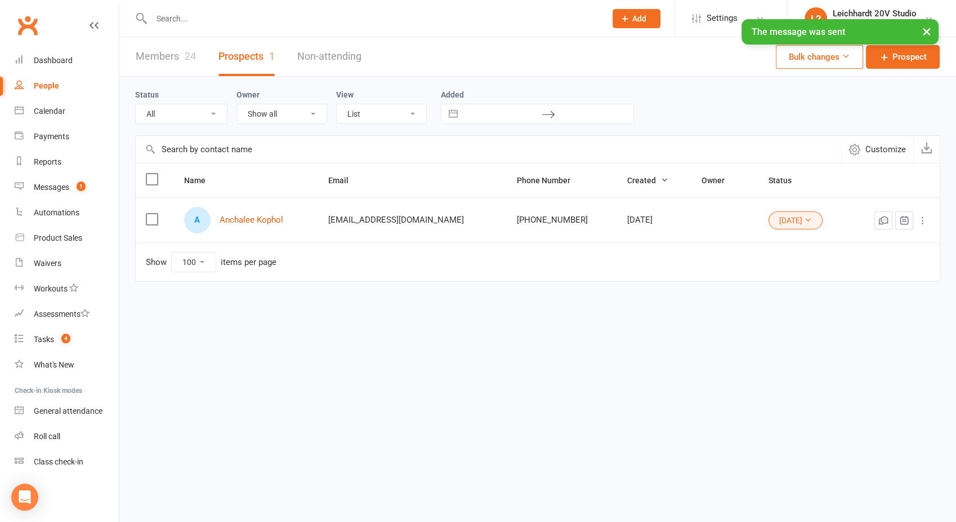
click at [777, 228] on button "[DATE]" at bounding box center [796, 220] width 54 height 18
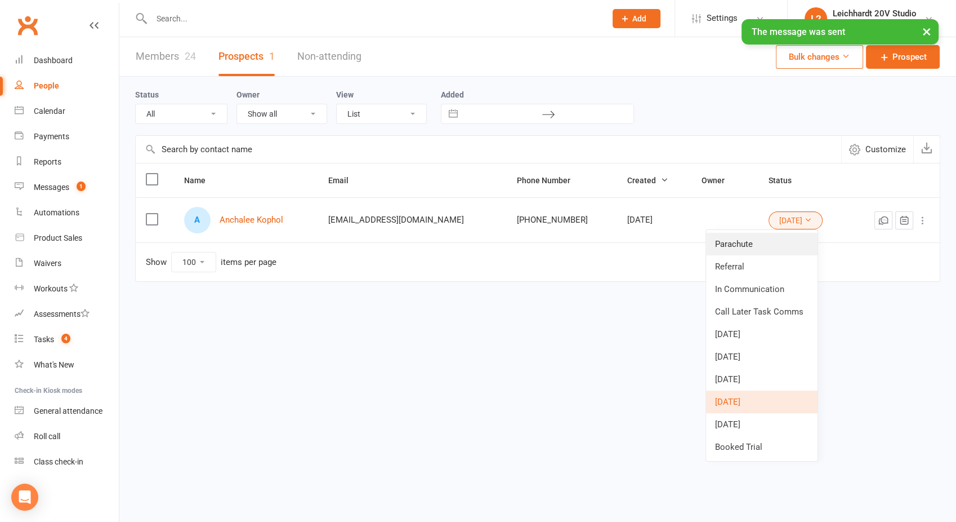
click at [756, 241] on link "Parachute" at bounding box center [762, 244] width 112 height 23
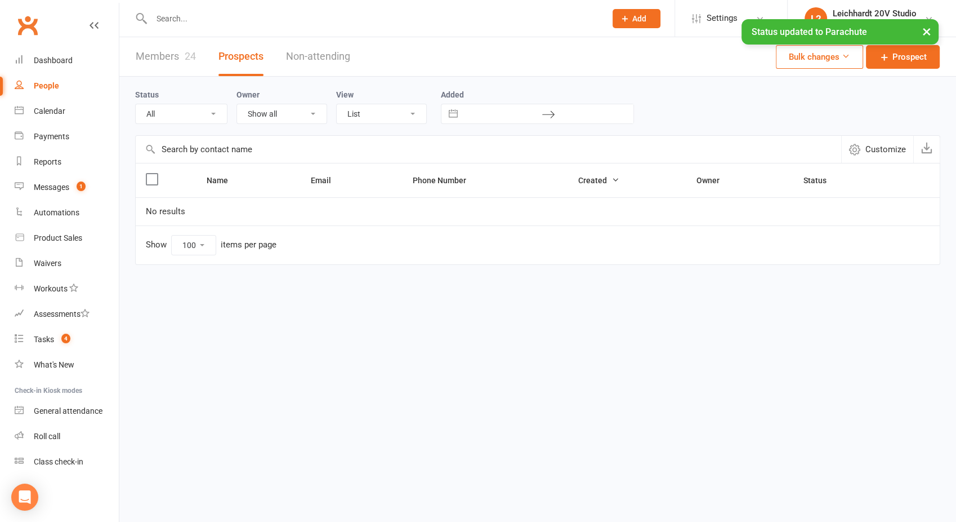
click at [167, 117] on select "All (No status set) (Invalid status) Parachute Referral In Communication Call L…" at bounding box center [181, 113] width 91 height 19
click at [136, 104] on select "All (No status set) (Invalid status) Parachute Referral In Communication Call L…" at bounding box center [181, 113] width 91 height 19
click at [183, 115] on select "All (No status set) (Invalid status) Parachute Referral In Communication Call L…" at bounding box center [181, 113] width 91 height 19
select select "Booked Trial"
click at [136, 104] on select "All (No status set) (Invalid status) Parachute Referral In Communication Call L…" at bounding box center [181, 113] width 91 height 19
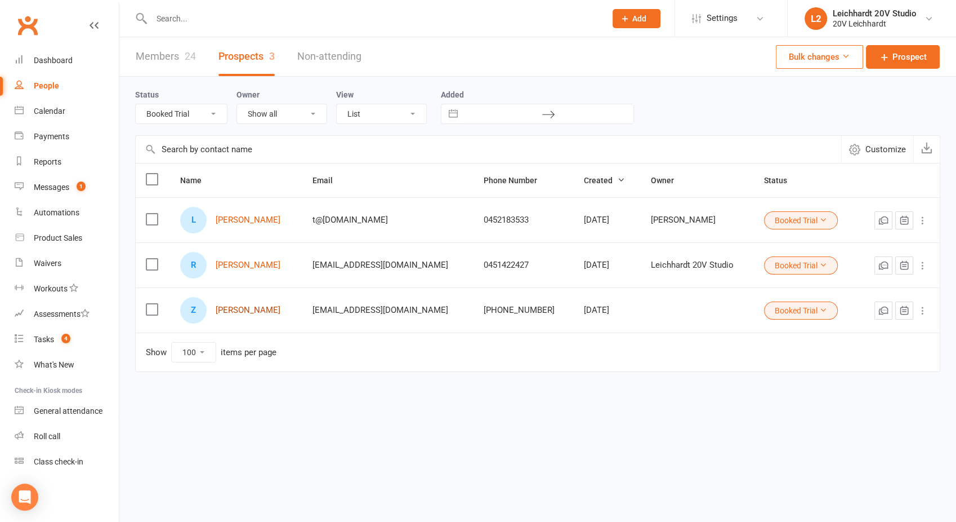
click at [246, 310] on link "[PERSON_NAME]" at bounding box center [248, 310] width 65 height 10
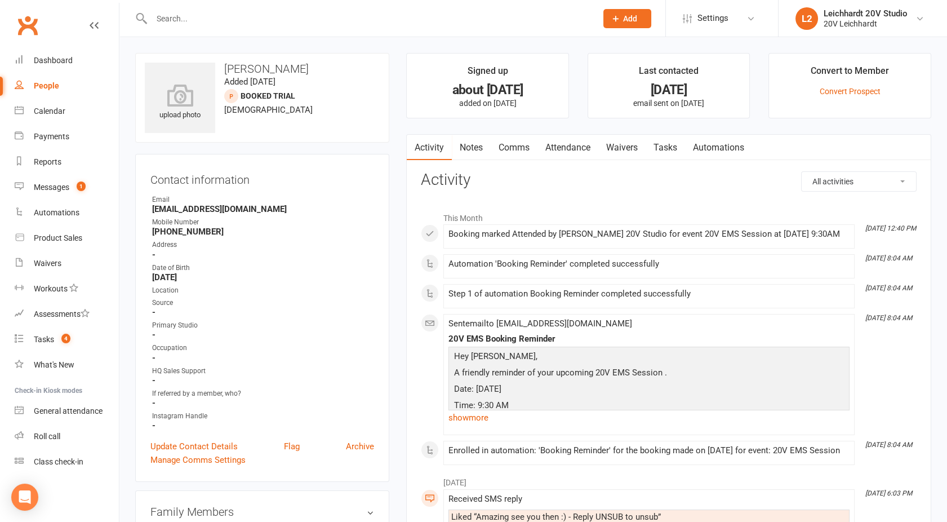
click at [47, 86] on div "People" at bounding box center [46, 85] width 25 height 9
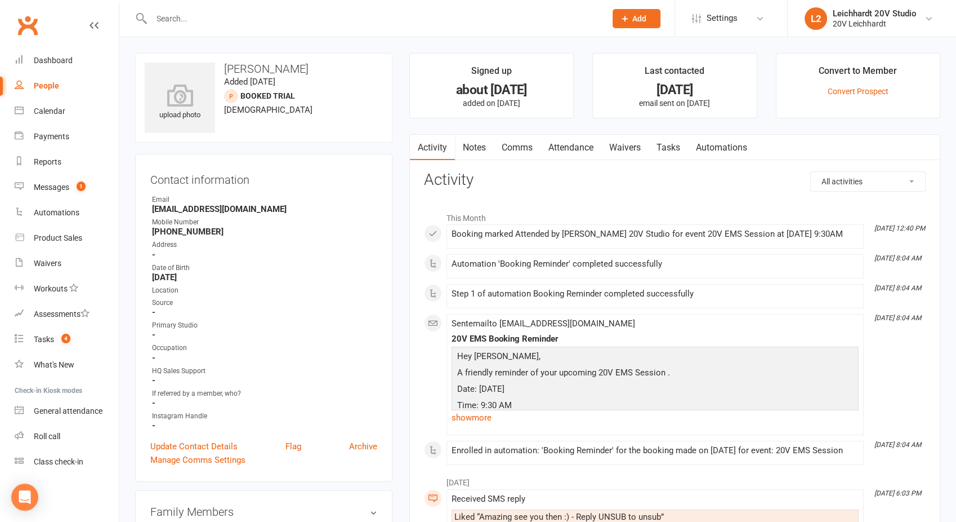
select select "100"
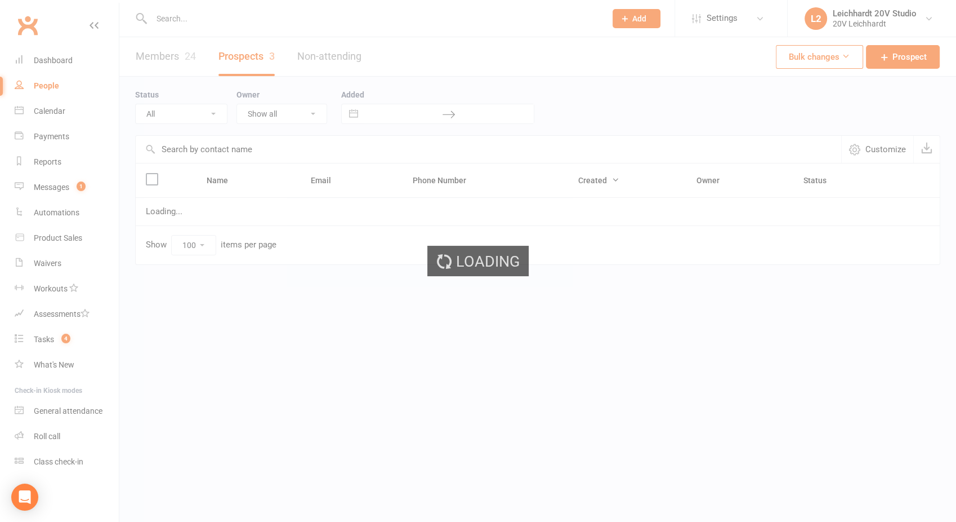
select select "Booked Trial"
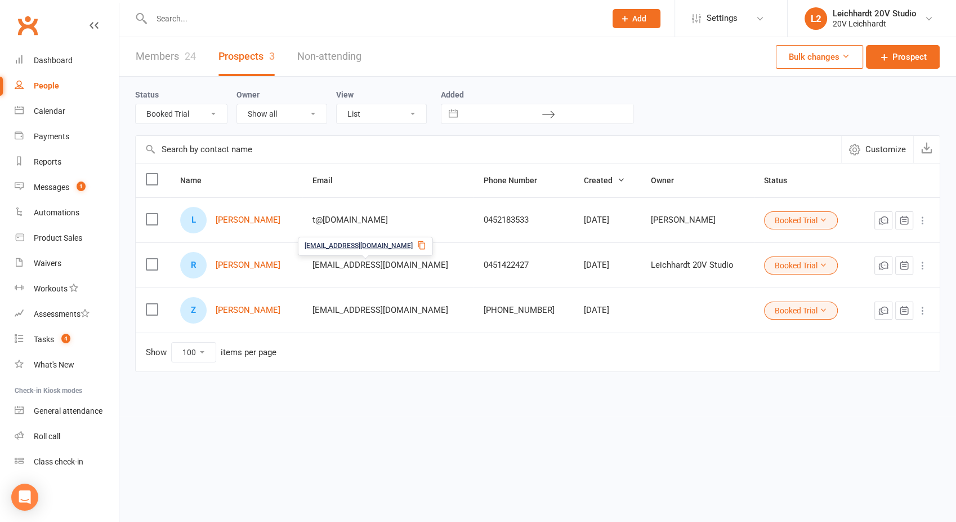
click at [799, 313] on button "Booked Trial" at bounding box center [801, 310] width 74 height 18
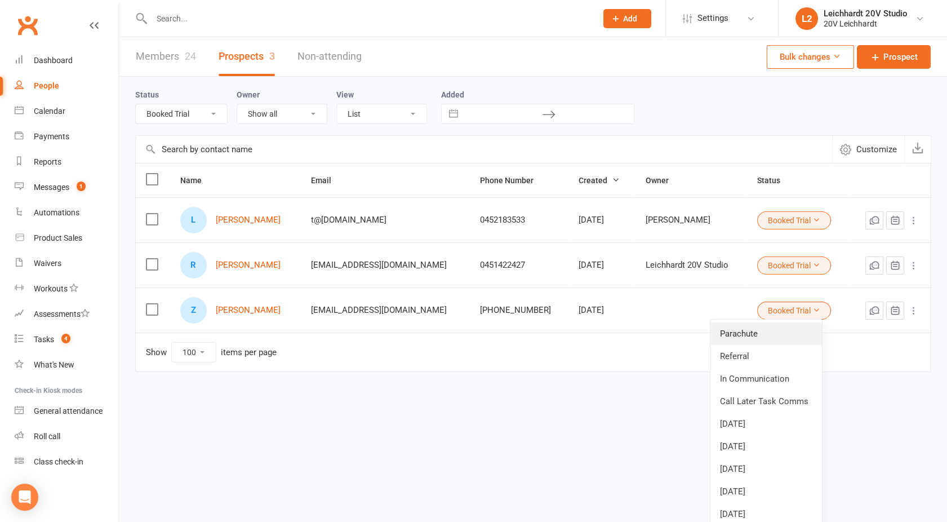
click at [728, 329] on link "Parachute" at bounding box center [766, 333] width 112 height 23
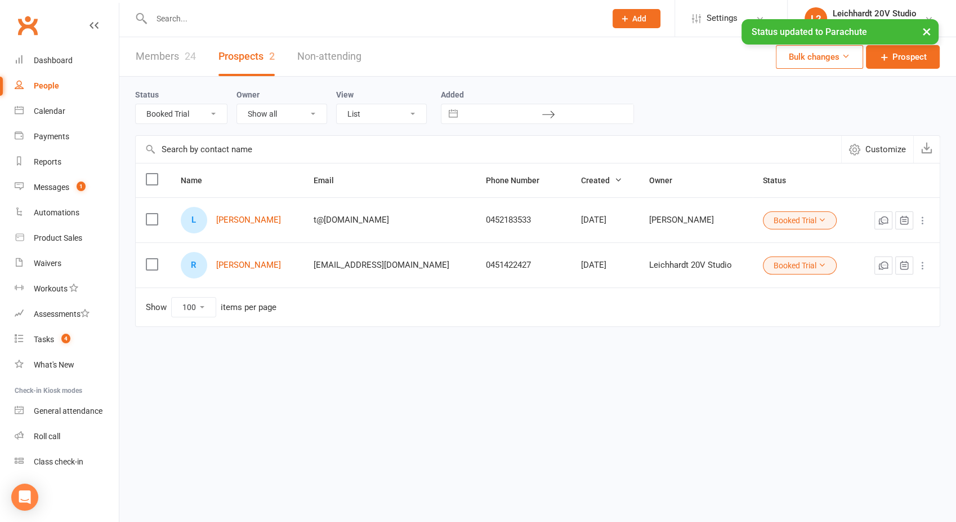
click at [181, 19] on div "× Status updated to Parachute" at bounding box center [471, 19] width 942 height 0
click at [180, 115] on select "All (No status set) (Invalid status) Parachute Referral In Communication Call L…" at bounding box center [181, 113] width 91 height 19
select select
click at [136, 104] on select "All (No status set) (Invalid status) Parachute Referral In Communication Call L…" at bounding box center [181, 113] width 91 height 19
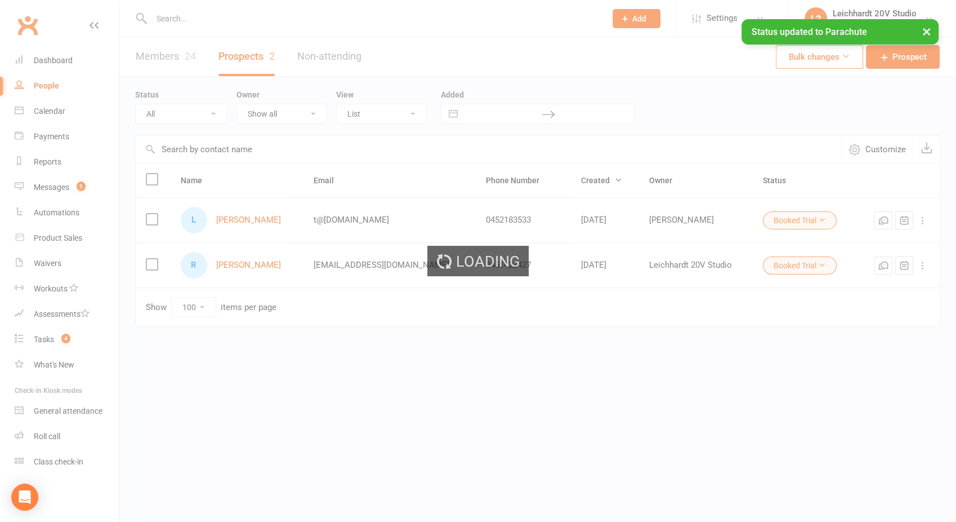
click at [181, 149] on input "text" at bounding box center [489, 149] width 706 height 27
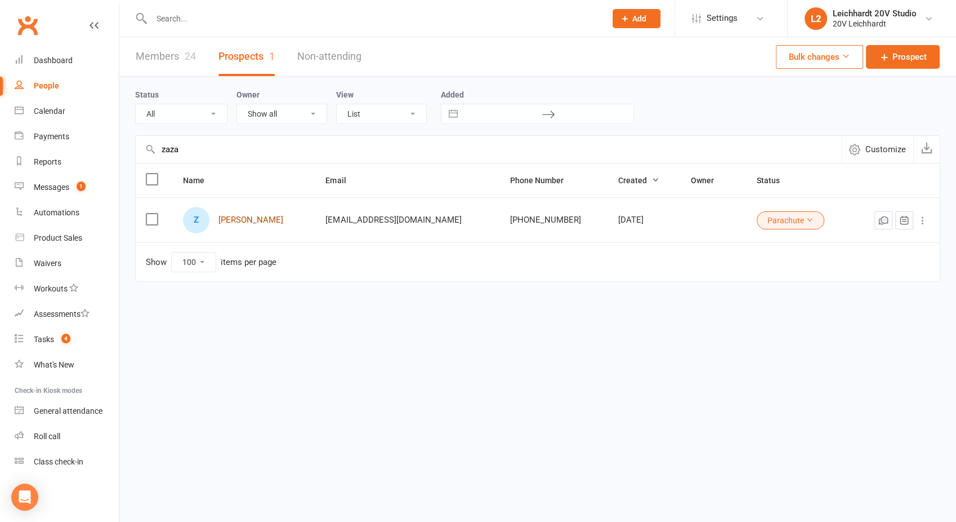
type input "zaza"
click at [252, 216] on link "[PERSON_NAME]" at bounding box center [251, 220] width 65 height 10
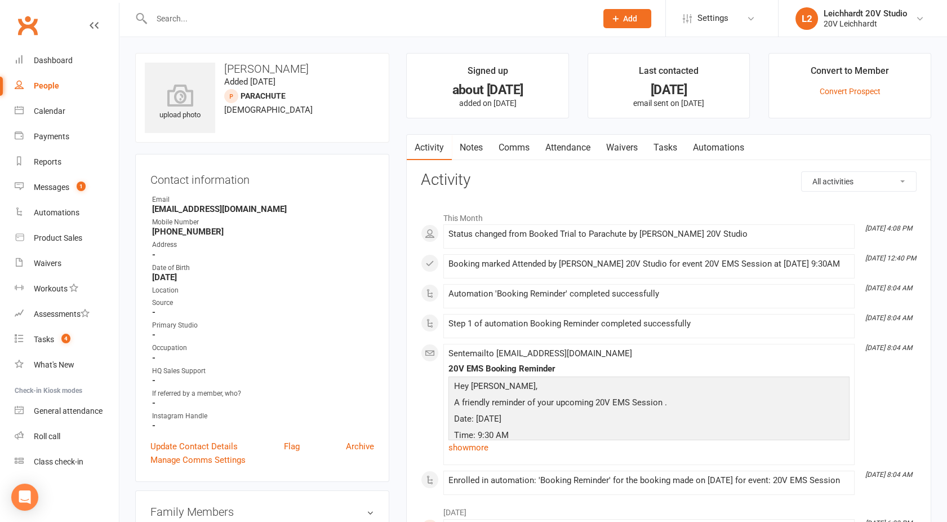
click at [473, 147] on link "Notes" at bounding box center [471, 148] width 39 height 26
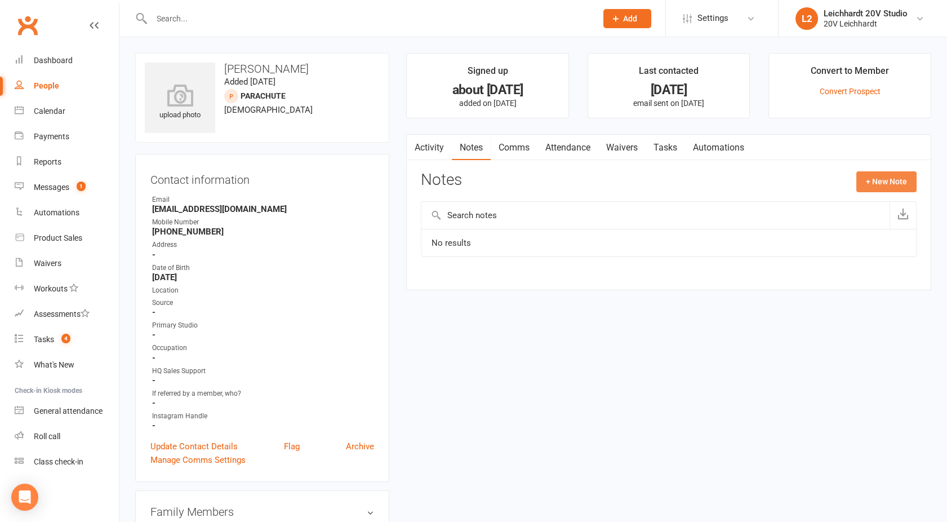
click at [870, 177] on button "+ New Note" at bounding box center [886, 181] width 60 height 20
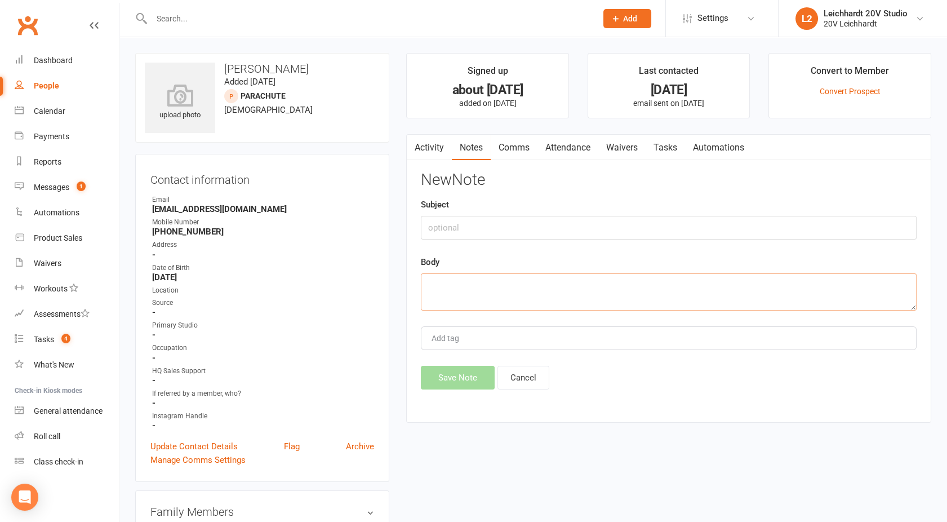
click at [441, 288] on textarea at bounding box center [669, 291] width 496 height 37
type textarea "Bought KS on another profile"
click at [450, 380] on button "Save Note" at bounding box center [458, 378] width 74 height 24
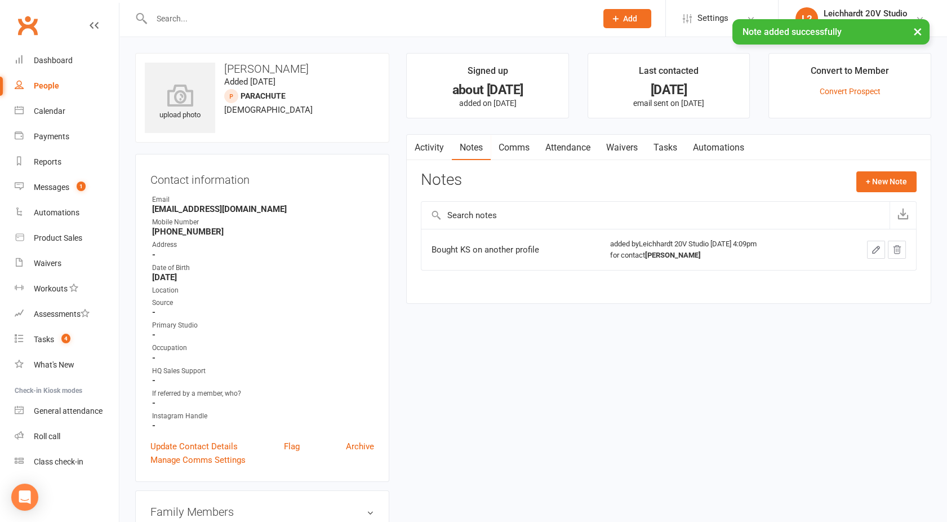
click at [431, 137] on link "Activity" at bounding box center [429, 148] width 45 height 26
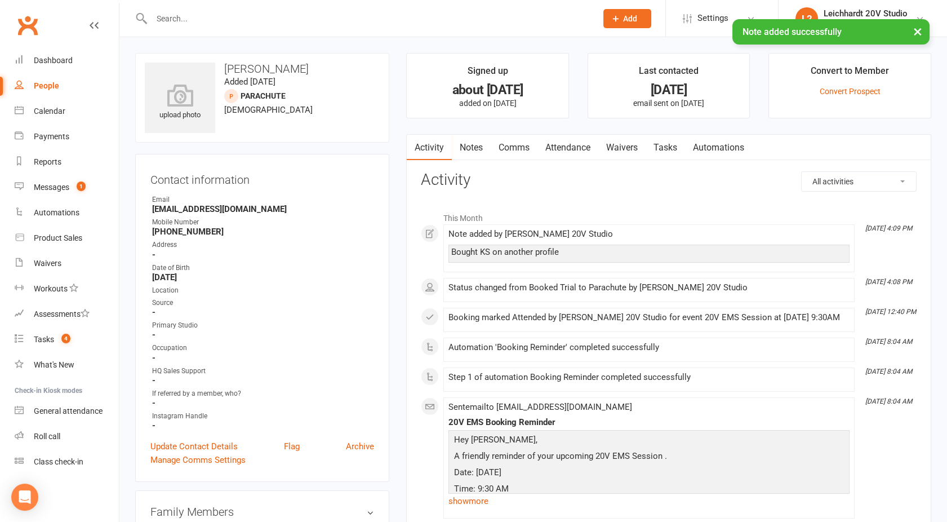
click at [180, 13] on input "text" at bounding box center [368, 19] width 440 height 16
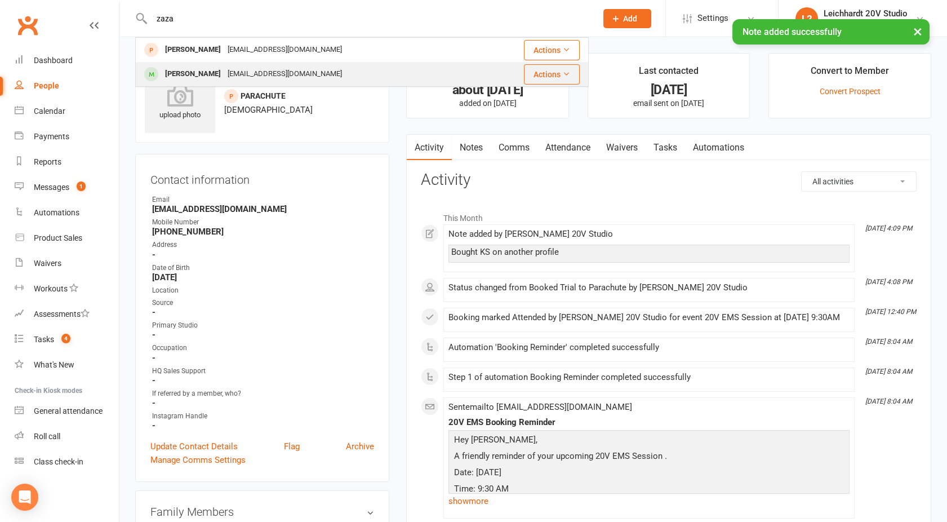
type input "zaza"
click at [203, 66] on div "[PERSON_NAME]" at bounding box center [193, 74] width 63 height 16
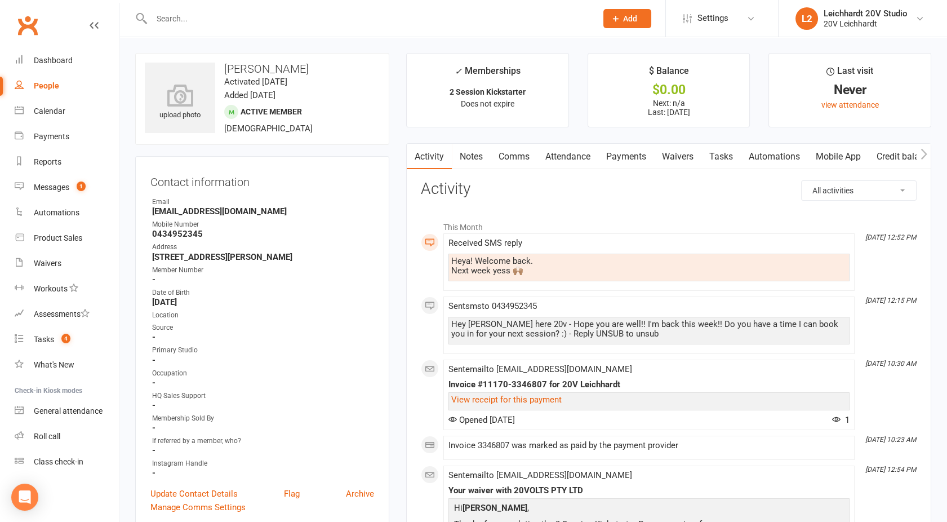
click at [520, 157] on link "Comms" at bounding box center [514, 157] width 47 height 26
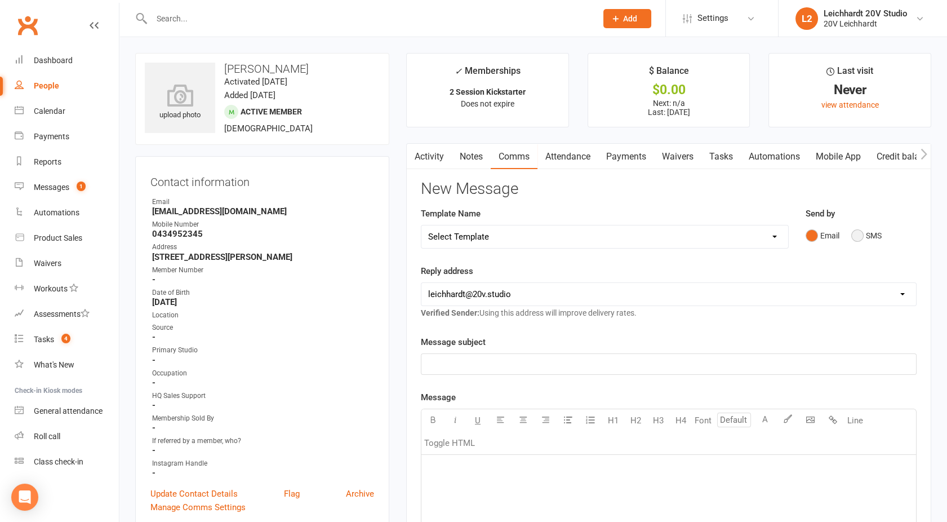
click at [865, 227] on button "SMS" at bounding box center [866, 235] width 30 height 21
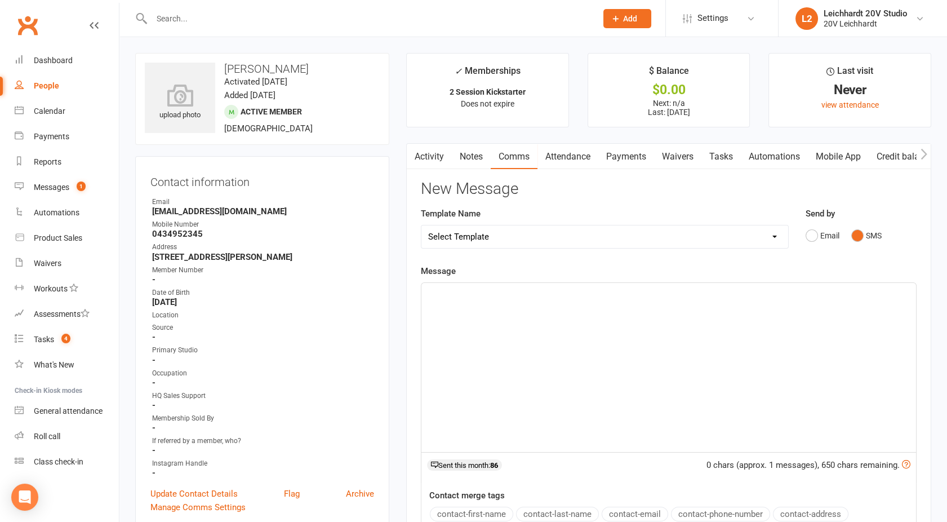
click at [676, 324] on div "﻿" at bounding box center [668, 367] width 495 height 169
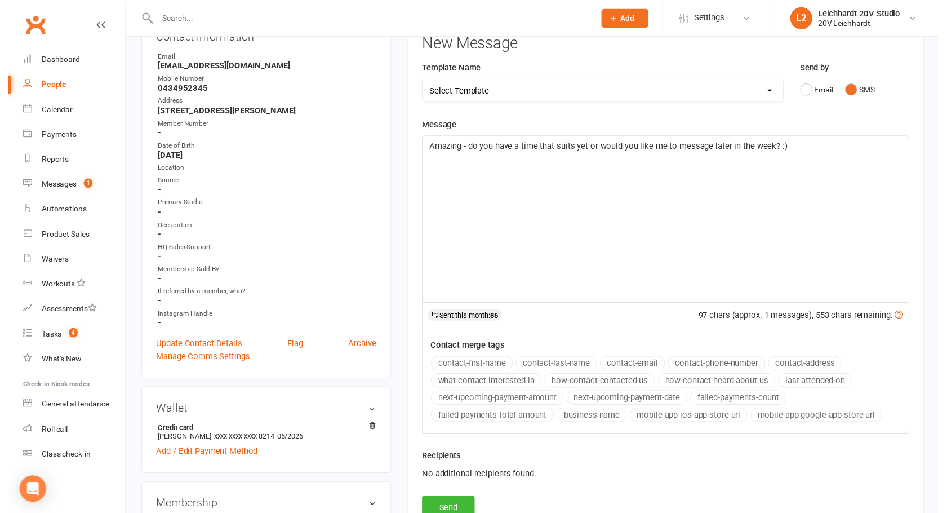
scroll to position [154, 0]
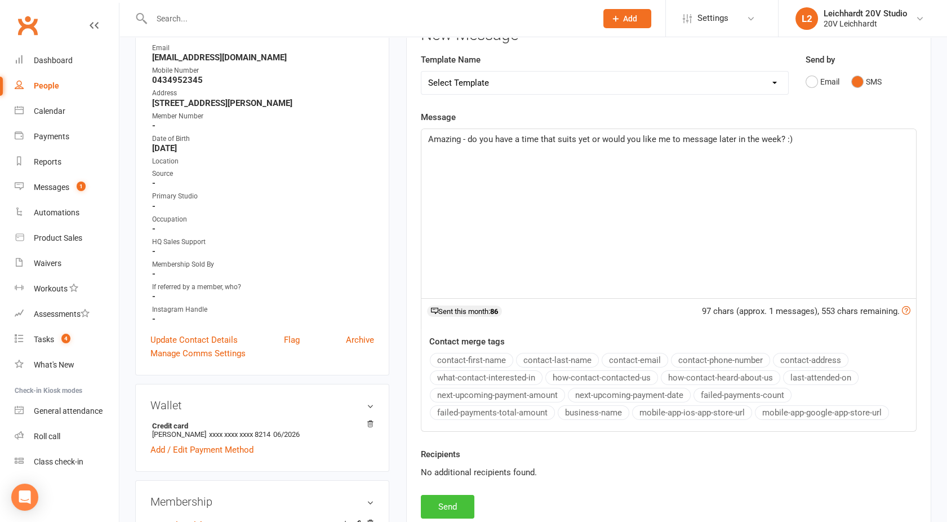
click at [441, 503] on button "Send" at bounding box center [448, 507] width 54 height 24
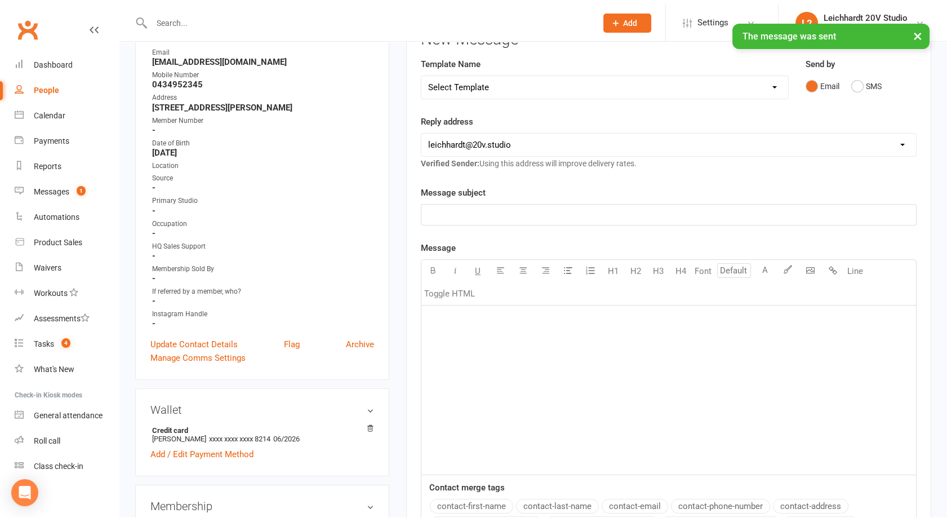
scroll to position [0, 0]
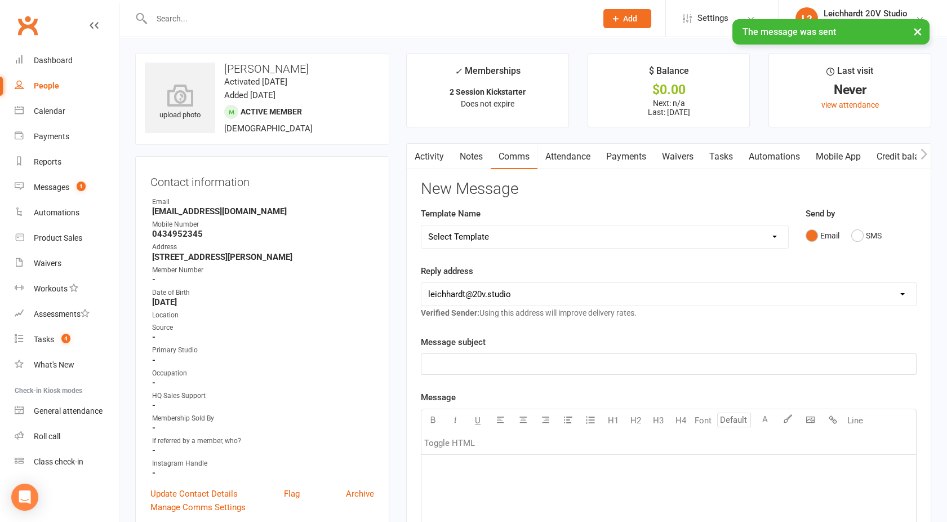
click at [428, 159] on link "Activity" at bounding box center [429, 157] width 45 height 26
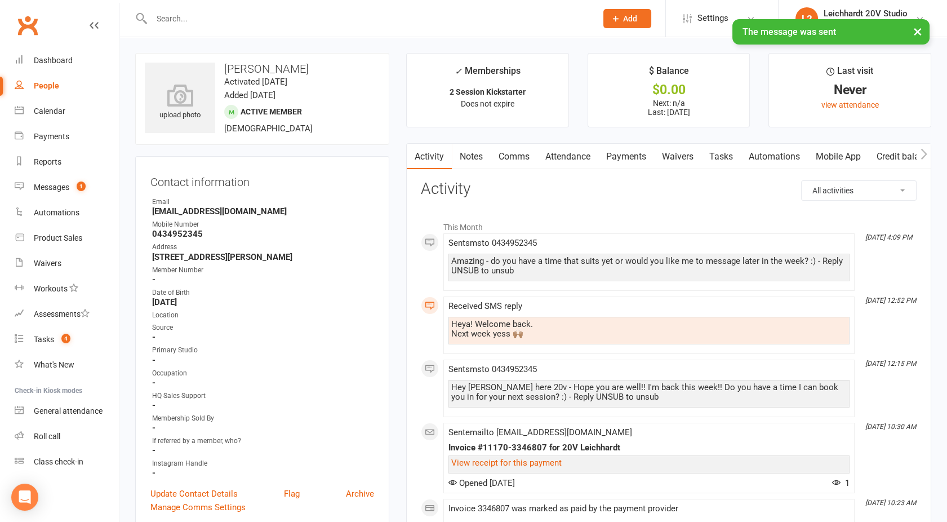
click at [480, 157] on link "Notes" at bounding box center [471, 157] width 39 height 26
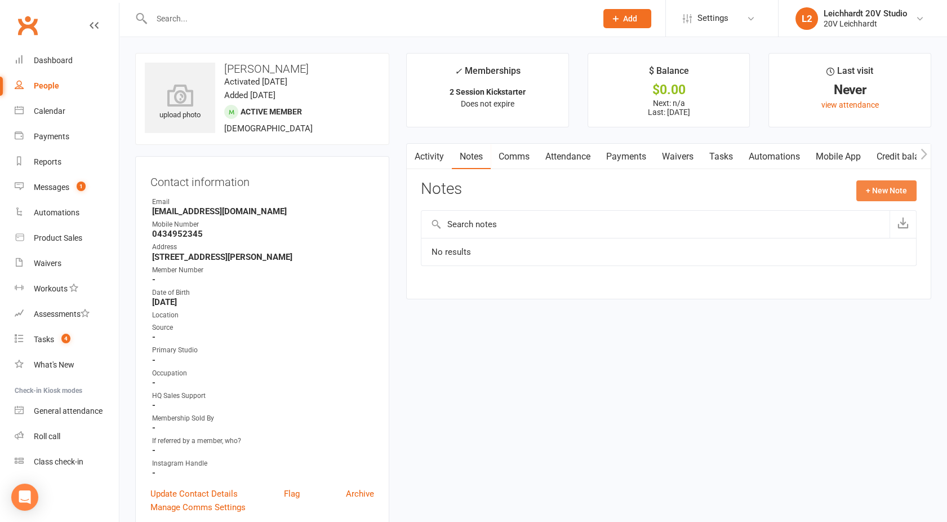
click at [878, 192] on button "+ New Note" at bounding box center [886, 190] width 60 height 20
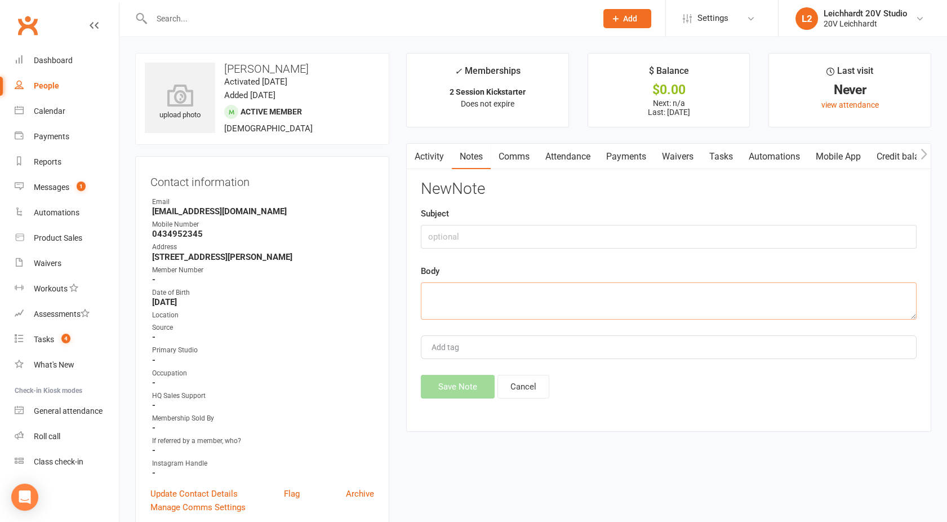
click at [444, 303] on textarea at bounding box center [669, 300] width 496 height 37
type textarea "Started on another profile - free trial and now the KS's"
click at [446, 391] on button "Save Note" at bounding box center [458, 387] width 74 height 24
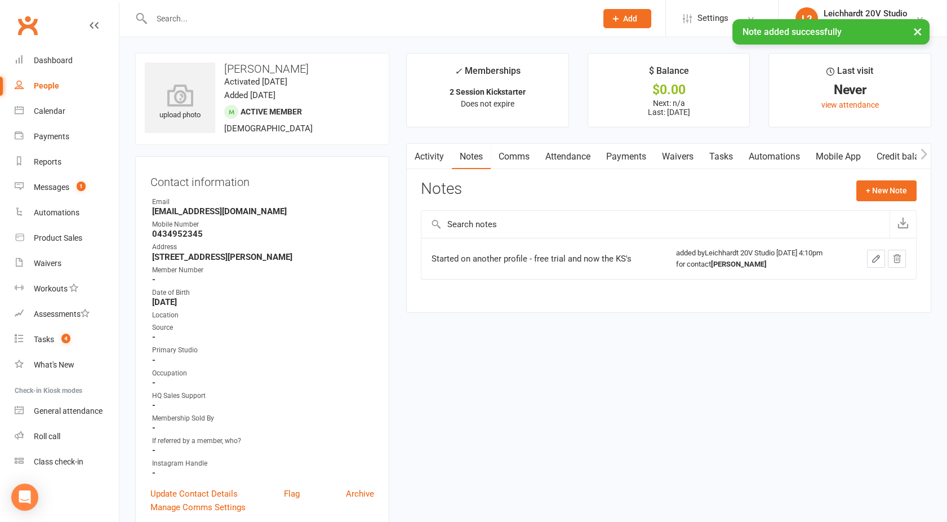
click at [432, 164] on link "Activity" at bounding box center [429, 157] width 45 height 26
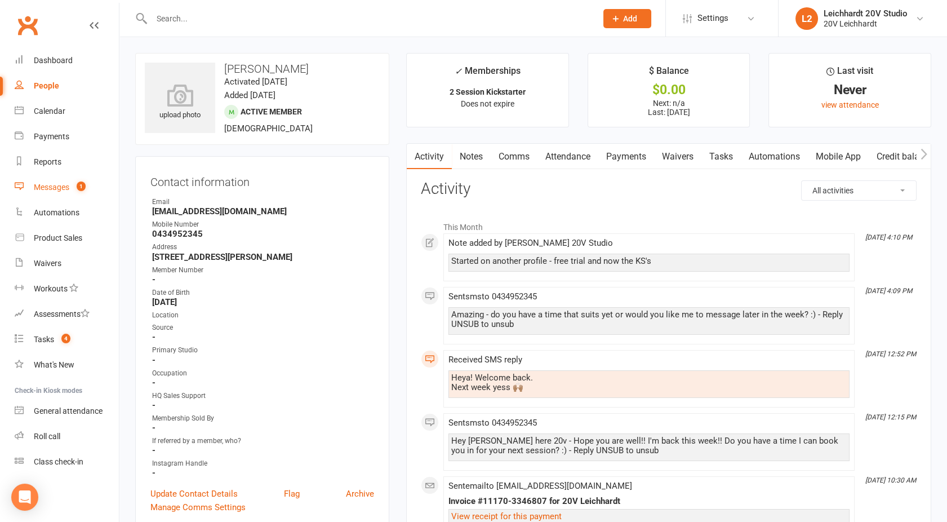
click at [60, 195] on link "Messages 1" at bounding box center [67, 187] width 104 height 25
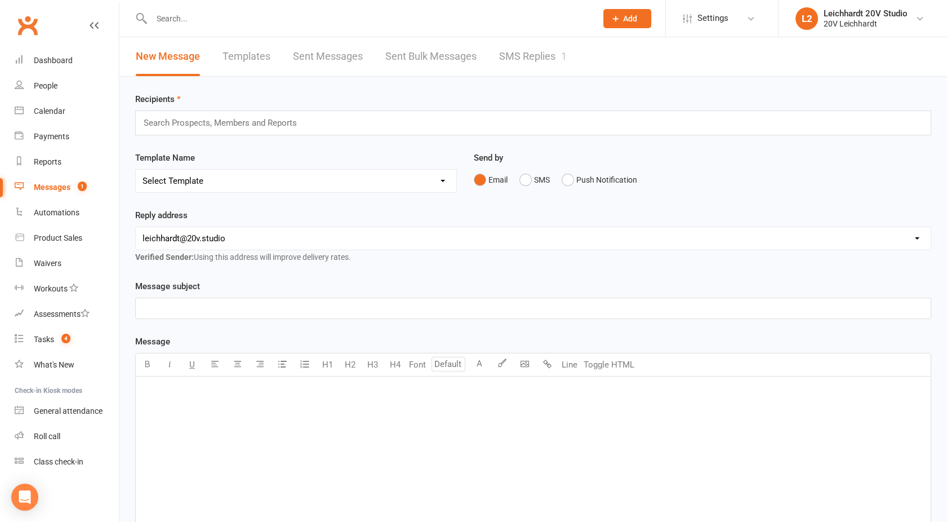
click at [523, 62] on link "SMS Replies 1" at bounding box center [533, 56] width 68 height 39
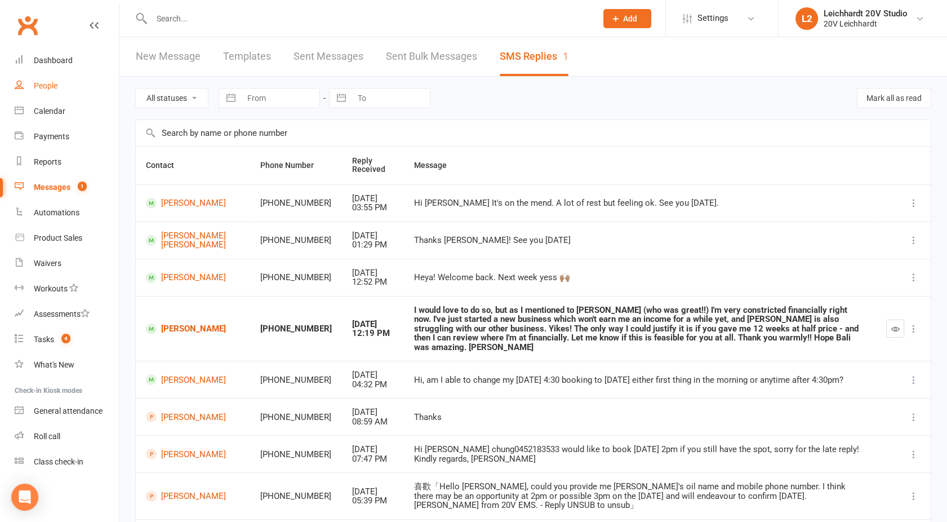
click at [36, 81] on div "People" at bounding box center [46, 85] width 24 height 9
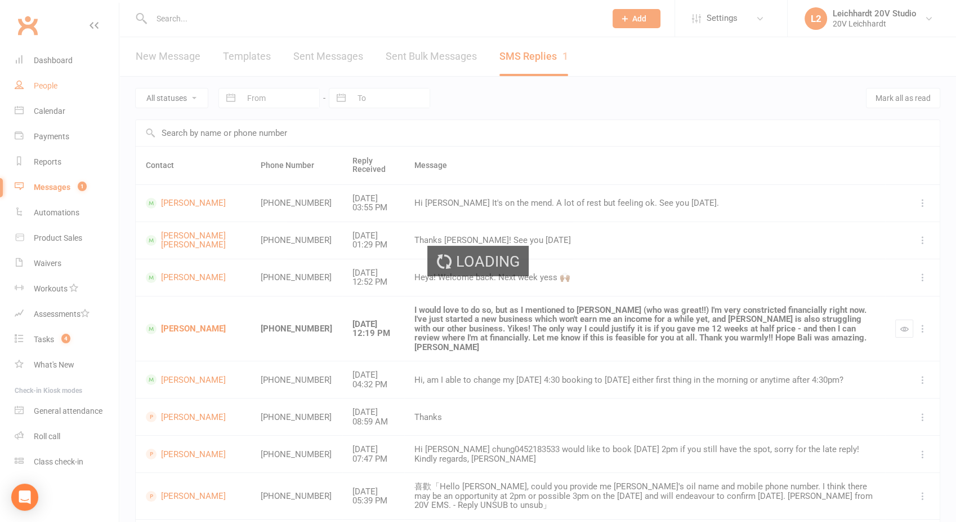
select select "100"
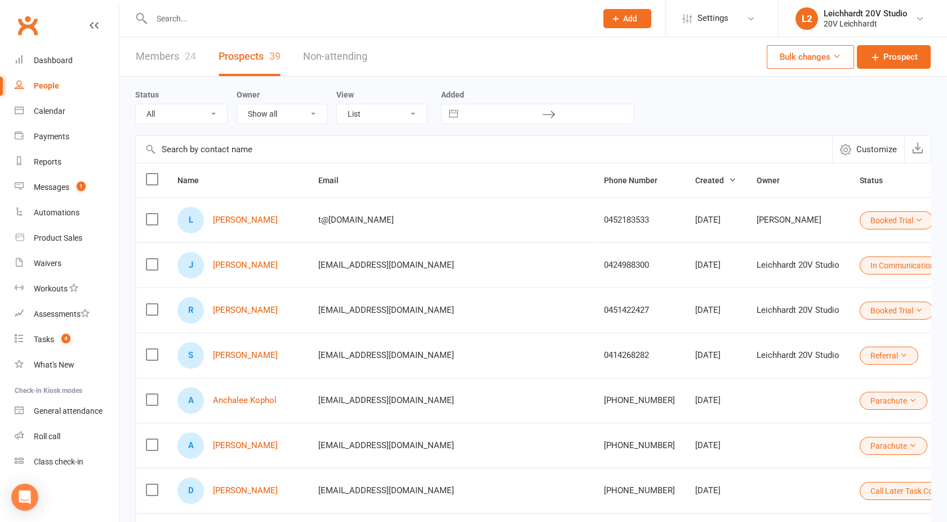
click at [186, 121] on select "All (No status set) (Invalid status) Parachute Referral In Communication Call L…" at bounding box center [181, 113] width 91 height 19
select select "Call Later Task Comms"
click at [136, 104] on select "All (No status set) (Invalid status) Parachute Referral In Communication Call L…" at bounding box center [181, 113] width 91 height 19
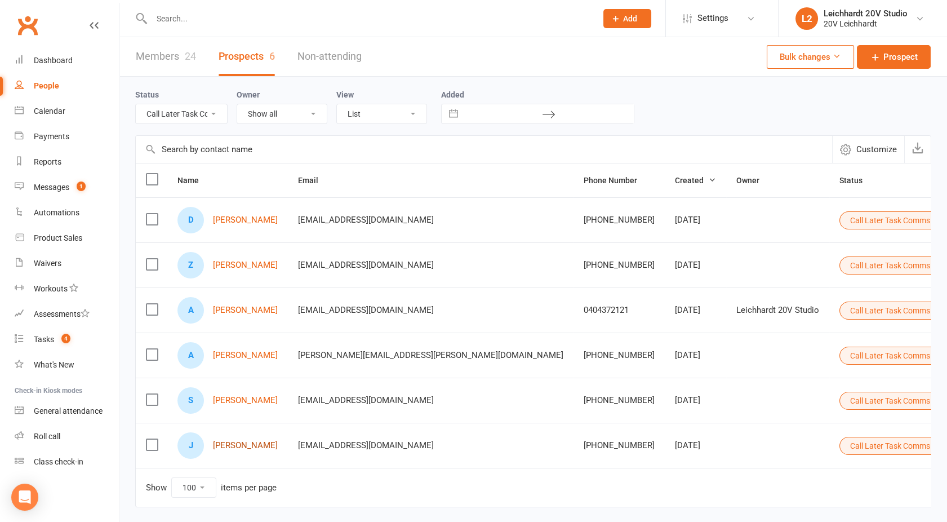
click at [226, 442] on link "[PERSON_NAME]" at bounding box center [245, 445] width 65 height 10
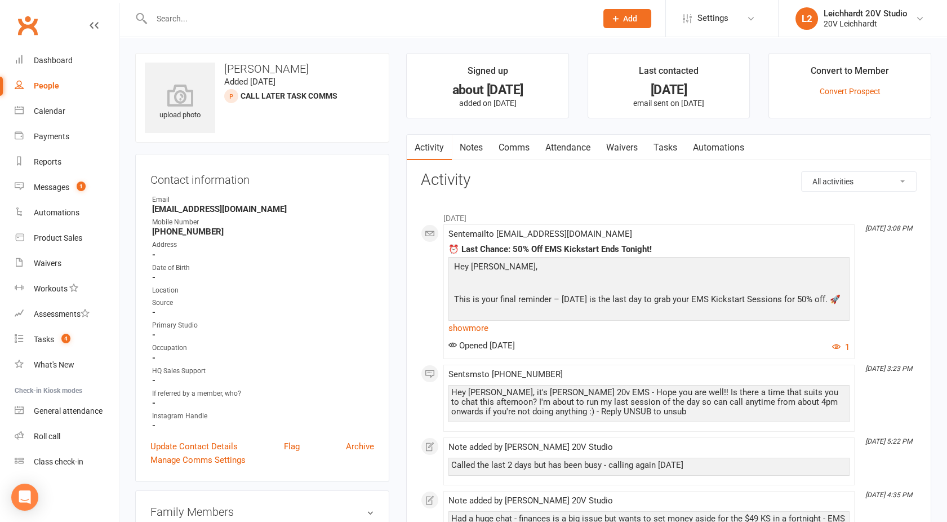
click at [504, 145] on link "Comms" at bounding box center [514, 148] width 47 height 26
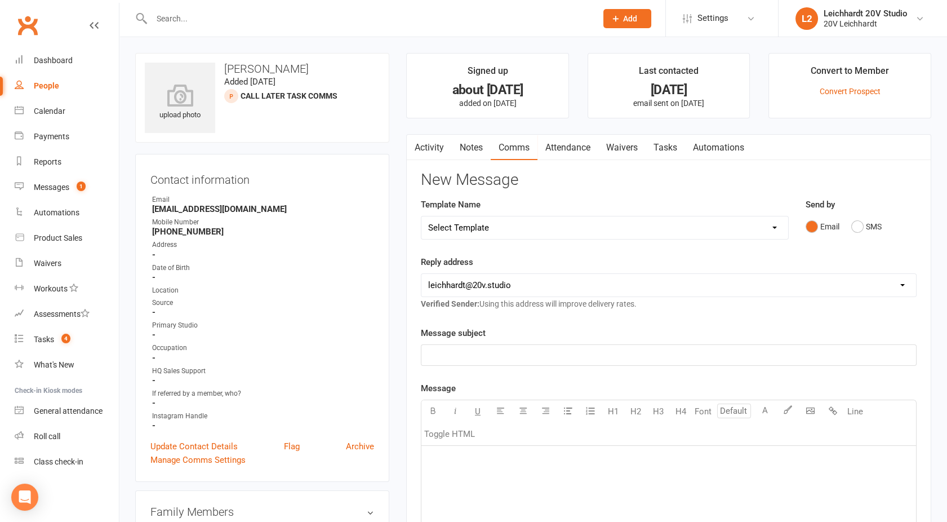
click at [512, 216] on select "Select Template [SMS] [Default template - review before using] Missed class [SM…" at bounding box center [604, 227] width 367 height 23
select select "26"
click at [421, 216] on select "Select Template [SMS] [Default template - review before using] Missed class [SM…" at bounding box center [604, 227] width 367 height 23
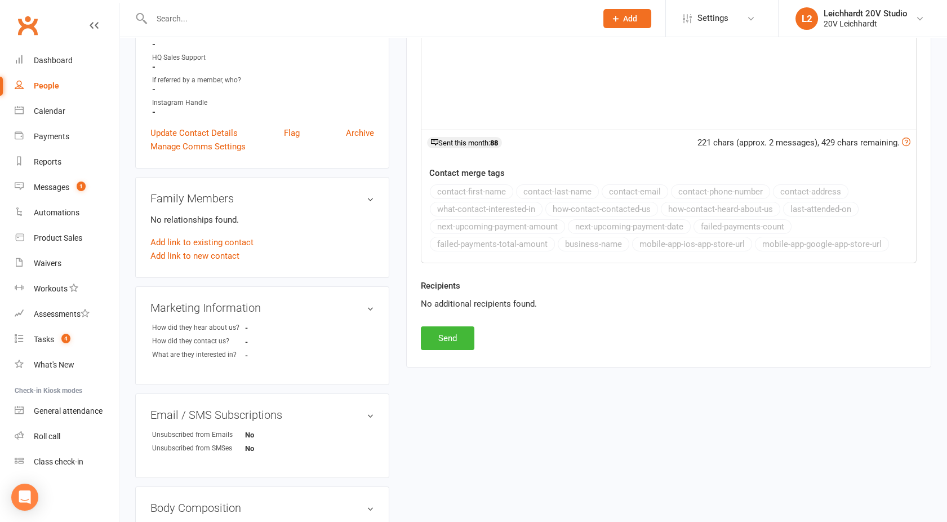
scroll to position [320, 0]
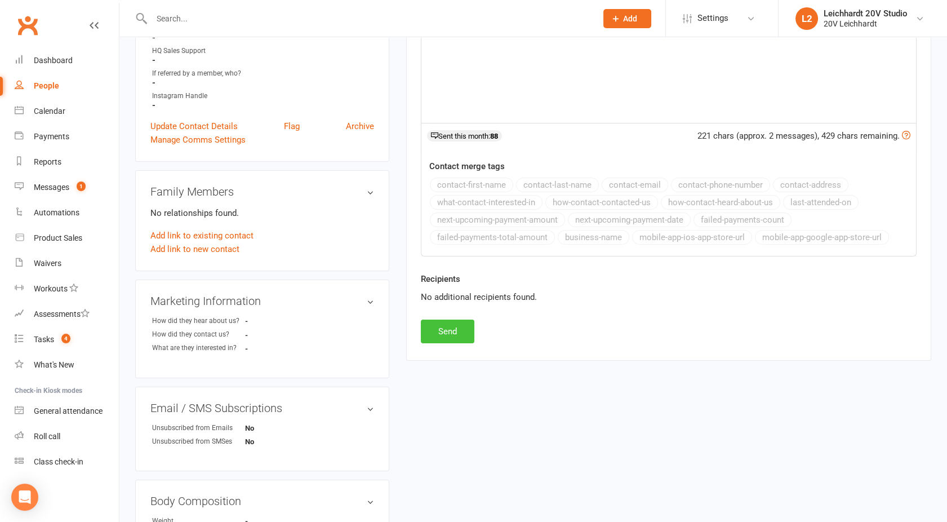
click at [452, 328] on button "Send" at bounding box center [448, 331] width 54 height 24
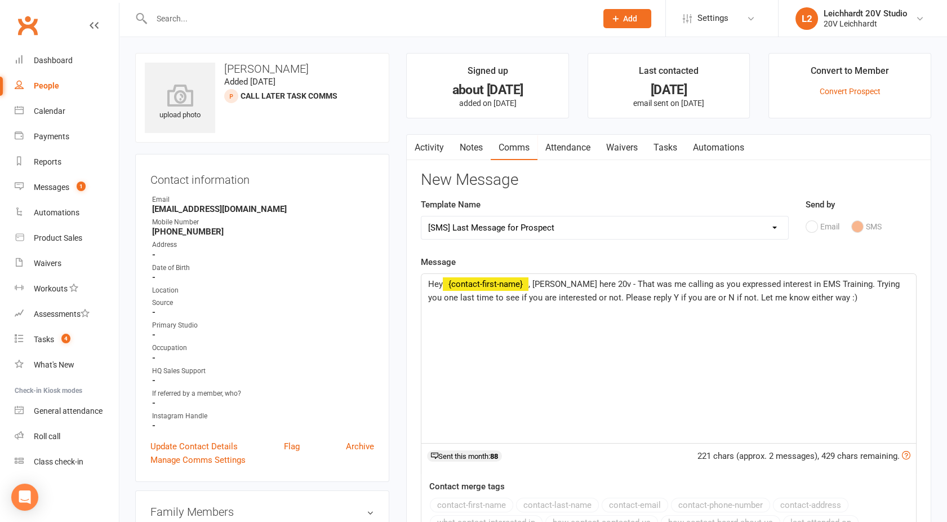
select select
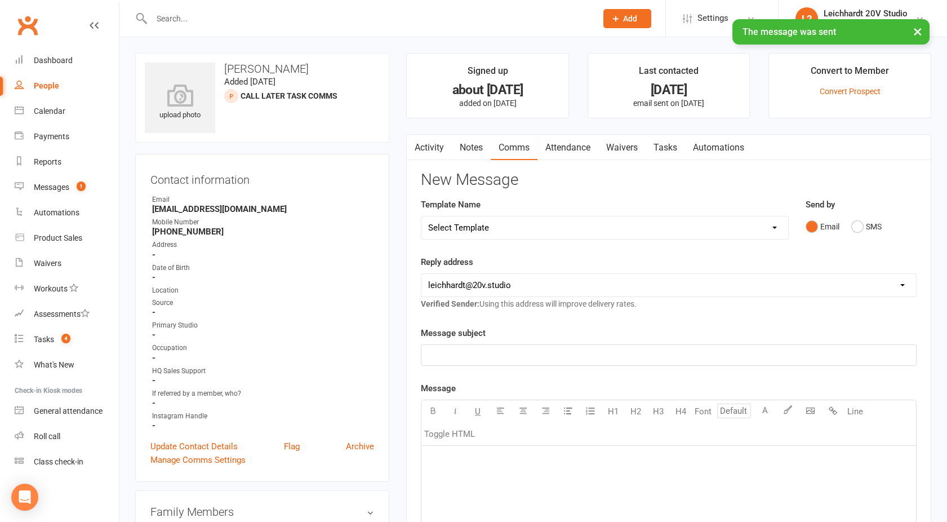
click at [422, 154] on link "Activity" at bounding box center [429, 148] width 45 height 26
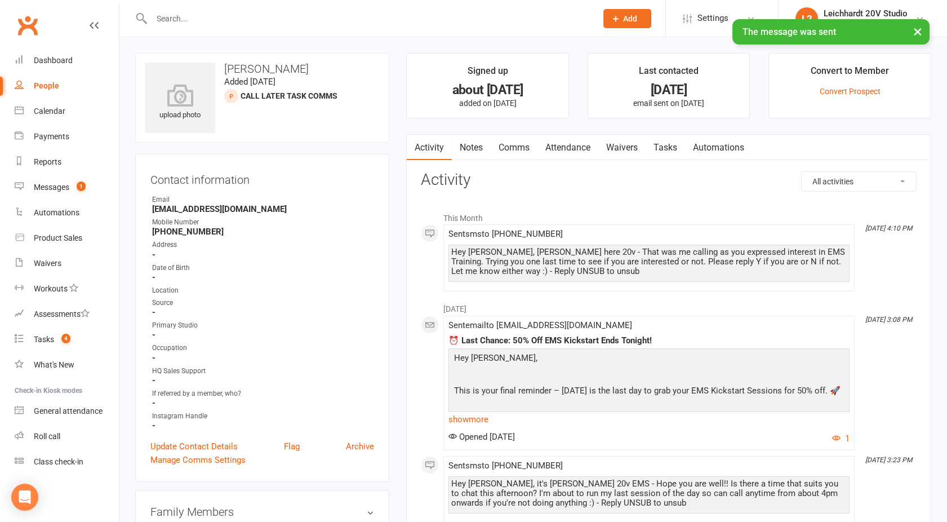
click at [60, 84] on link "People" at bounding box center [67, 85] width 104 height 25
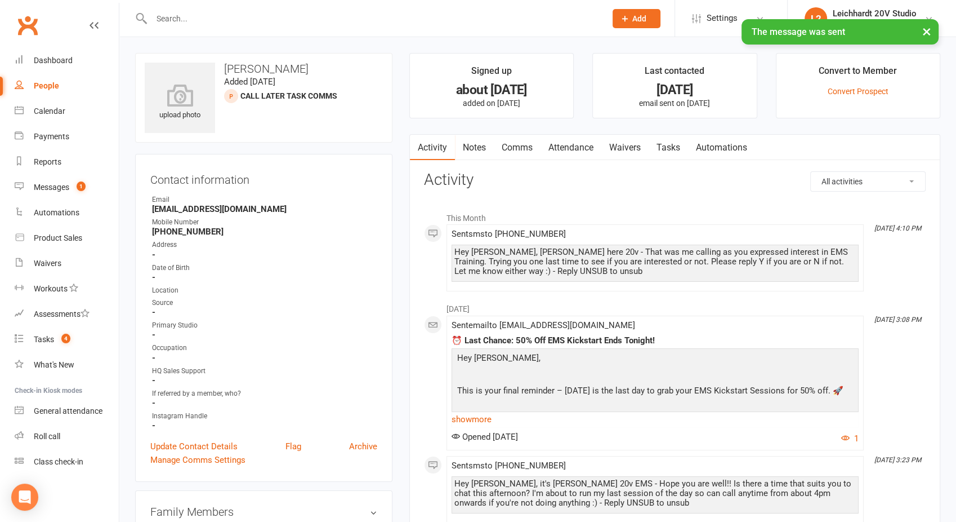
select select "100"
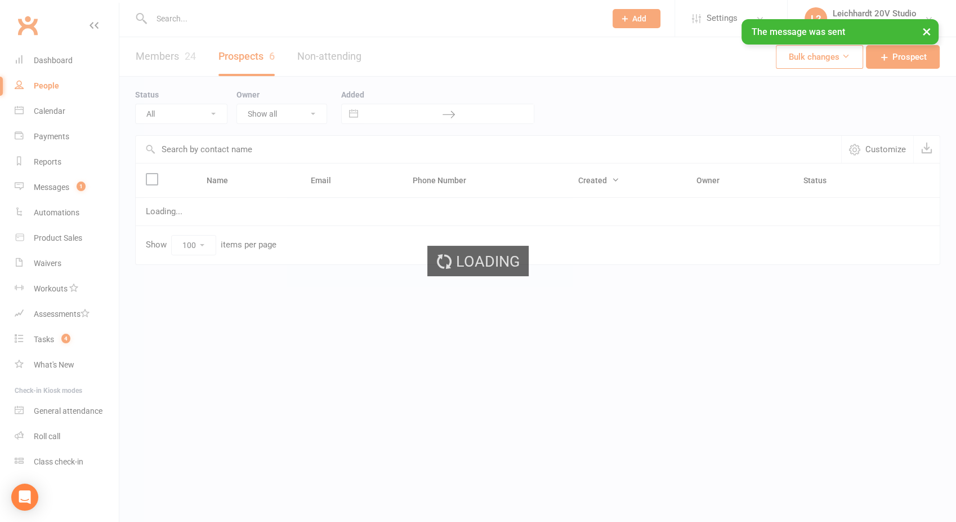
select select "Call Later Task Comms"
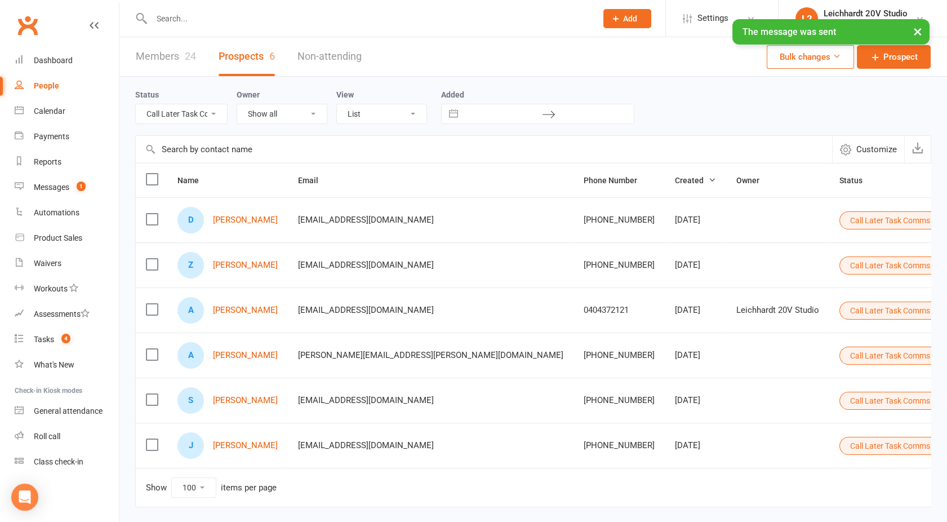
click at [839, 442] on button "Call Later Task Comms" at bounding box center [894, 446] width 111 height 18
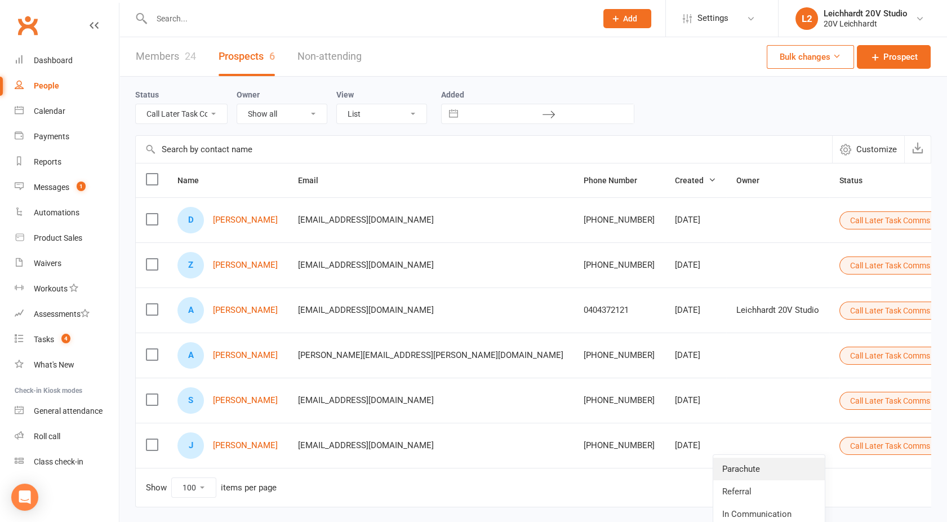
click at [738, 468] on link "Parachute" at bounding box center [769, 468] width 112 height 23
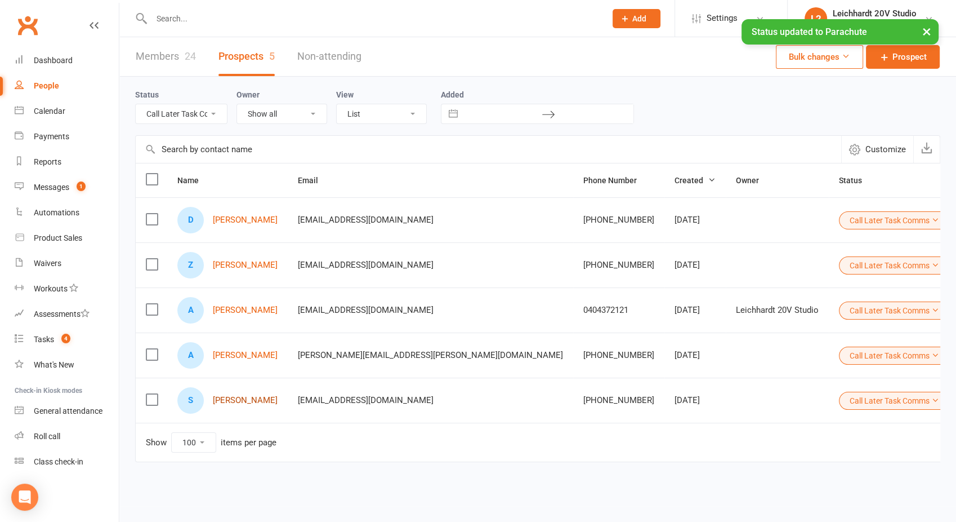
click at [243, 401] on link "[PERSON_NAME]" at bounding box center [245, 400] width 65 height 10
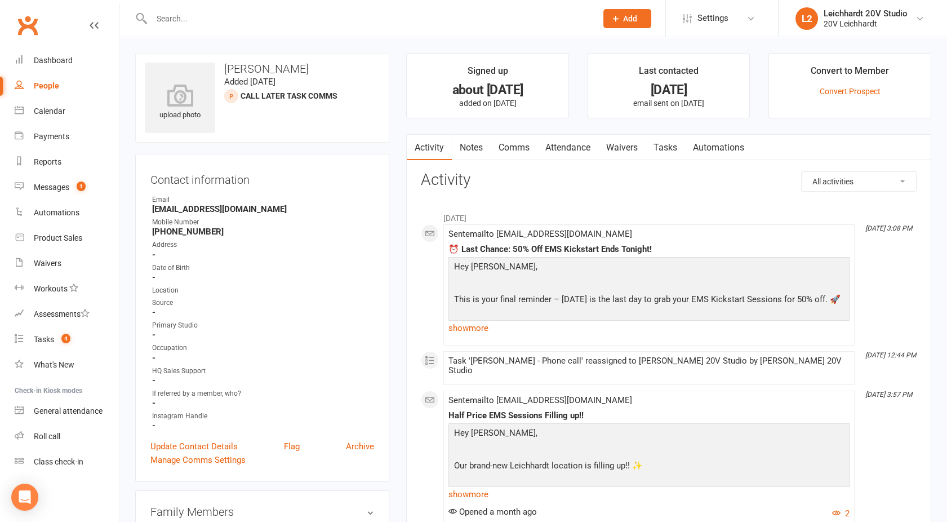
click at [669, 150] on link "Tasks" at bounding box center [665, 148] width 39 height 26
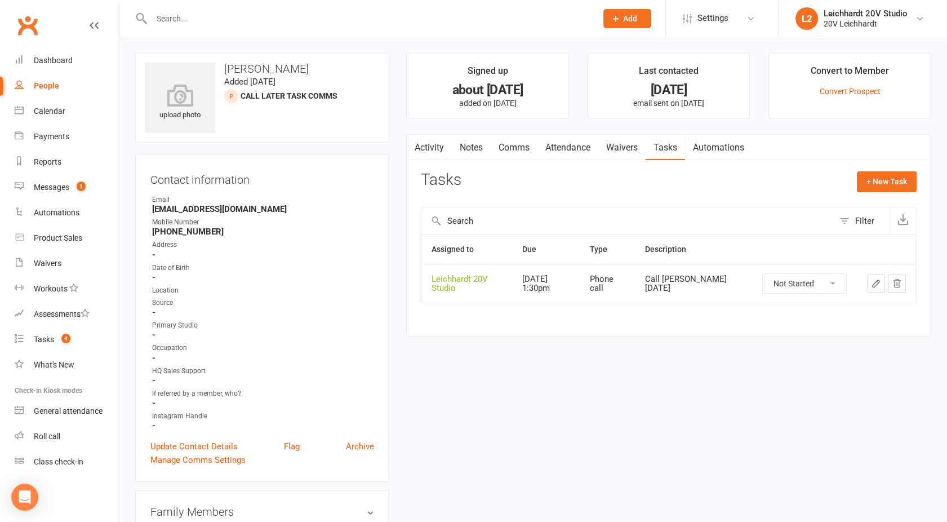
click at [429, 142] on link "Activity" at bounding box center [429, 148] width 45 height 26
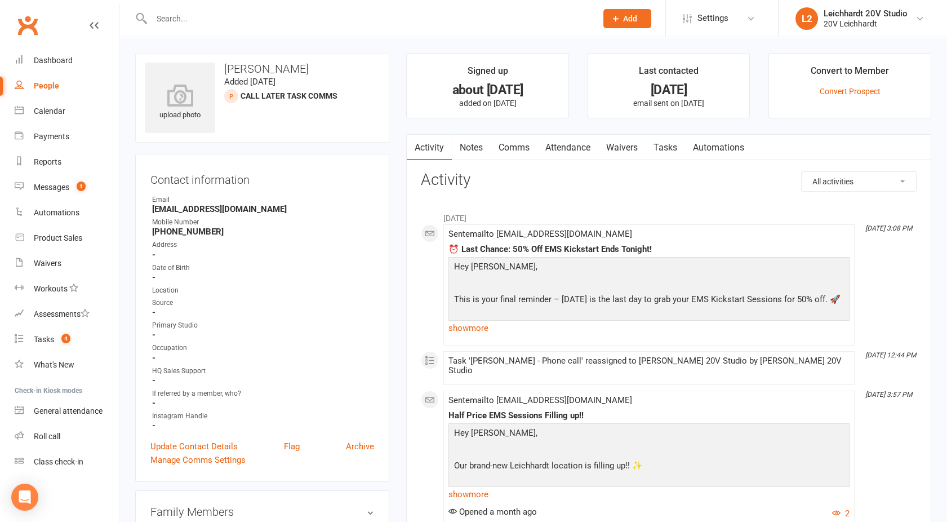
click at [37, 78] on link "People" at bounding box center [67, 85] width 104 height 25
select select "100"
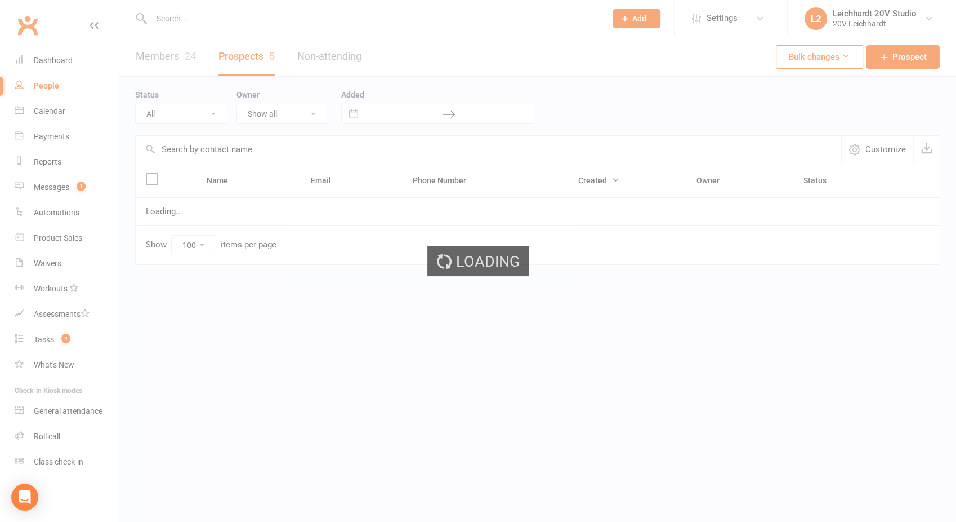
select select "Call Later Task Comms"
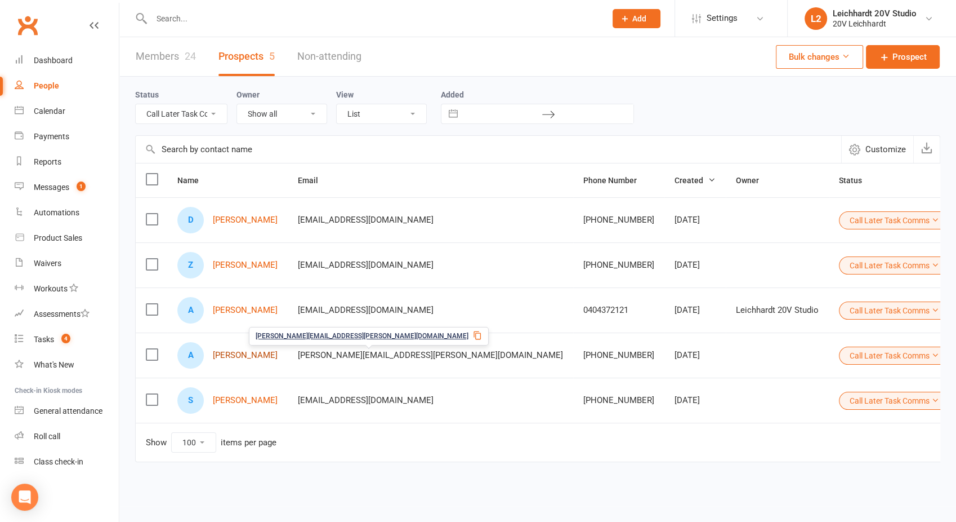
click at [251, 353] on link "[PERSON_NAME]" at bounding box center [245, 355] width 65 height 10
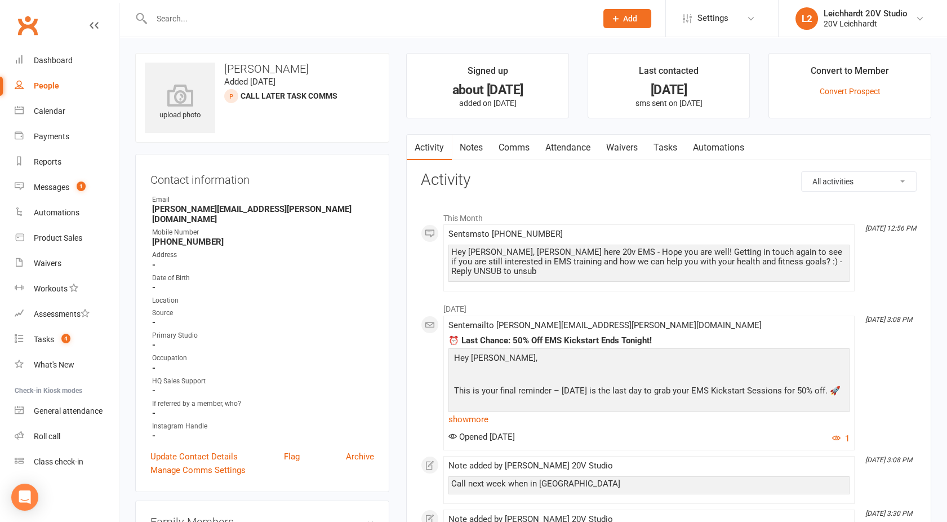
click at [520, 148] on link "Comms" at bounding box center [514, 148] width 47 height 26
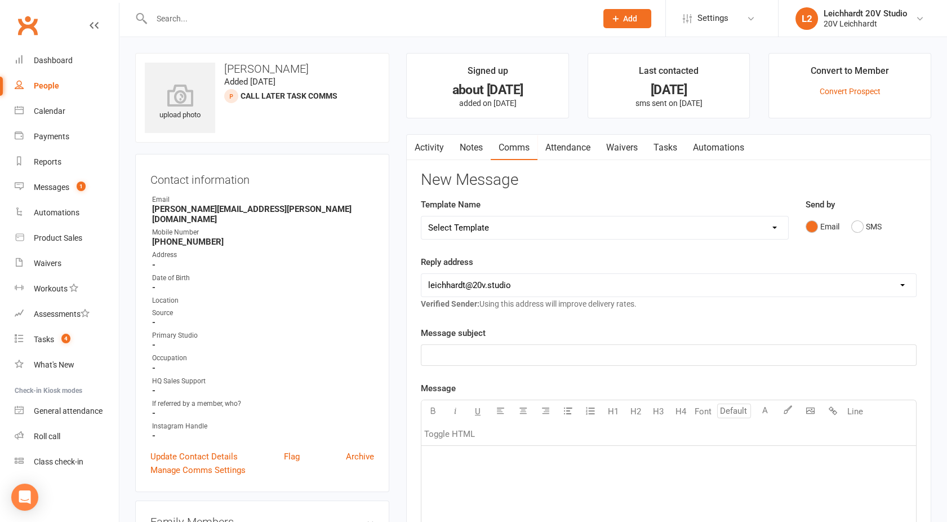
click at [504, 226] on select "Select Template [SMS] [Default template - review before using] Missed class [SM…" at bounding box center [604, 227] width 367 height 23
select select "26"
click at [421, 216] on select "Select Template [SMS] [Default template - review before using] Missed class [SM…" at bounding box center [604, 227] width 367 height 23
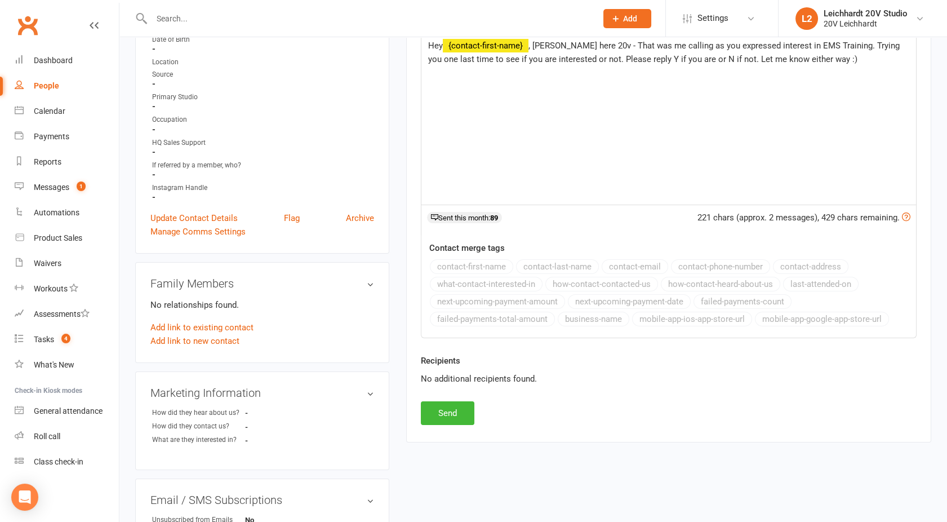
scroll to position [241, 0]
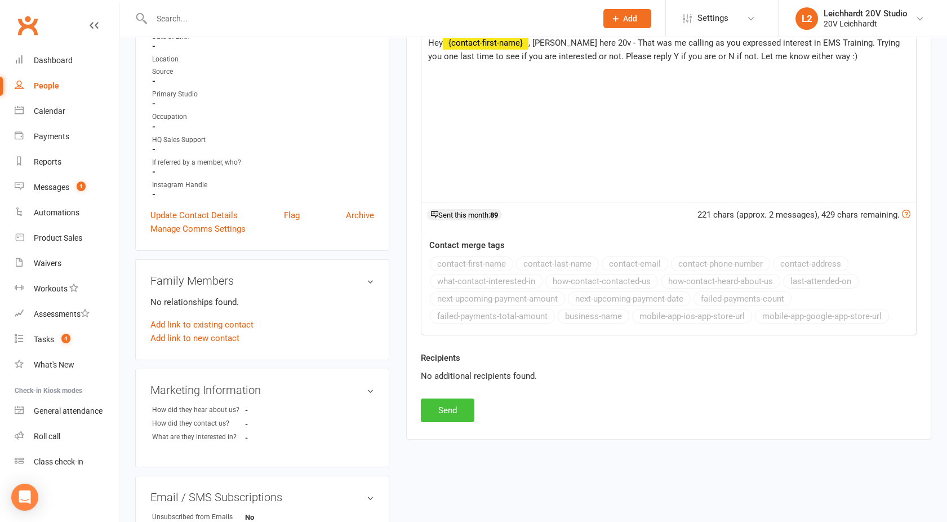
click at [438, 413] on button "Send" at bounding box center [448, 410] width 54 height 24
select select
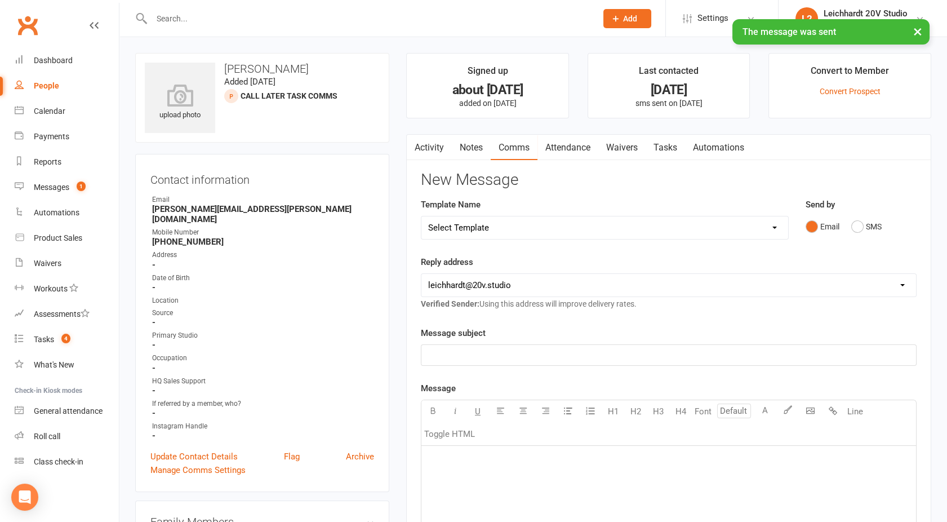
click at [416, 146] on icon "button" at bounding box center [414, 145] width 7 height 12
click at [431, 146] on link "Activity" at bounding box center [429, 148] width 45 height 26
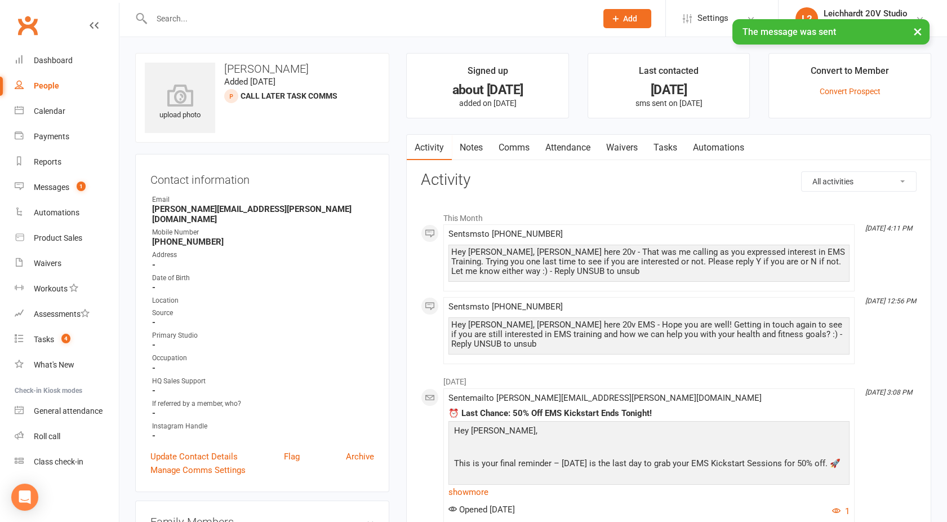
click at [33, 78] on link "People" at bounding box center [67, 85] width 104 height 25
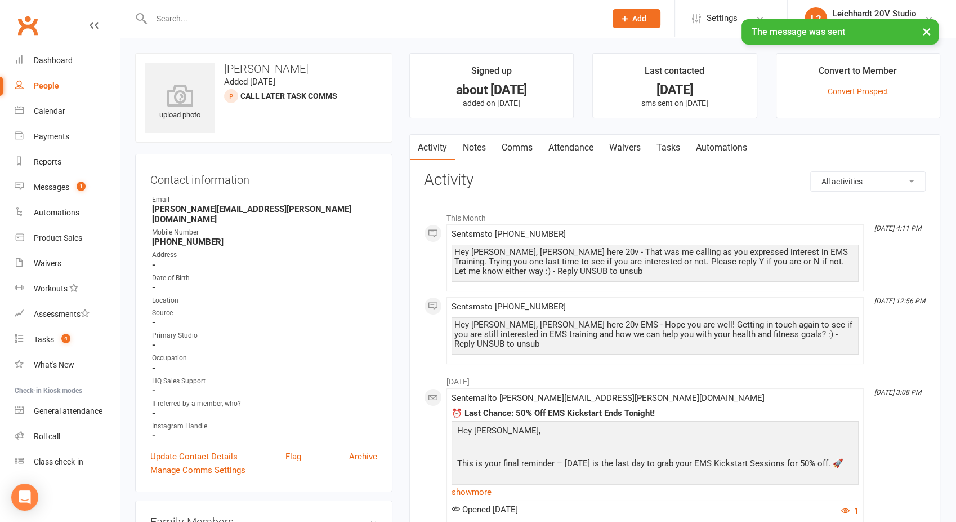
select select "100"
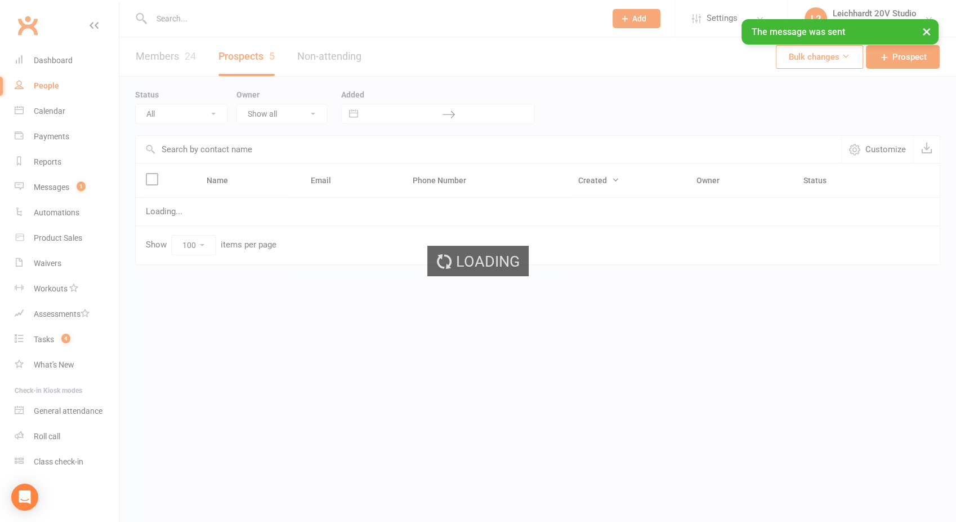
select select "Call Later Task Comms"
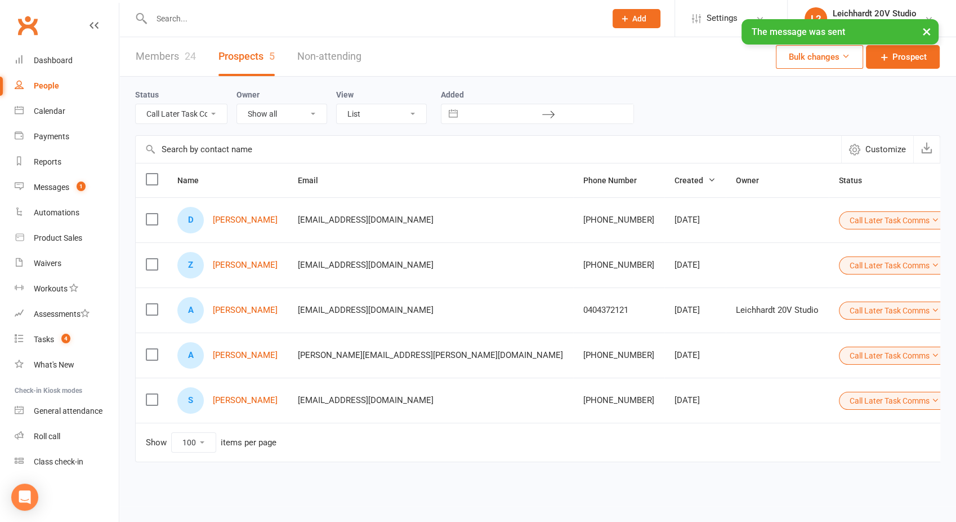
click at [839, 354] on button "Call Later Task Comms" at bounding box center [894, 355] width 111 height 18
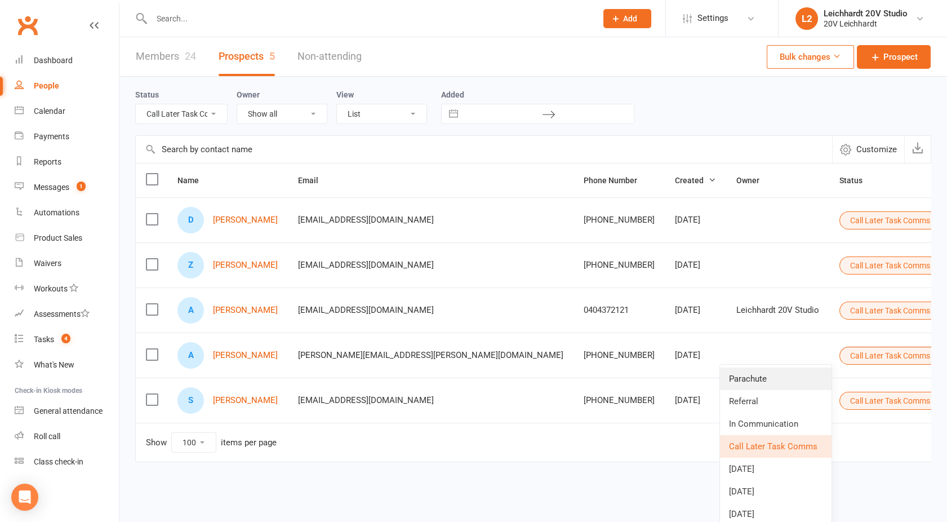
click at [749, 370] on link "Parachute" at bounding box center [776, 378] width 112 height 23
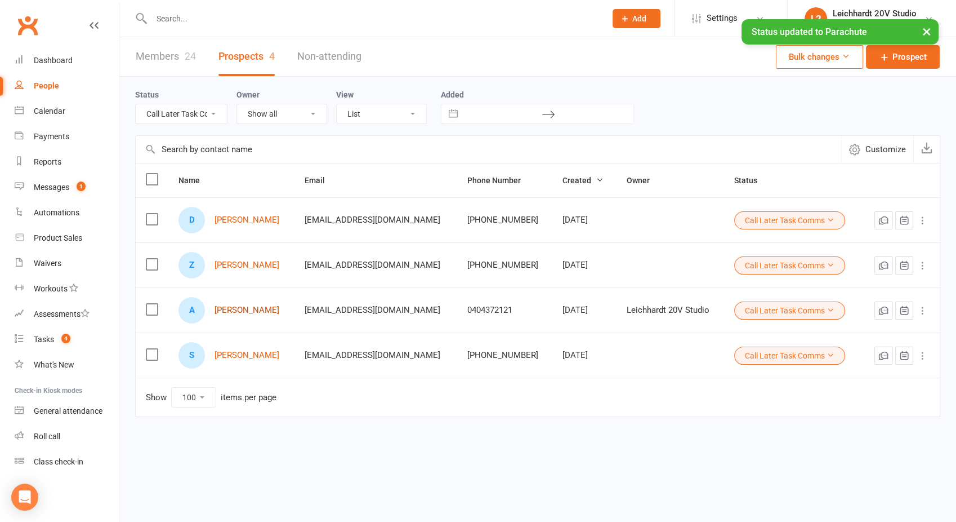
click at [227, 309] on link "[PERSON_NAME]" at bounding box center [246, 310] width 65 height 10
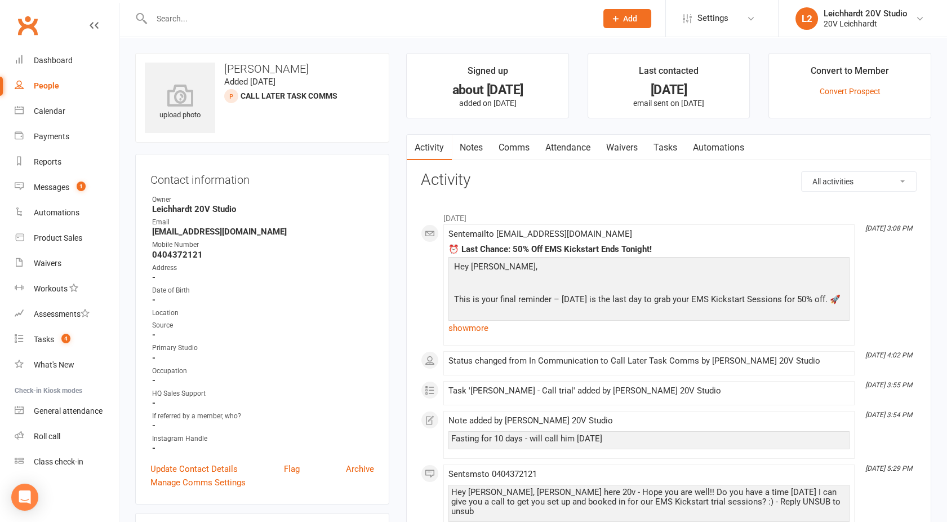
click at [510, 154] on link "Comms" at bounding box center [514, 148] width 47 height 26
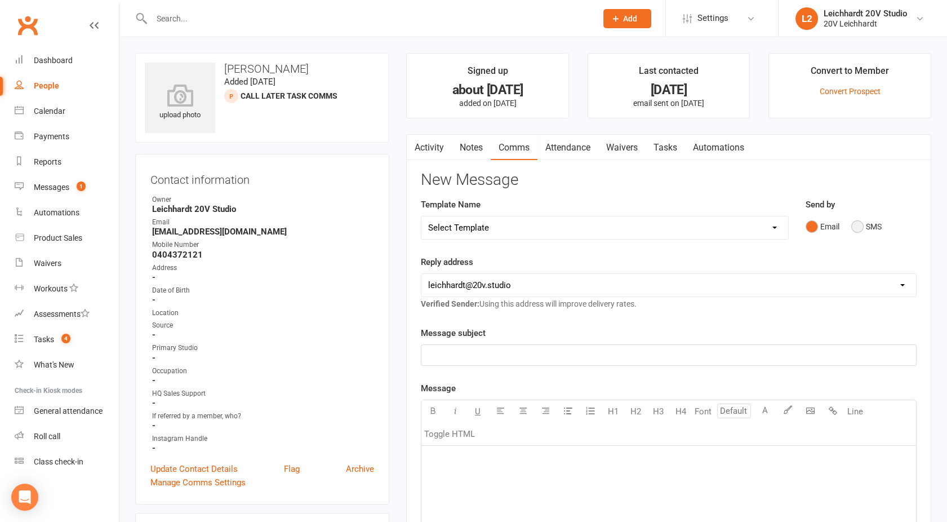
click at [856, 216] on button "SMS" at bounding box center [866, 226] width 30 height 21
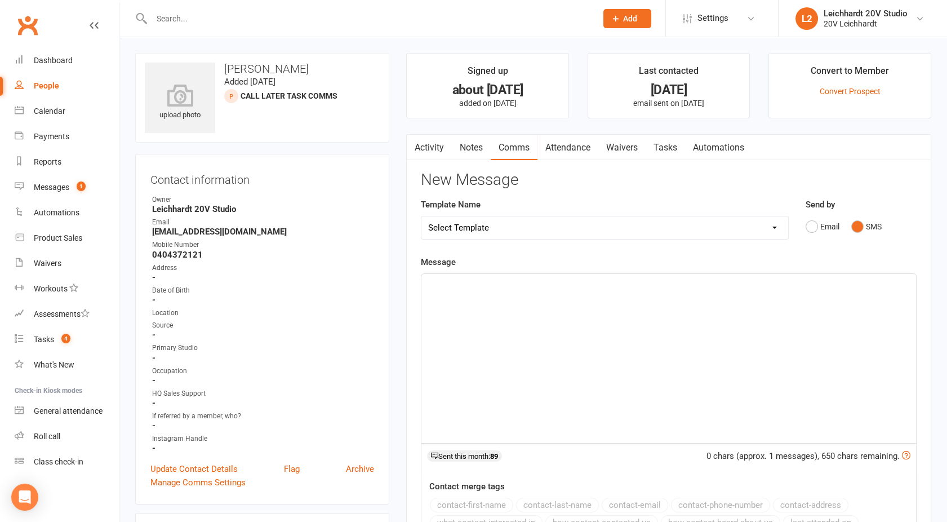
click at [760, 285] on p "﻿" at bounding box center [668, 284] width 481 height 14
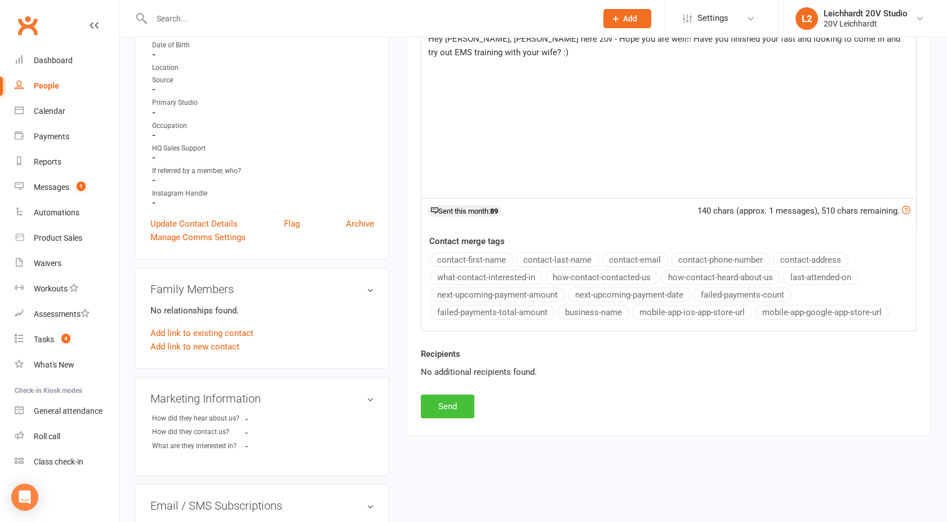
click at [436, 403] on button "Send" at bounding box center [448, 406] width 54 height 24
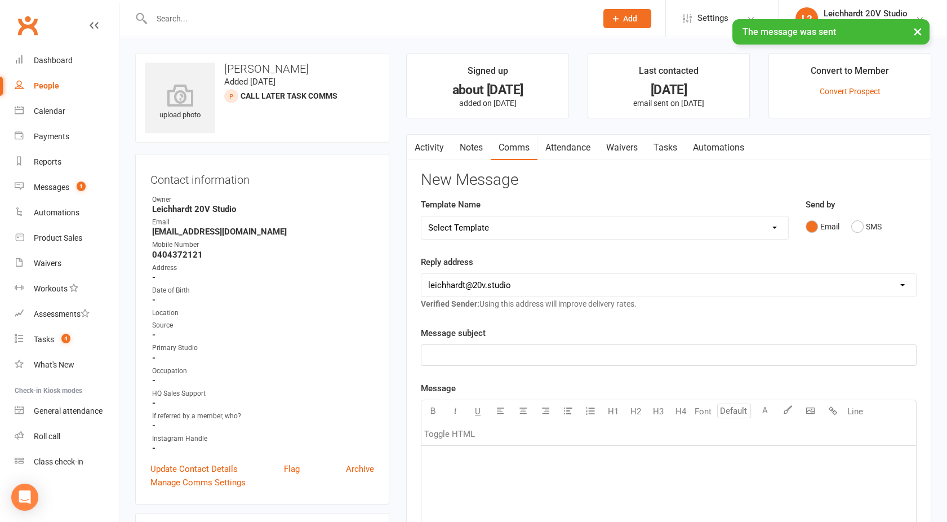
click at [431, 150] on link "Activity" at bounding box center [429, 148] width 45 height 26
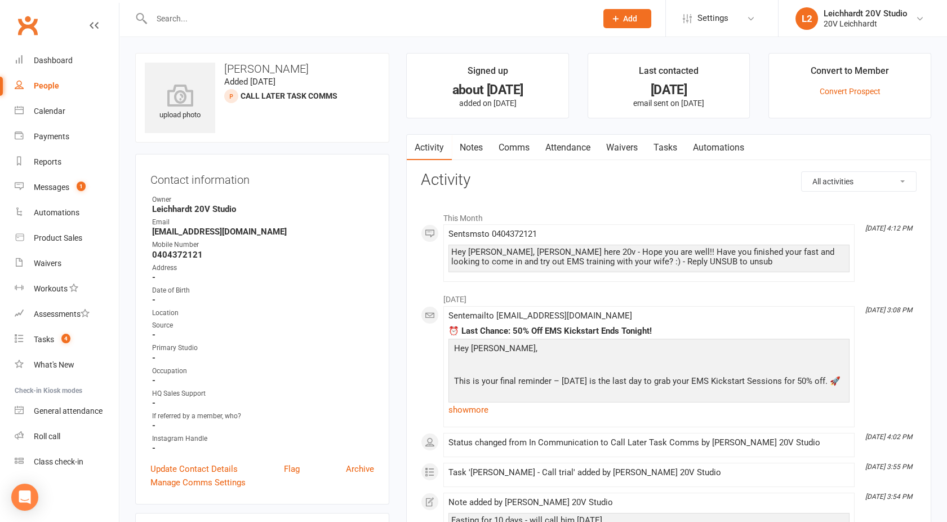
click at [629, 149] on link "Waivers" at bounding box center [621, 148] width 47 height 26
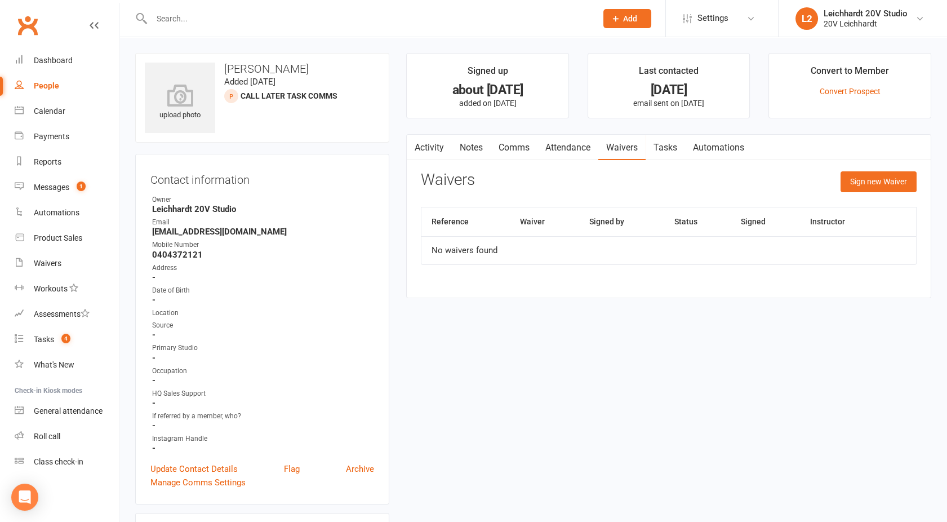
click at [661, 150] on link "Tasks" at bounding box center [665, 148] width 39 height 26
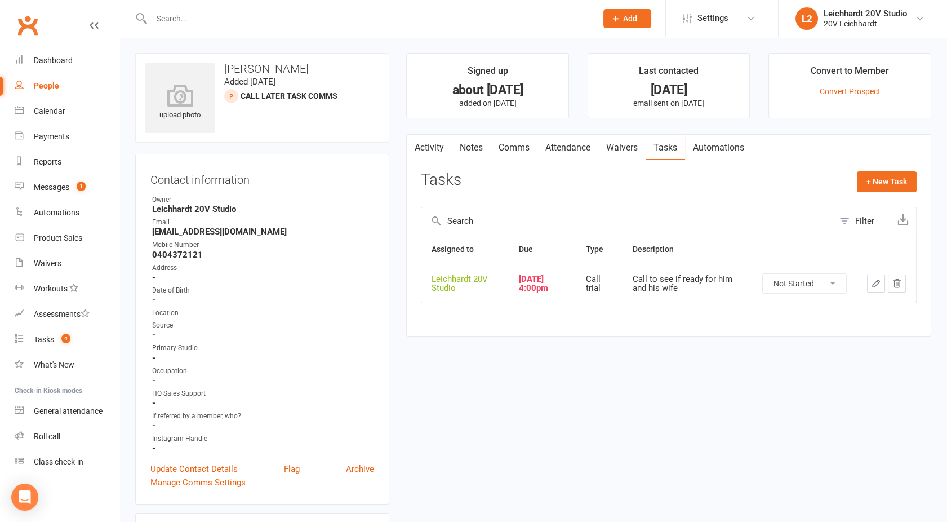
click at [902, 284] on button "button" at bounding box center [897, 283] width 18 height 18
click at [429, 143] on link "Activity" at bounding box center [429, 148] width 45 height 26
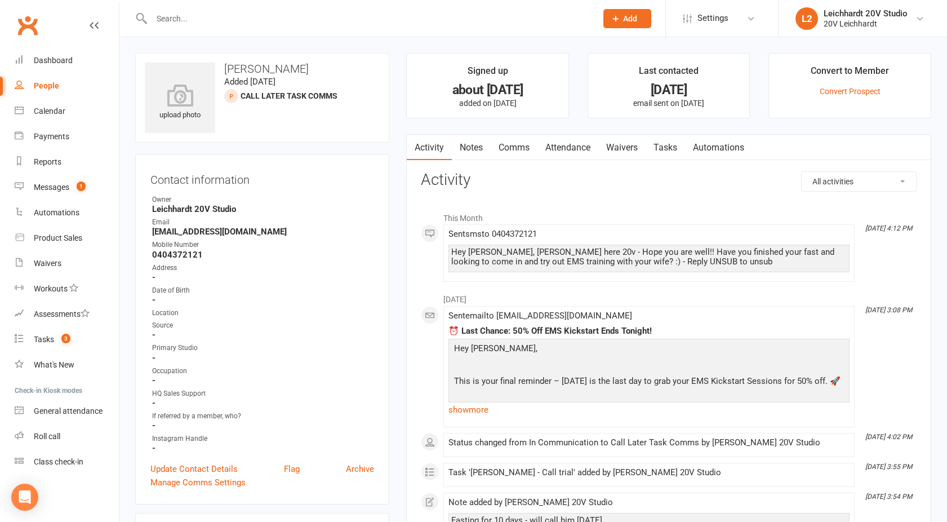
click at [46, 88] on div "People" at bounding box center [46, 85] width 25 height 9
select select "100"
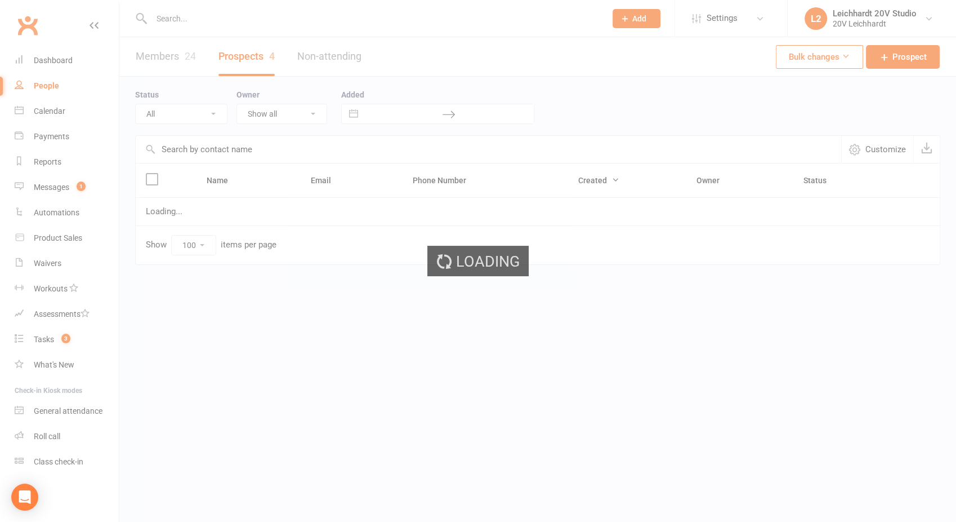
select select "Call Later Task Comms"
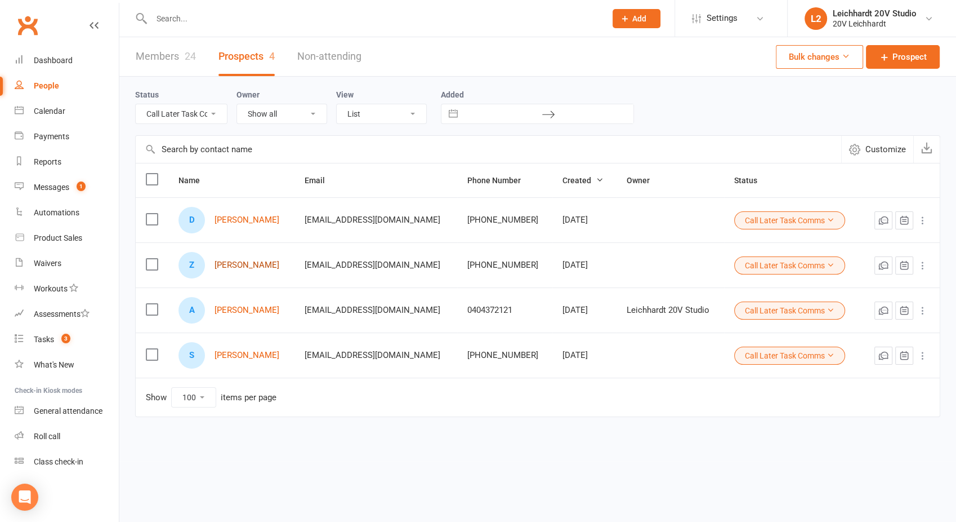
click at [239, 267] on link "[PERSON_NAME]" at bounding box center [246, 265] width 65 height 10
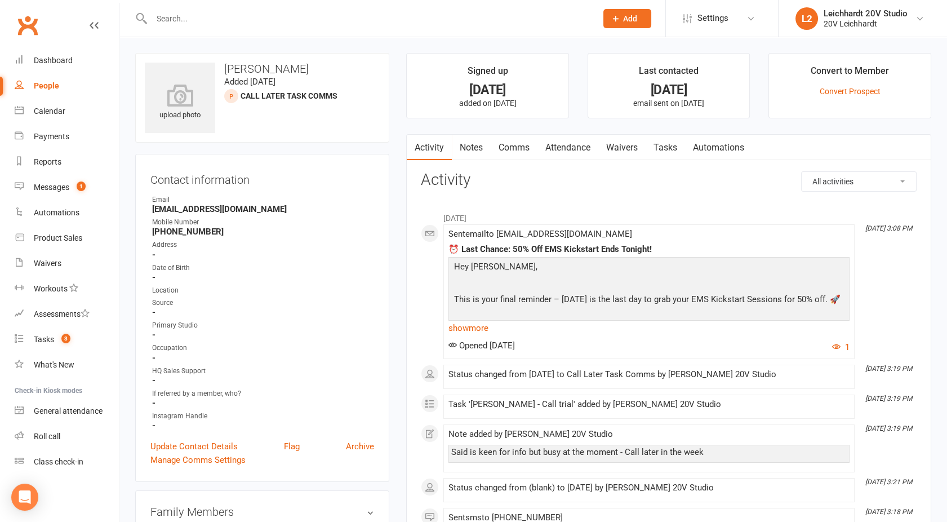
click at [529, 151] on link "Comms" at bounding box center [514, 148] width 47 height 26
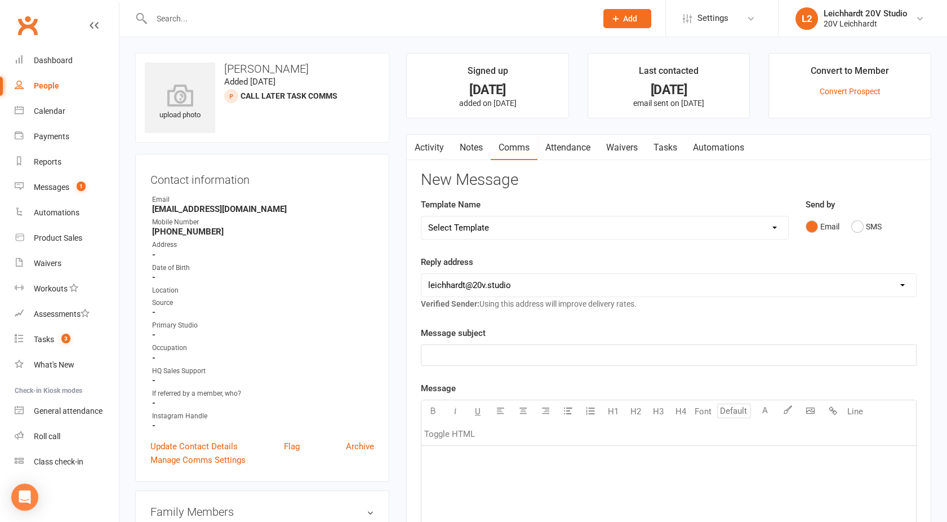
click at [727, 226] on select "Select Template [SMS] [Default template - review before using] Missed class [SM…" at bounding box center [604, 227] width 367 height 23
select select "26"
click at [421, 216] on select "Select Template [SMS] [Default template - review before using] Missed class [SM…" at bounding box center [604, 227] width 367 height 23
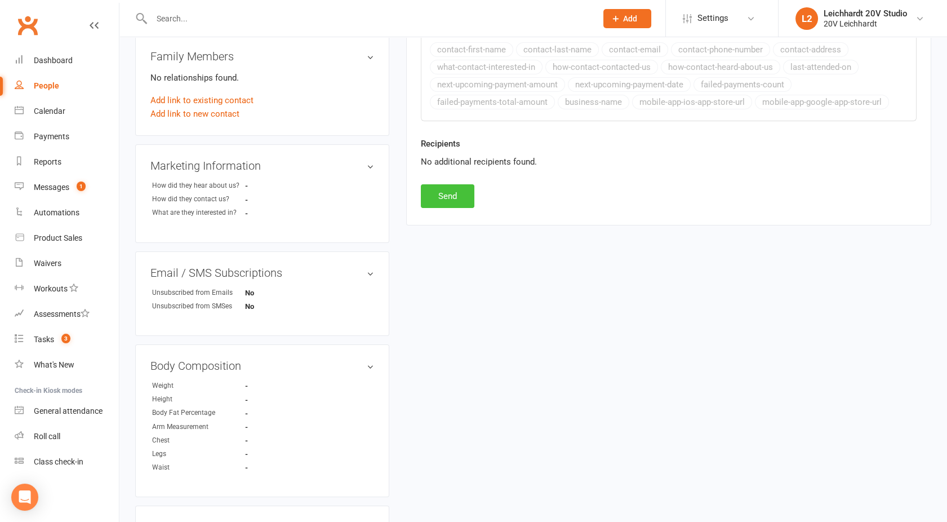
click at [437, 196] on button "Send" at bounding box center [448, 196] width 54 height 24
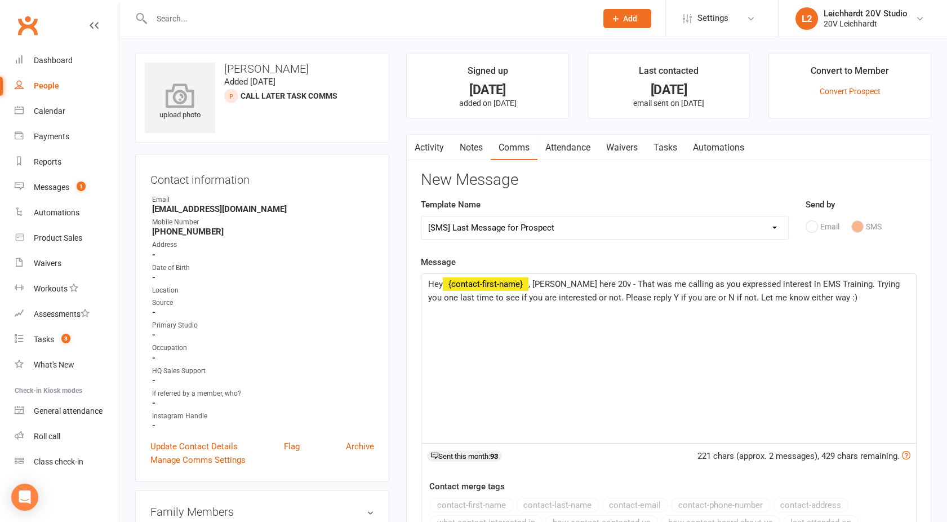
select select
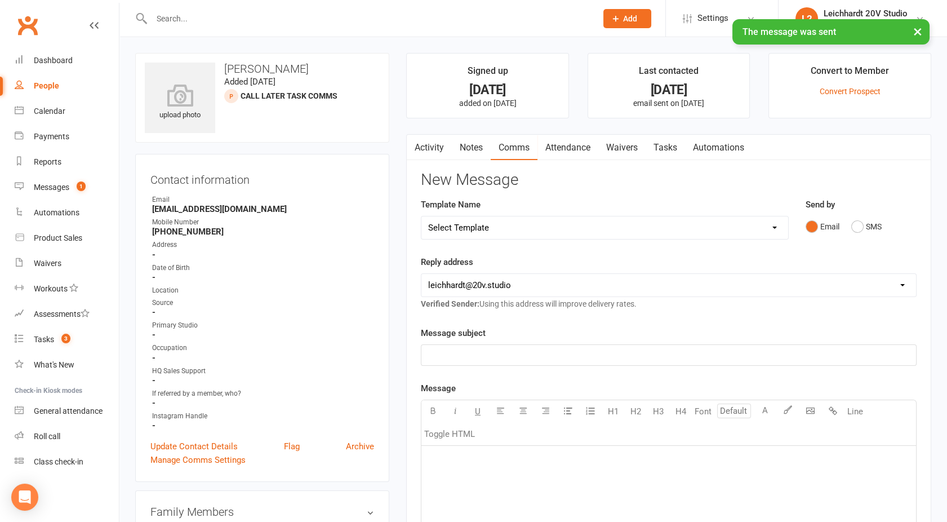
click at [51, 85] on div "People" at bounding box center [46, 85] width 25 height 9
select select "100"
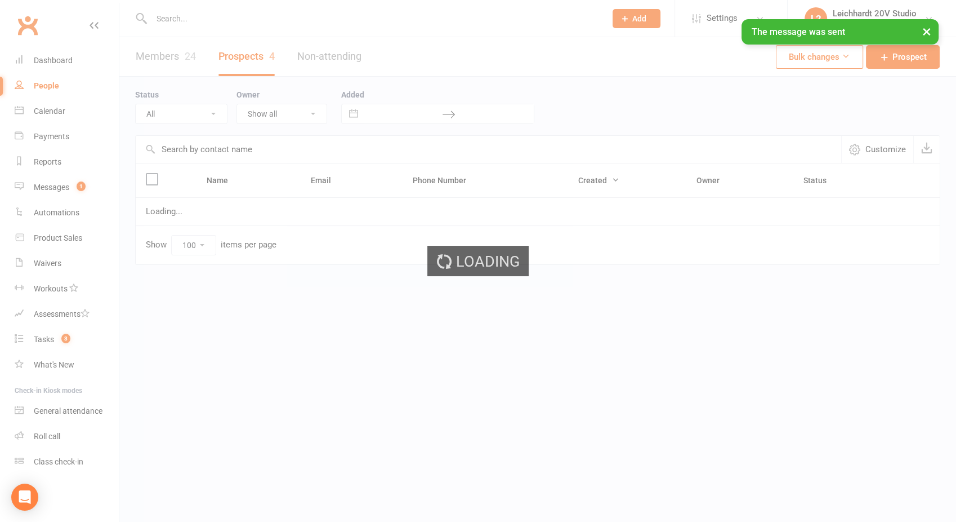
select select "Call Later Task Comms"
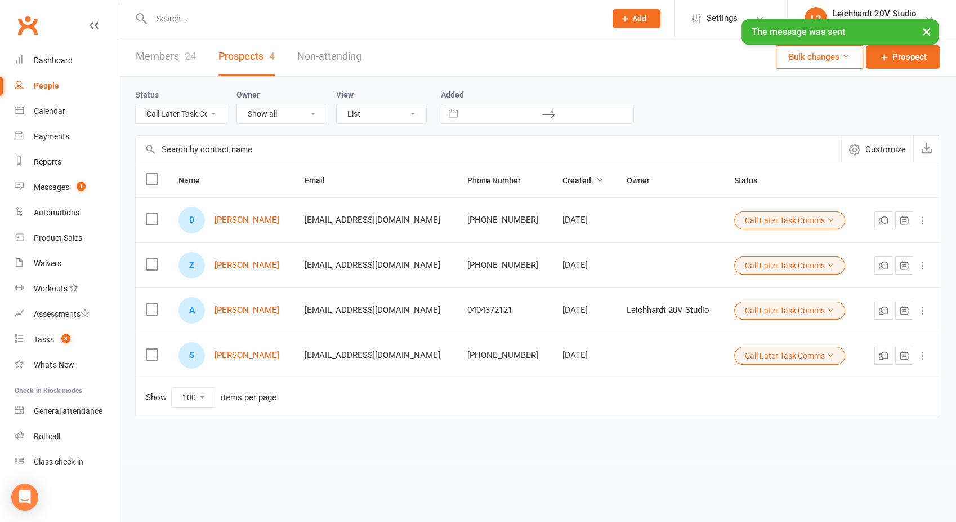
click at [768, 264] on button "Call Later Task Comms" at bounding box center [790, 265] width 111 height 18
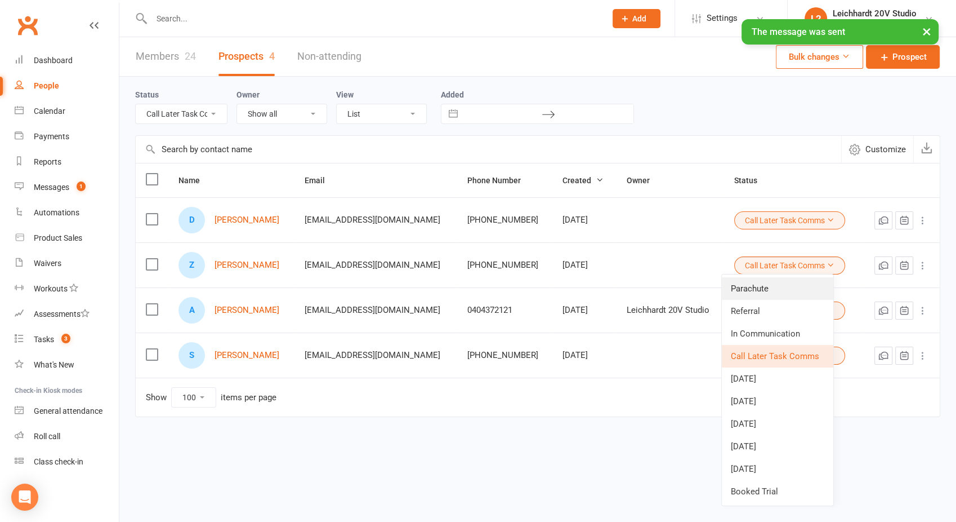
click at [740, 291] on link "Parachute" at bounding box center [778, 288] width 112 height 23
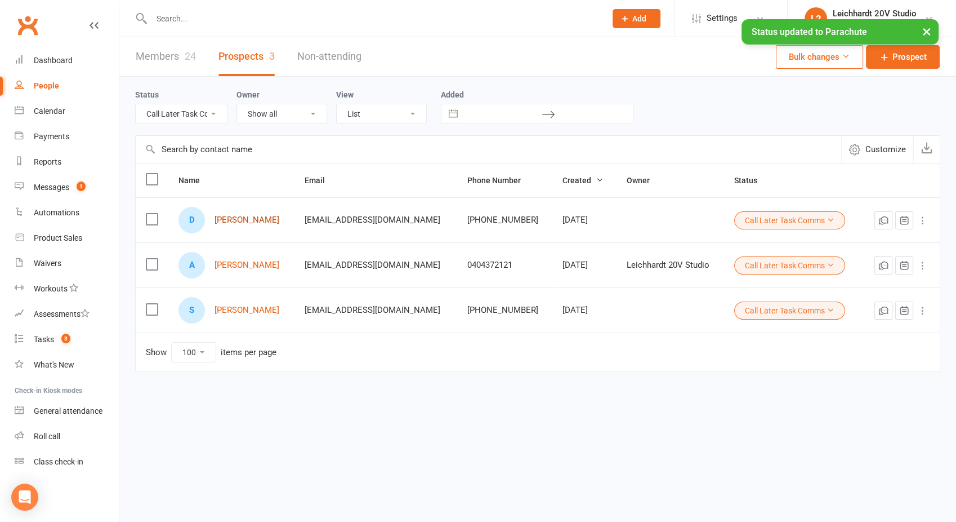
click at [239, 219] on link "[PERSON_NAME]" at bounding box center [246, 220] width 65 height 10
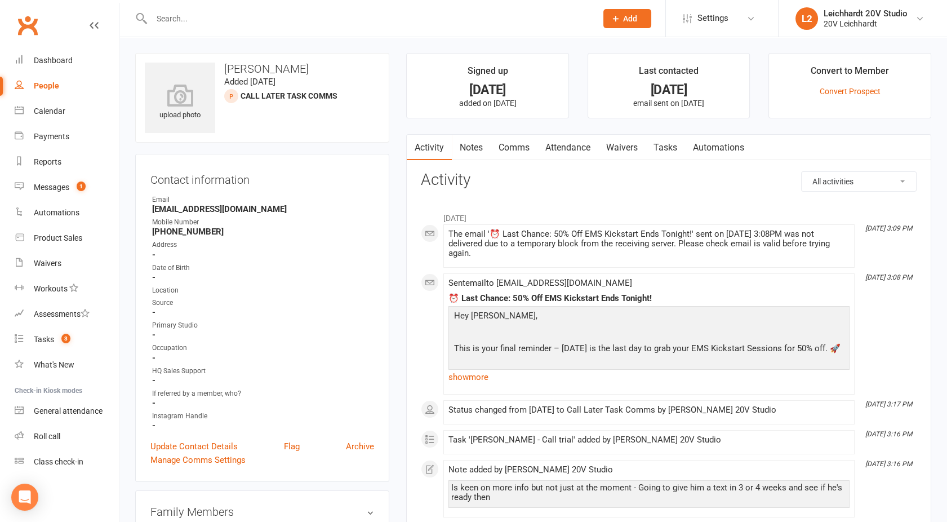
click at [669, 143] on link "Tasks" at bounding box center [665, 148] width 39 height 26
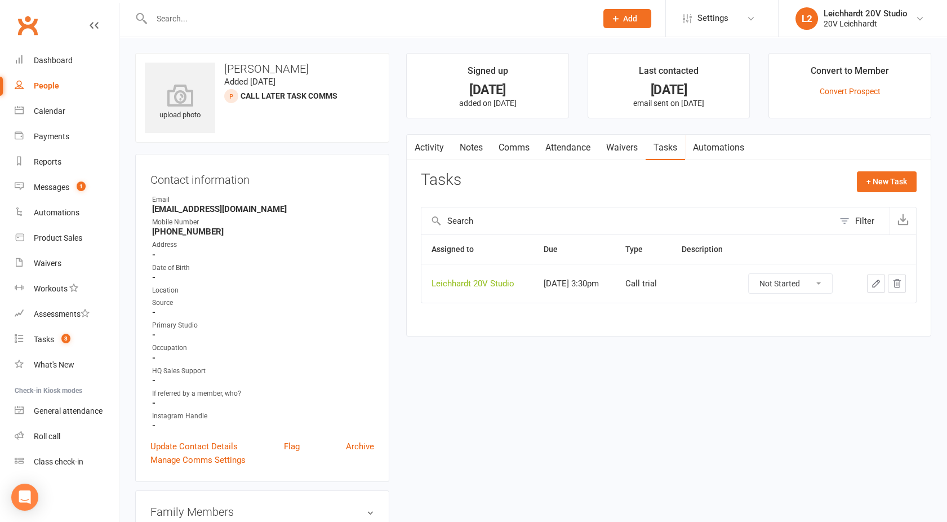
click at [435, 167] on div "Activity Notes Comms Attendance Waivers Tasks Automations Tasks + New Task Filt…" at bounding box center [668, 235] width 525 height 203
click at [440, 151] on link "Activity" at bounding box center [429, 148] width 45 height 26
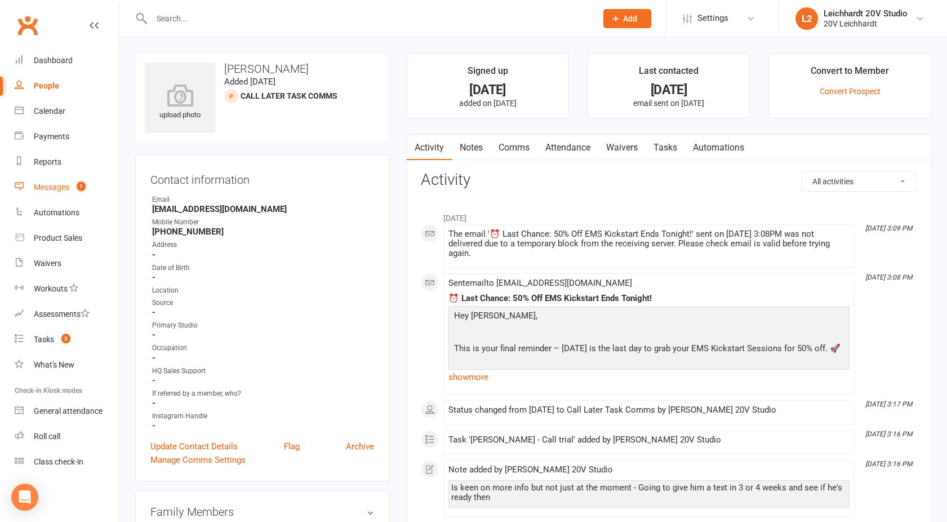
click at [73, 183] on count-badge "1" at bounding box center [78, 187] width 15 height 9
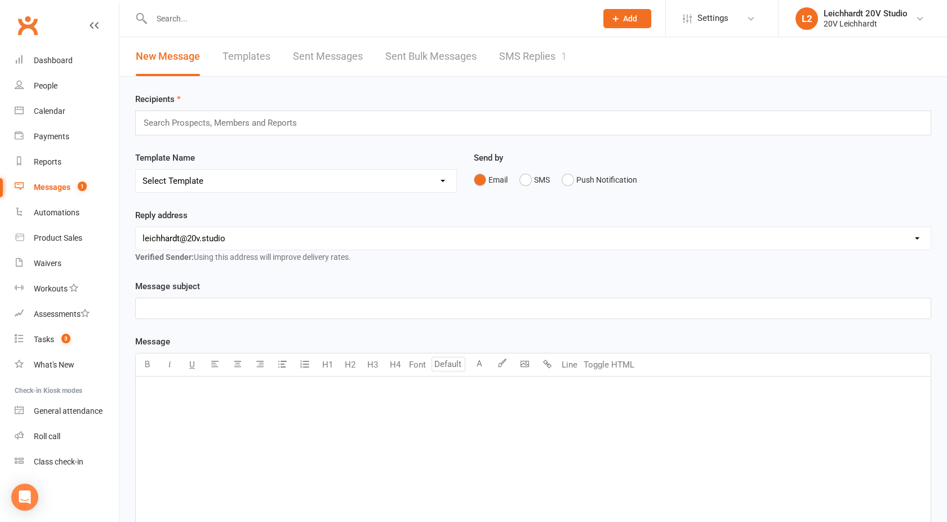
click at [519, 60] on link "SMS Replies 1" at bounding box center [533, 56] width 68 height 39
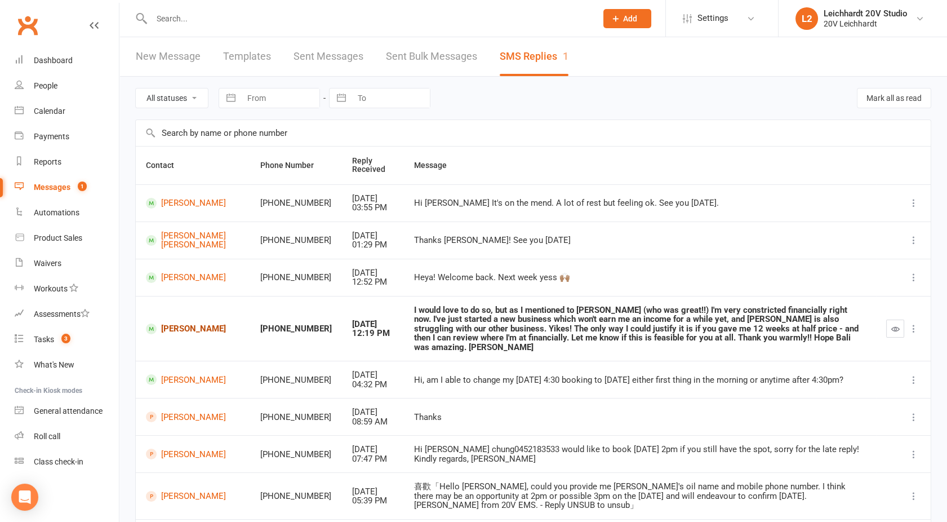
click at [175, 334] on link "[PERSON_NAME]" at bounding box center [193, 328] width 94 height 11
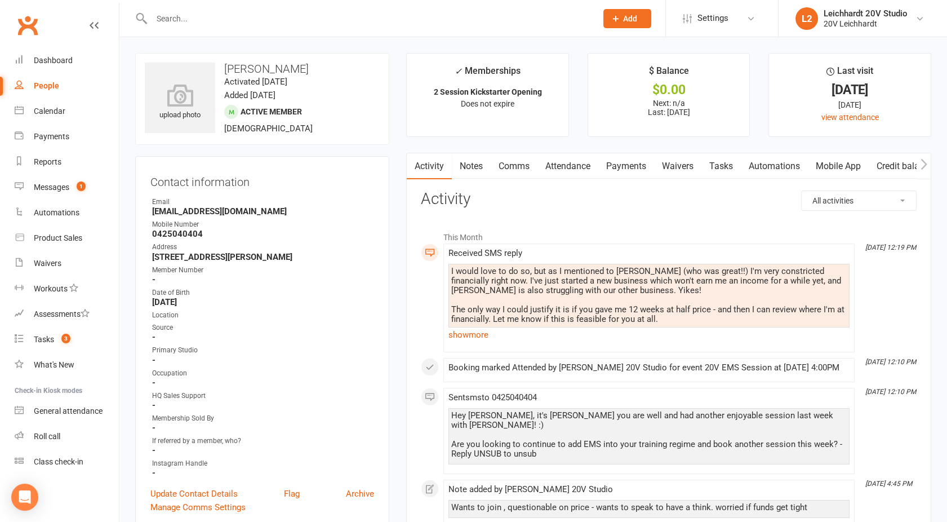
click at [514, 166] on link "Comms" at bounding box center [514, 166] width 47 height 26
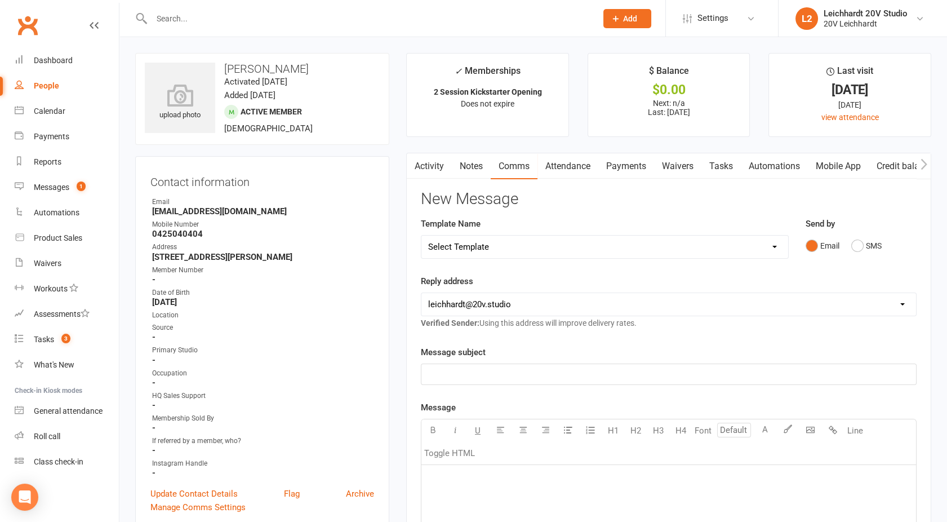
click at [438, 162] on link "Activity" at bounding box center [429, 166] width 45 height 26
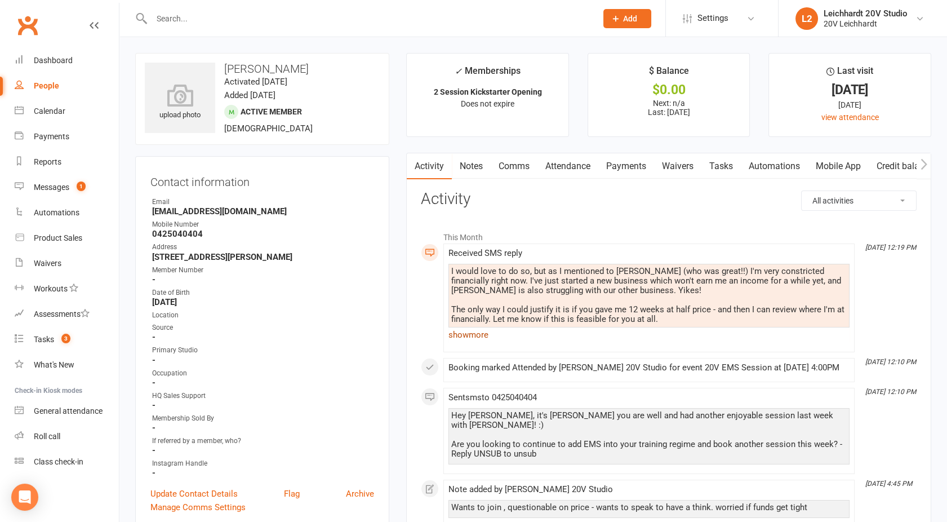
click at [464, 333] on link "show more" at bounding box center [648, 335] width 401 height 16
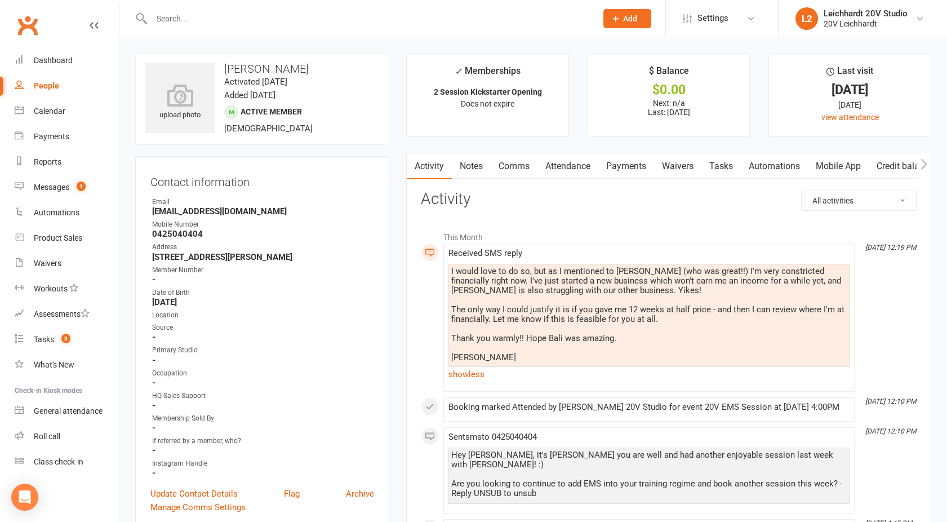
click at [519, 166] on link "Comms" at bounding box center [514, 166] width 47 height 26
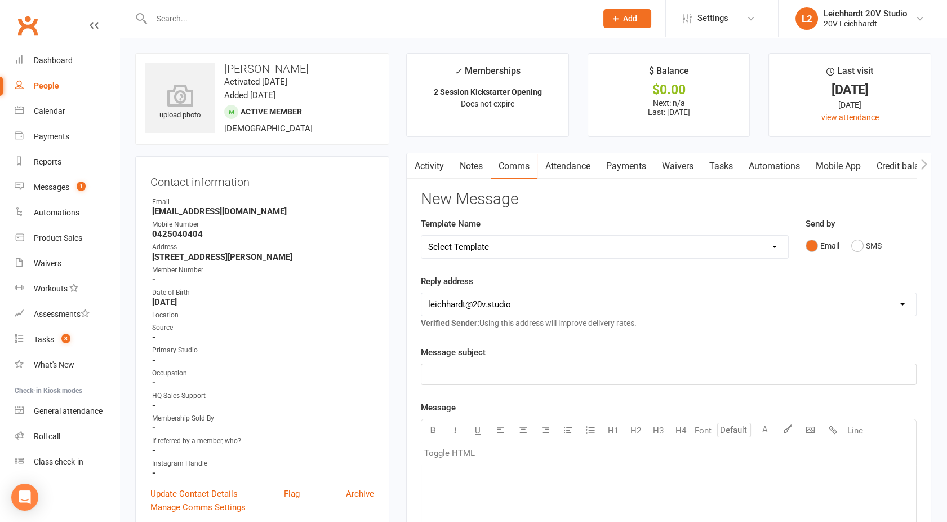
click at [864, 256] on div "Send by Email SMS" at bounding box center [861, 244] width 128 height 55
click at [863, 238] on button "SMS" at bounding box center [866, 245] width 30 height 21
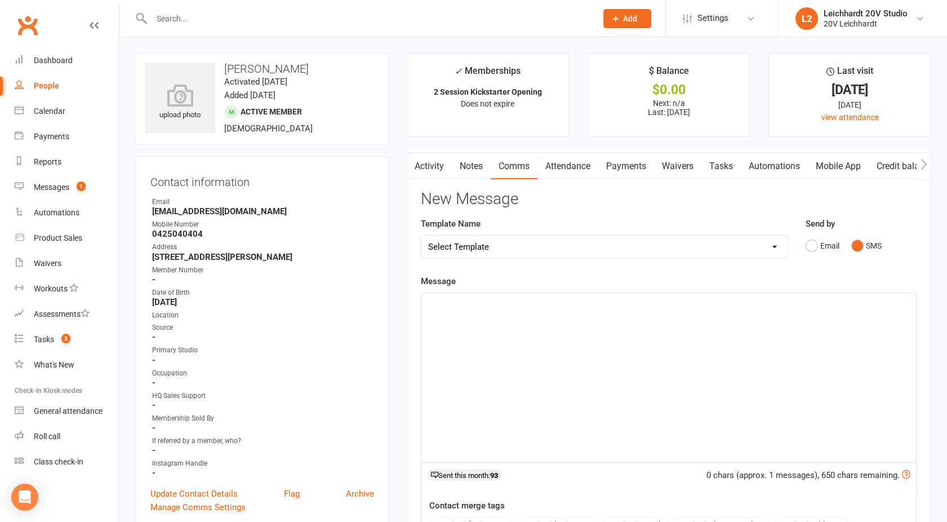
click at [662, 321] on div "﻿" at bounding box center [668, 377] width 495 height 169
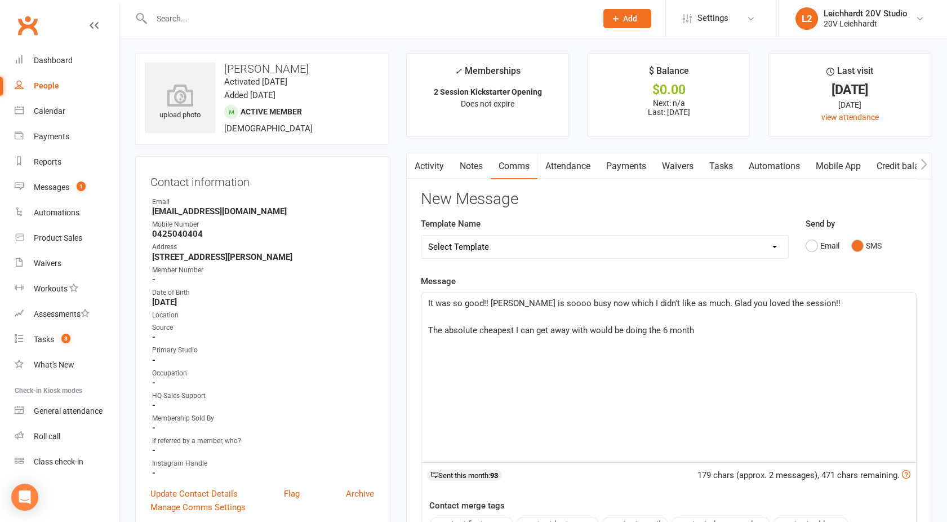
click at [514, 329] on span "The absolute cheapest I can get away with would be doing the 6 month" at bounding box center [561, 330] width 266 height 10
drag, startPoint x: 479, startPoint y: 329, endPoint x: 513, endPoint y: 330, distance: 33.3
click at [513, 330] on span "The absolute cheapest I can get away with would be doing the 6 month" at bounding box center [561, 330] width 266 height 10
click at [588, 329] on span "The absolute best deal I can get away with would be doing the 6 month" at bounding box center [561, 330] width 266 height 10
click at [513, 328] on span "The absolute best deal I can get away with would be doing the 6 month" at bounding box center [561, 330] width 266 height 10
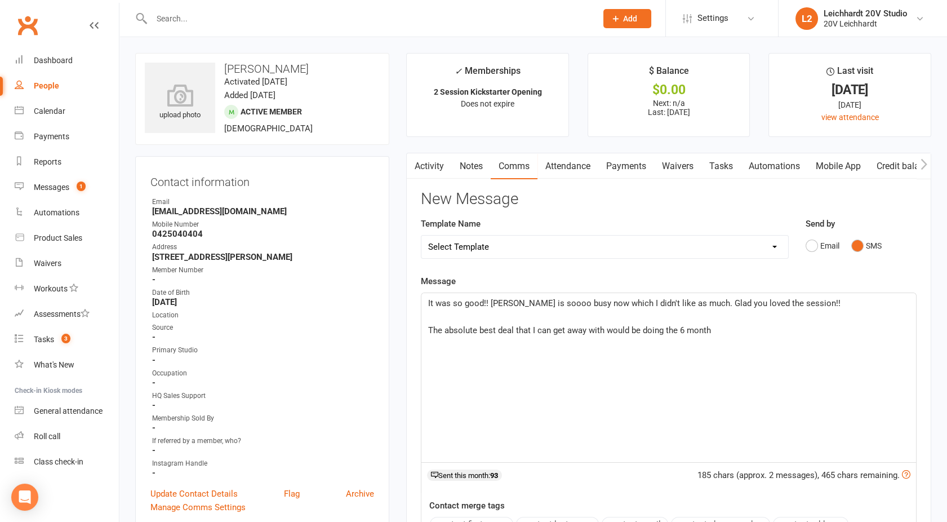
click at [627, 331] on span "The absolute best deal that I can get away with would be doing the 6 month" at bounding box center [569, 330] width 283 height 10
click at [682, 331] on span "The absolute best deal that I can get away with would be doing the 6 month" at bounding box center [569, 330] width 283 height 10
click at [680, 330] on span "The absolute best deal that I can get away with would be doing the 12 week at t…" at bounding box center [598, 330] width 340 height 10
click at [478, 345] on p "The absolute best deal that I can get away with would be doing the 12 week basi…" at bounding box center [668, 336] width 481 height 27
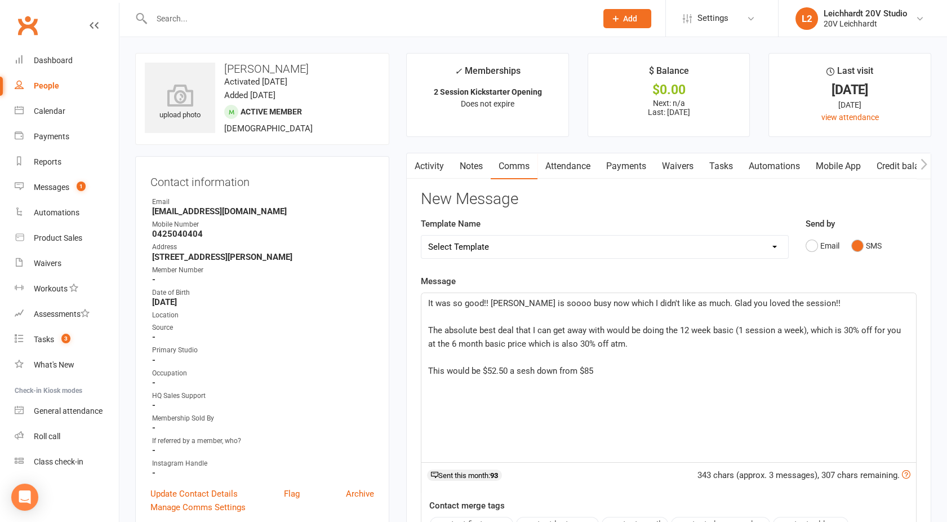
click at [607, 331] on span "The absolute best deal that I can get away with would be doing the 12 week basi…" at bounding box center [665, 337] width 475 height 24
click at [610, 344] on span "The absolute best deal that I can get away with would be doing the 12 week basi…" at bounding box center [665, 337] width 475 height 24
click at [539, 342] on span "The absolute best deal that I can get away with would be doing the 12 week basi…" at bounding box center [665, 337] width 475 height 24
click at [533, 342] on span "The absolute best deal that I can get away with would be doing the 12 week basi…" at bounding box center [665, 337] width 475 height 24
click at [479, 344] on span "The absolute best deal that I can get away with would be doing the 12 week basi…" at bounding box center [665, 337] width 475 height 24
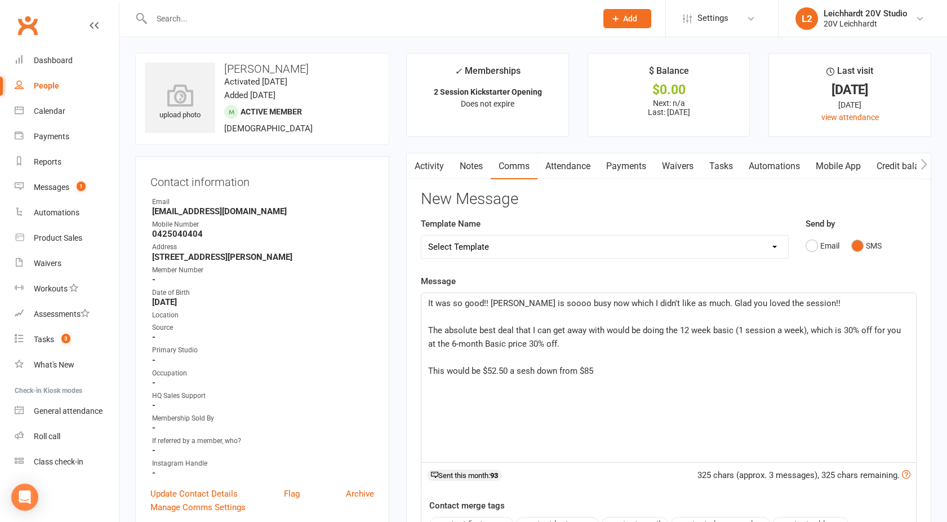
click at [426, 328] on div "It was so good!! [PERSON_NAME] is soooo busy now which I didn't like as much. G…" at bounding box center [668, 377] width 495 height 169
click at [617, 373] on p "This would be $52.50 a sesh down from $85" at bounding box center [668, 371] width 481 height 14
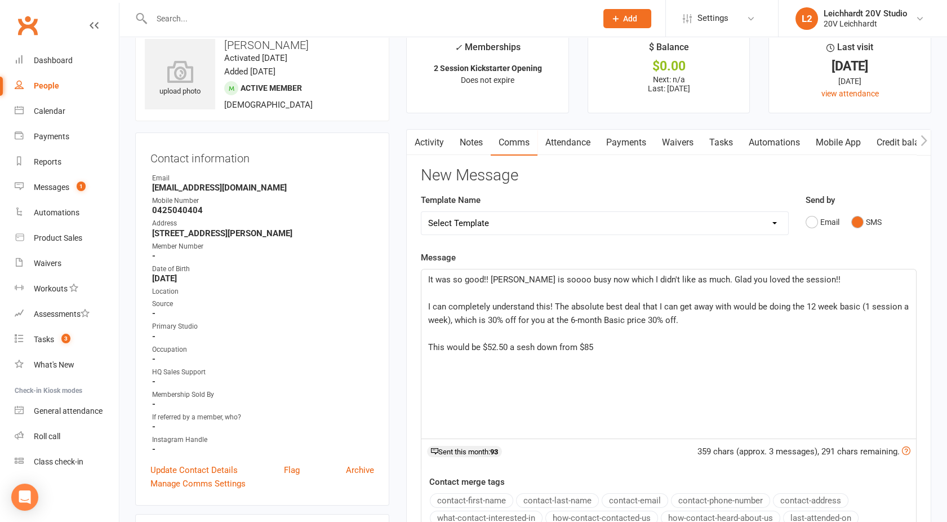
scroll to position [27, 0]
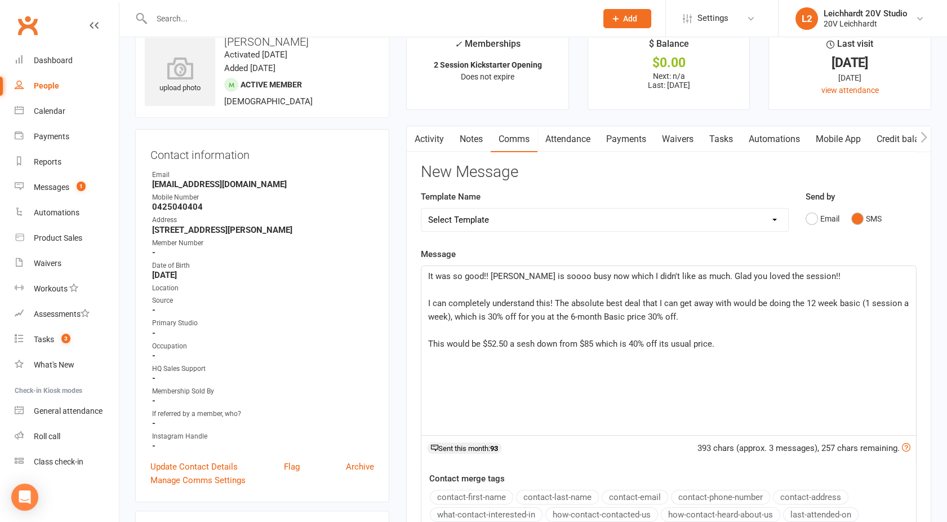
click at [618, 342] on span "This would be $52.50 a sesh down from $85 which is 40% off its usual price." at bounding box center [571, 344] width 286 height 10
click at [714, 340] on p "This would be $52.50 a sesh down from $85 so is 40% off its usual price." at bounding box center [668, 344] width 481 height 14
click at [712, 345] on p "This would be $52.50 a sesh down from $85 so is 40% off its usual price." at bounding box center [668, 344] width 481 height 14
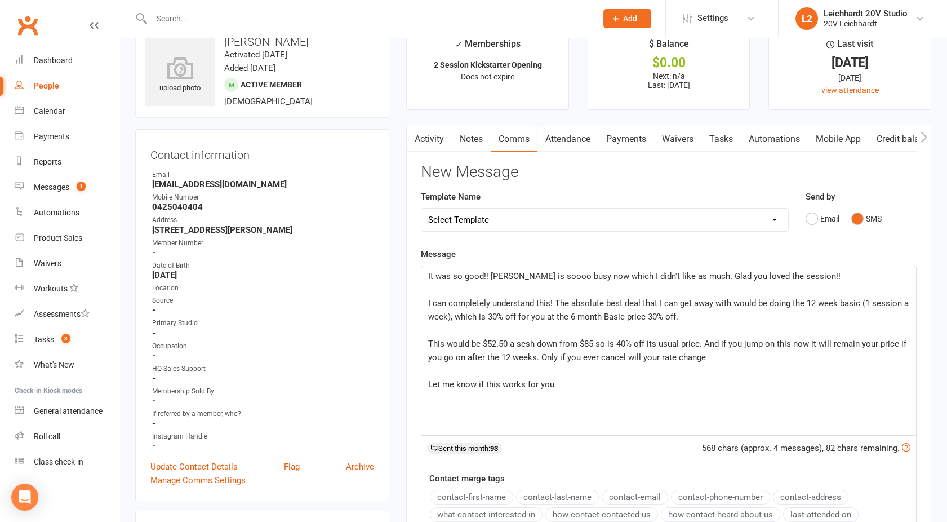
click at [629, 357] on span "This would be $52.50 a sesh down from $85 so is 40% off its usual price. And if…" at bounding box center [668, 351] width 480 height 24
click at [766, 354] on p "This would be $52.50 a sesh down from $85 so is 40% off its usual price. And if…" at bounding box center [668, 350] width 481 height 27
click at [896, 344] on span "This would be $52.50 a sesh down from $85 so is 40% off its usual price. And if…" at bounding box center [668, 351] width 480 height 24
click at [560, 381] on p "Let me know if this works for you" at bounding box center [668, 384] width 481 height 14
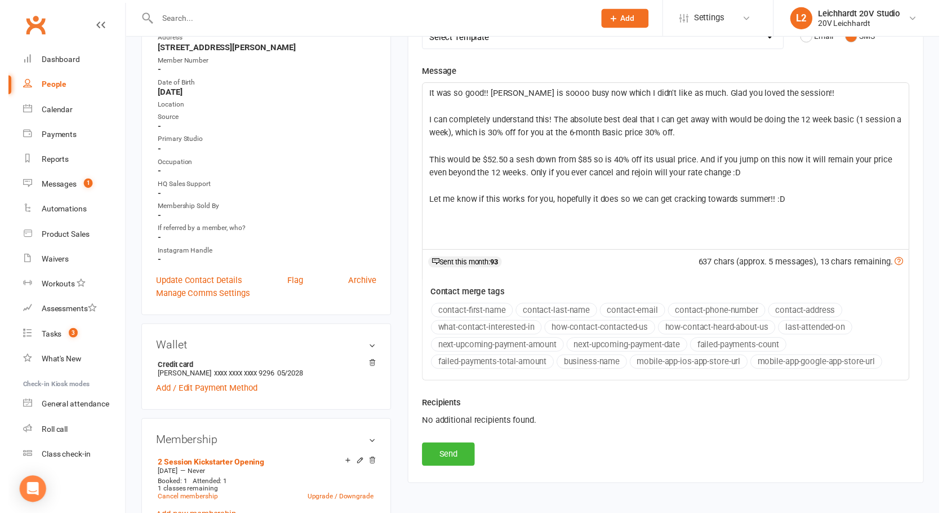
scroll to position [213, 0]
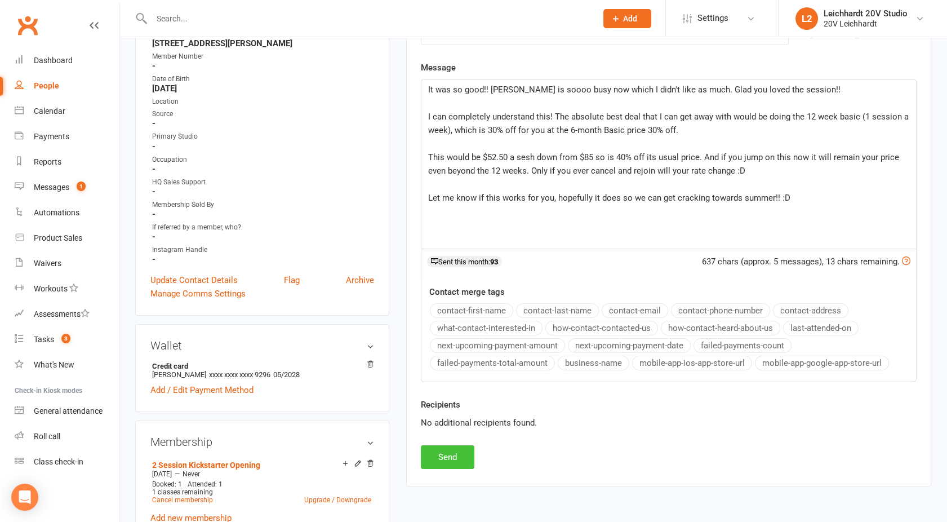
click at [439, 459] on button "Send" at bounding box center [448, 457] width 54 height 24
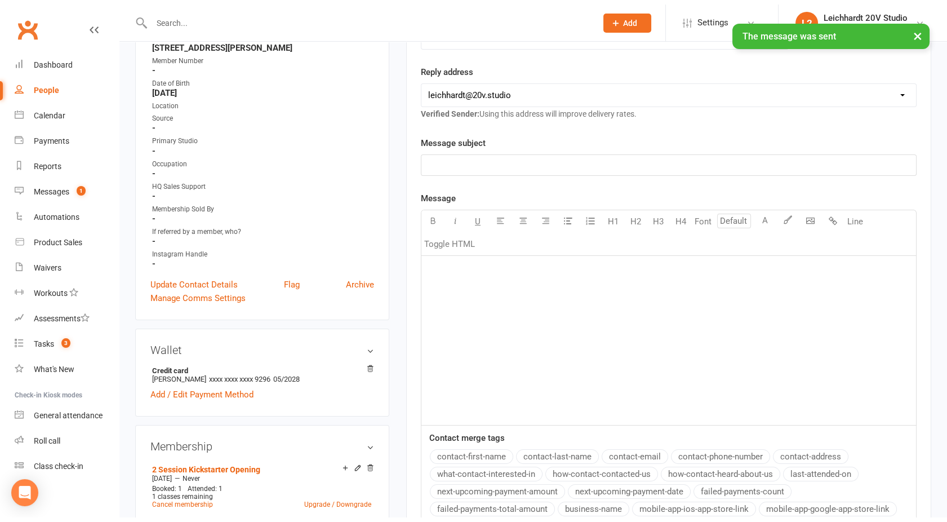
scroll to position [0, 0]
